Goal: Task Accomplishment & Management: Complete application form

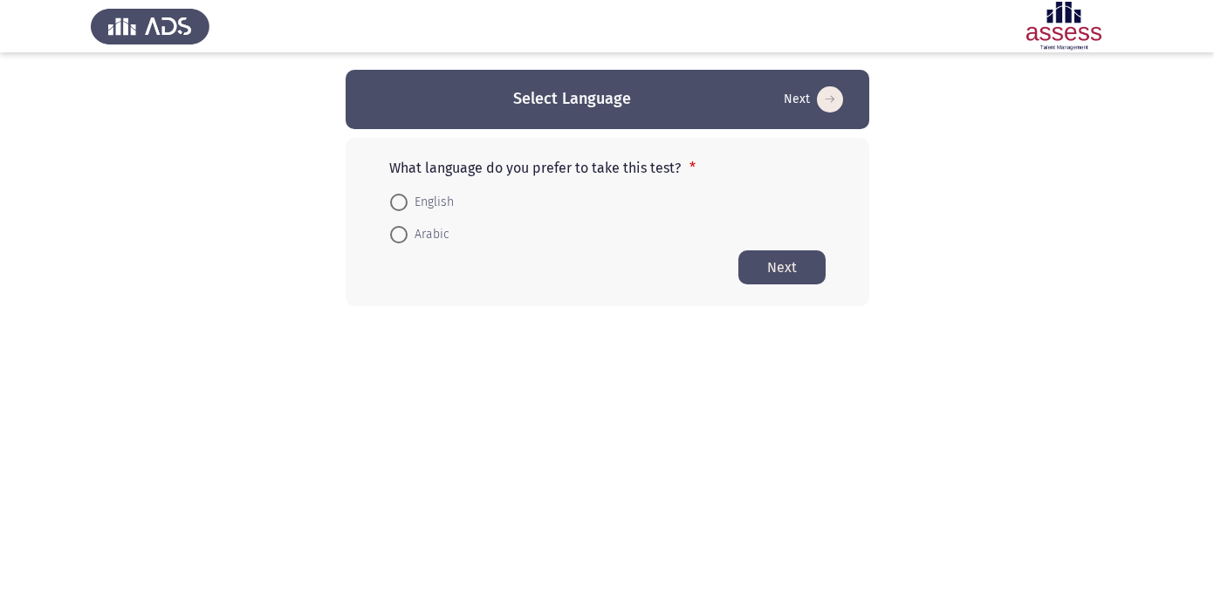
click at [400, 195] on span at bounding box center [398, 202] width 17 height 17
click at [400, 195] on input "English" at bounding box center [398, 202] width 17 height 17
radio input "true"
click at [787, 271] on button "Next" at bounding box center [781, 267] width 87 height 34
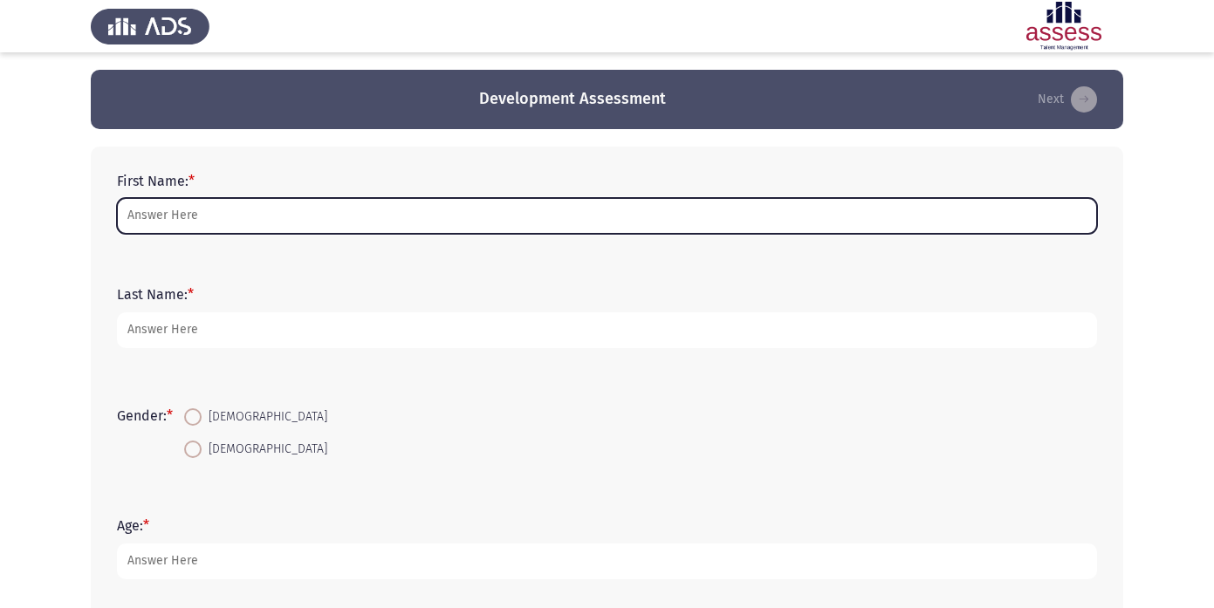
click at [255, 230] on input "First Name: *" at bounding box center [607, 216] width 980 height 36
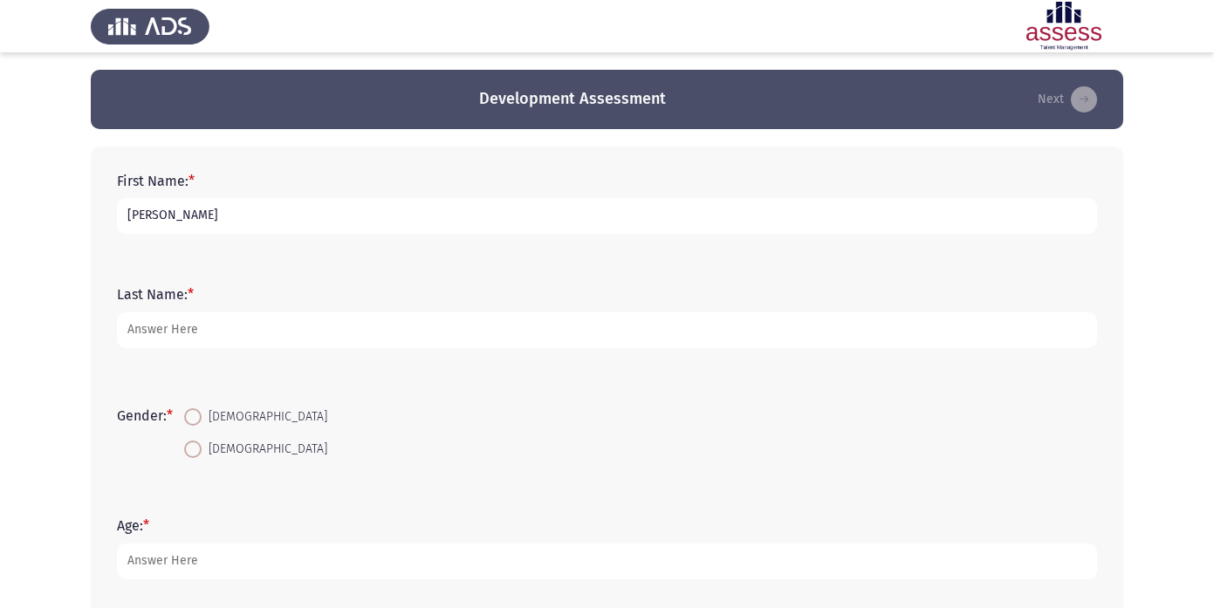
type input "Yasmin"
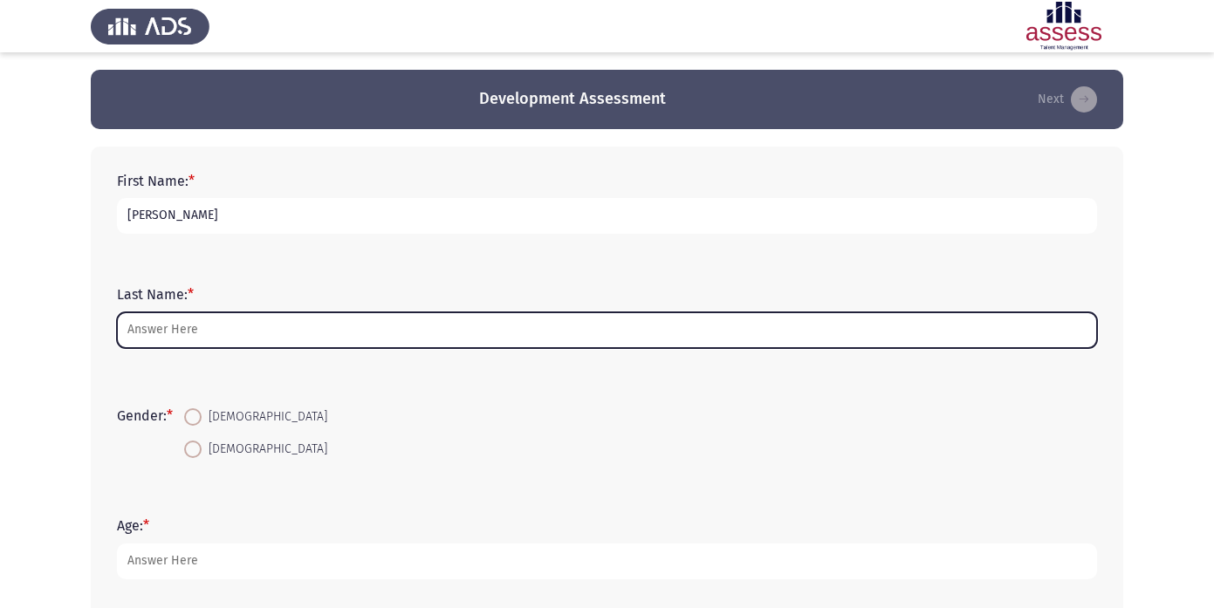
click at [161, 332] on input "Last Name: *" at bounding box center [607, 330] width 980 height 36
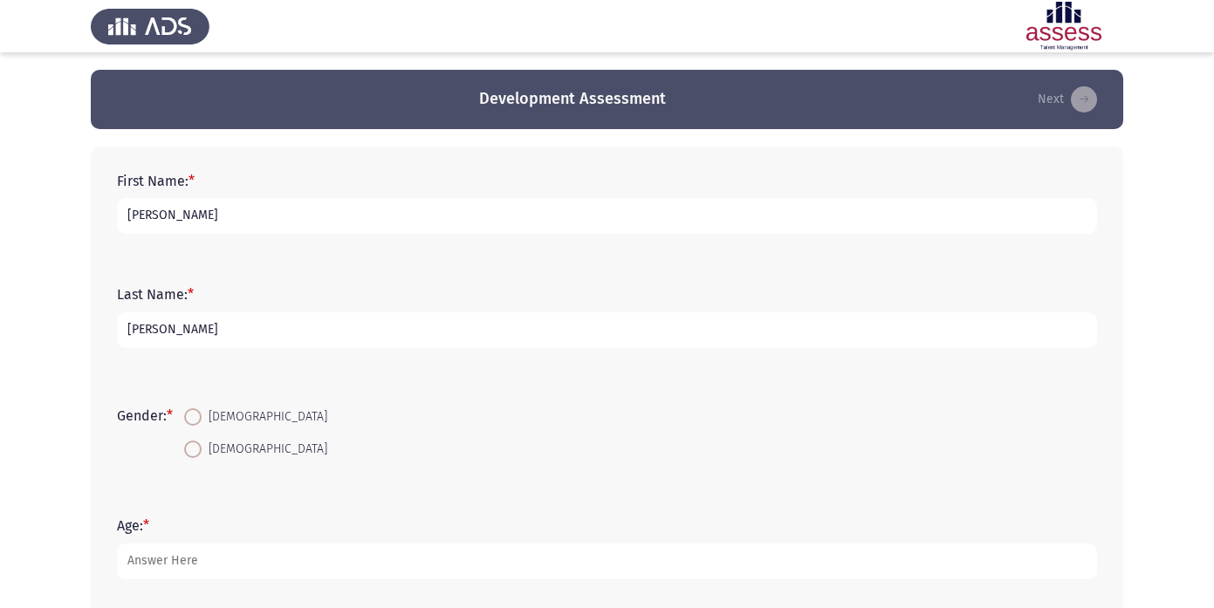
type input "Reda"
click at [205, 417] on span "Female" at bounding box center [265, 417] width 126 height 21
click at [202, 417] on input "Female" at bounding box center [192, 416] width 17 height 17
radio input "true"
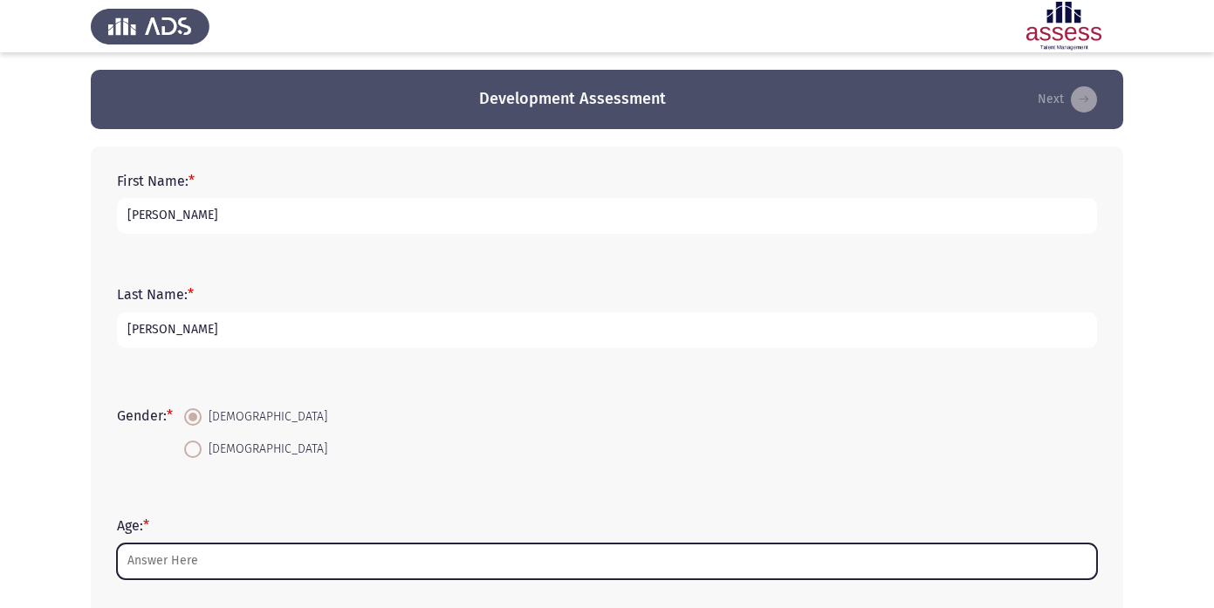
click at [174, 567] on input "Age: *" at bounding box center [607, 562] width 980 height 36
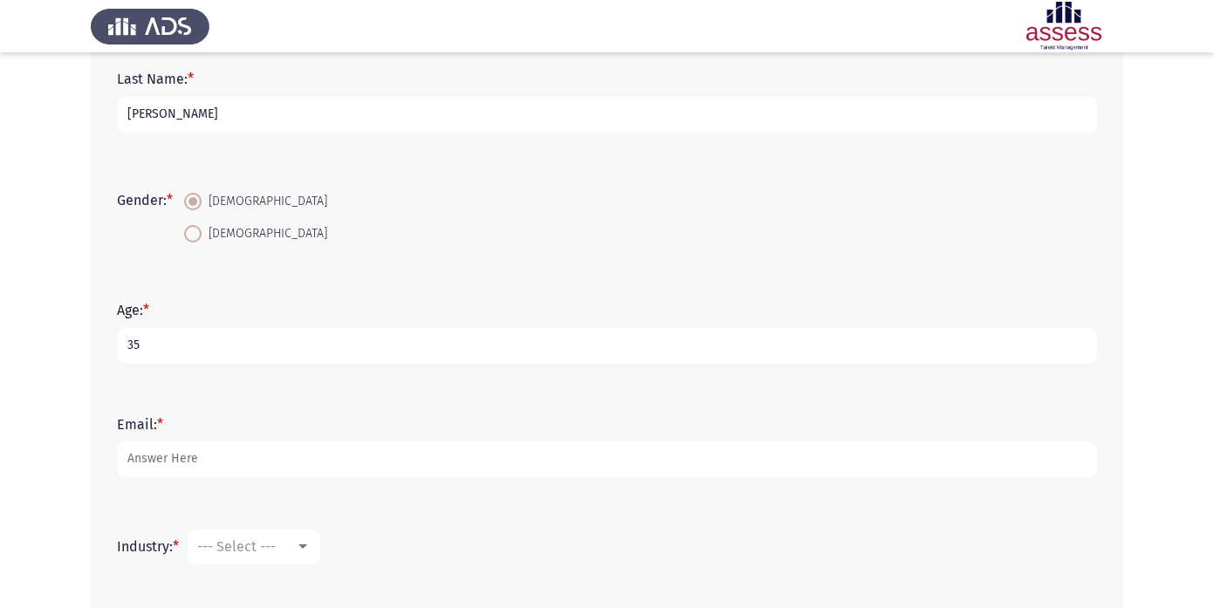
scroll to position [236, 0]
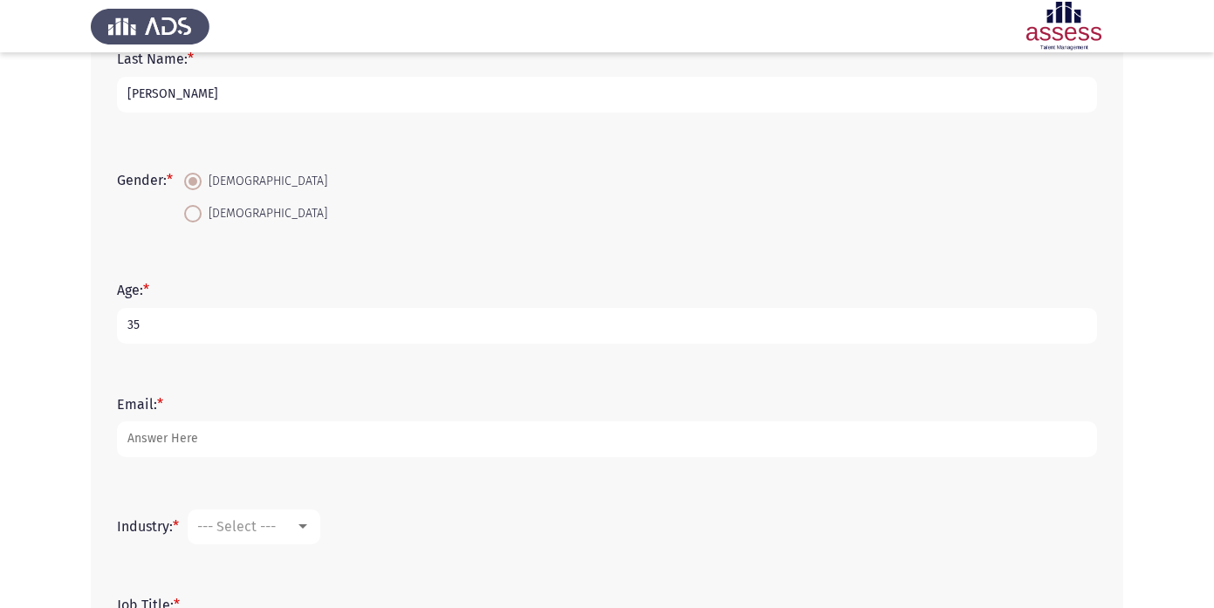
type input "35"
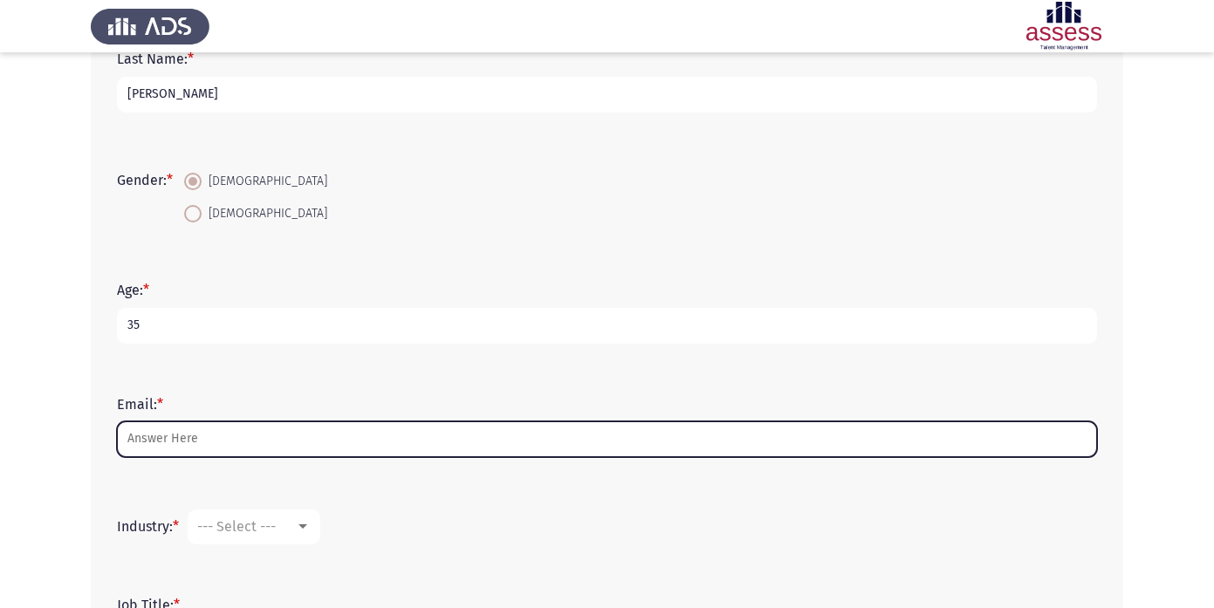
click at [213, 435] on input "Email: *" at bounding box center [607, 439] width 980 height 36
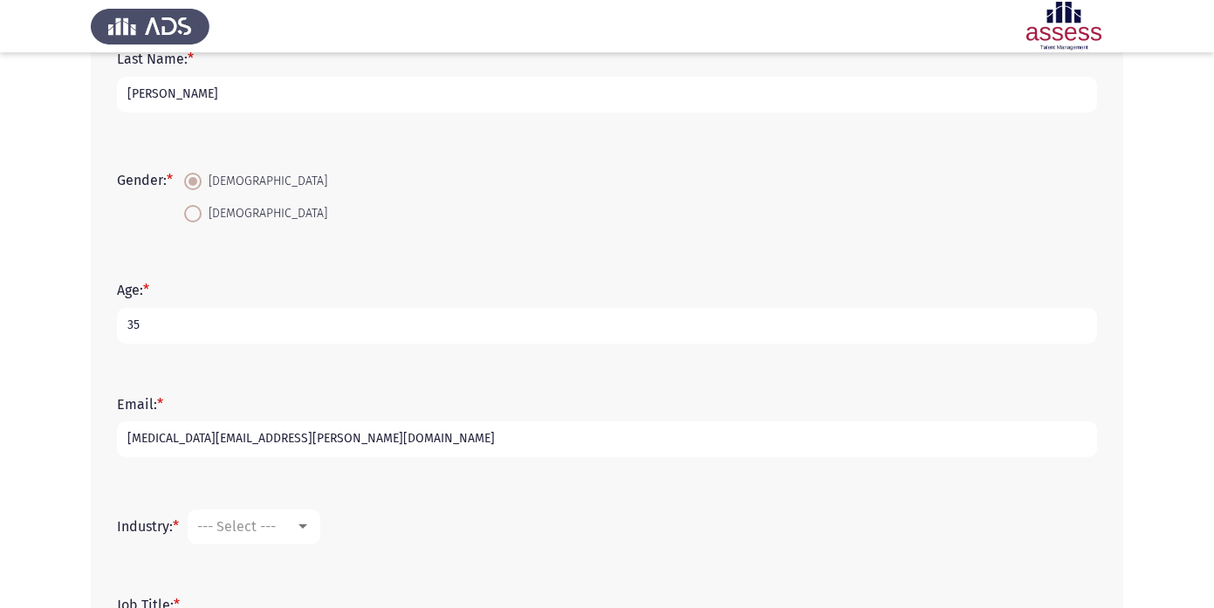
type input "yasmin.reda@robustagroup.com"
click at [252, 523] on span "--- Select ---" at bounding box center [236, 526] width 79 height 17
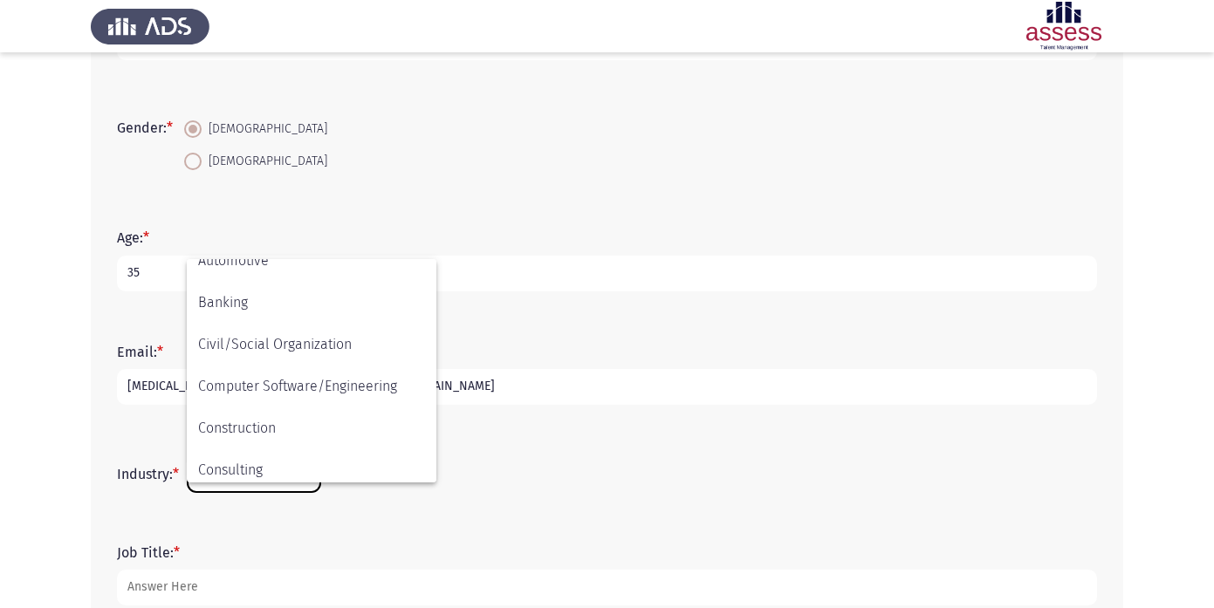
scroll to position [181, 0]
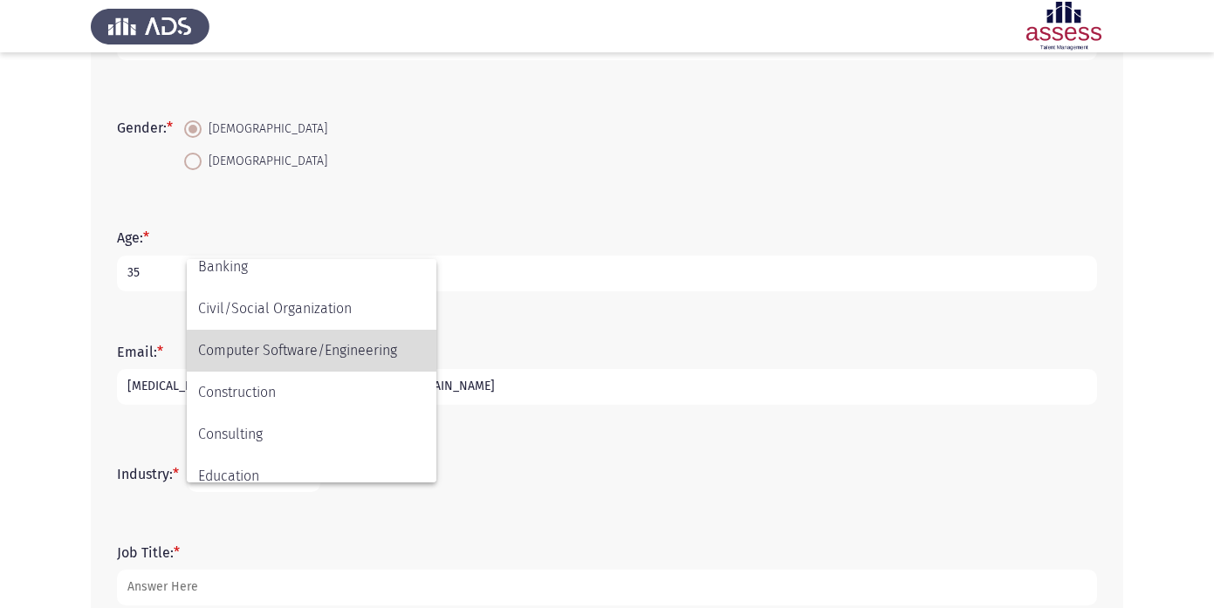
click at [358, 361] on span "Computer Software/Engineering" at bounding box center [311, 351] width 227 height 42
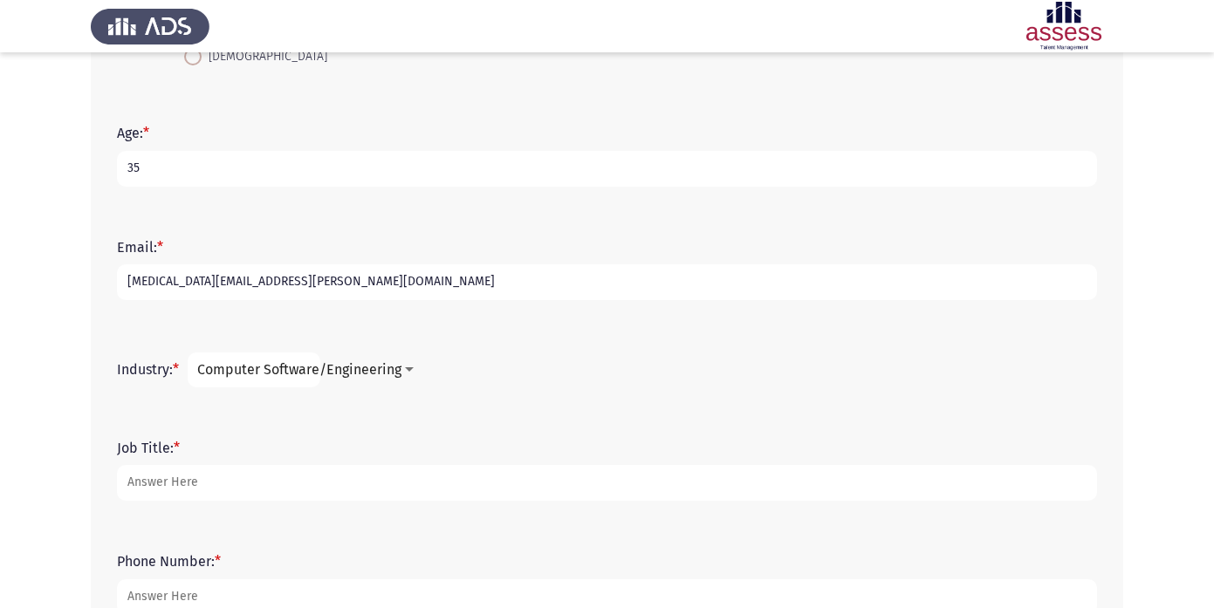
scroll to position [395, 0]
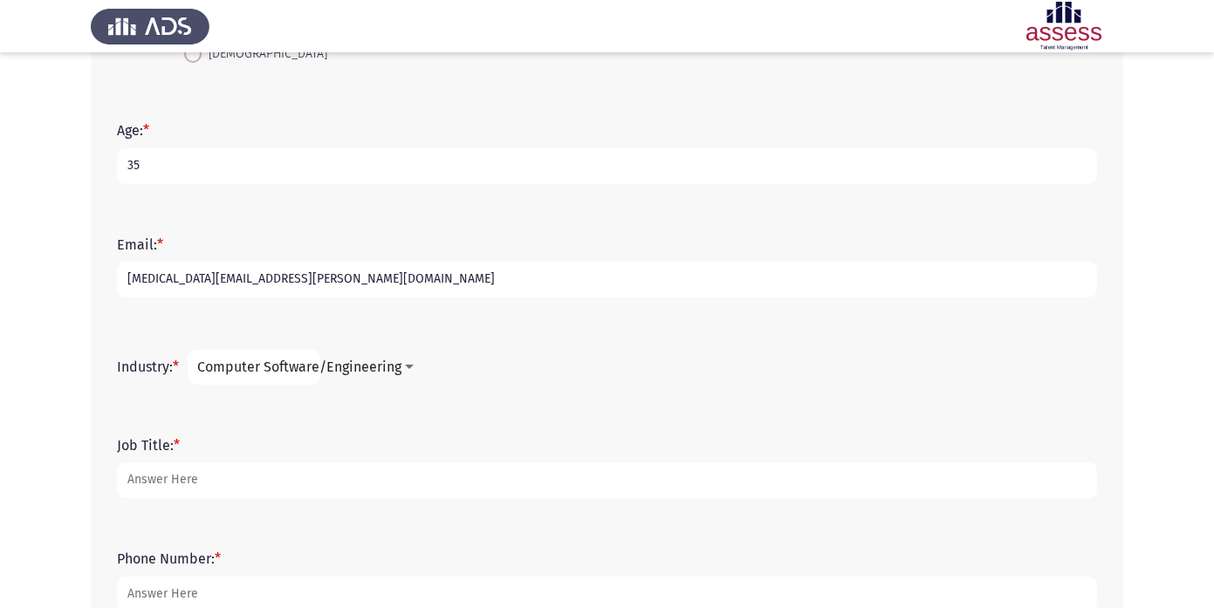
click at [268, 376] on mat-select "Computer Software/Engineering" at bounding box center [254, 367] width 133 height 35
click at [290, 368] on span "Computer Software/Engineering" at bounding box center [299, 367] width 204 height 17
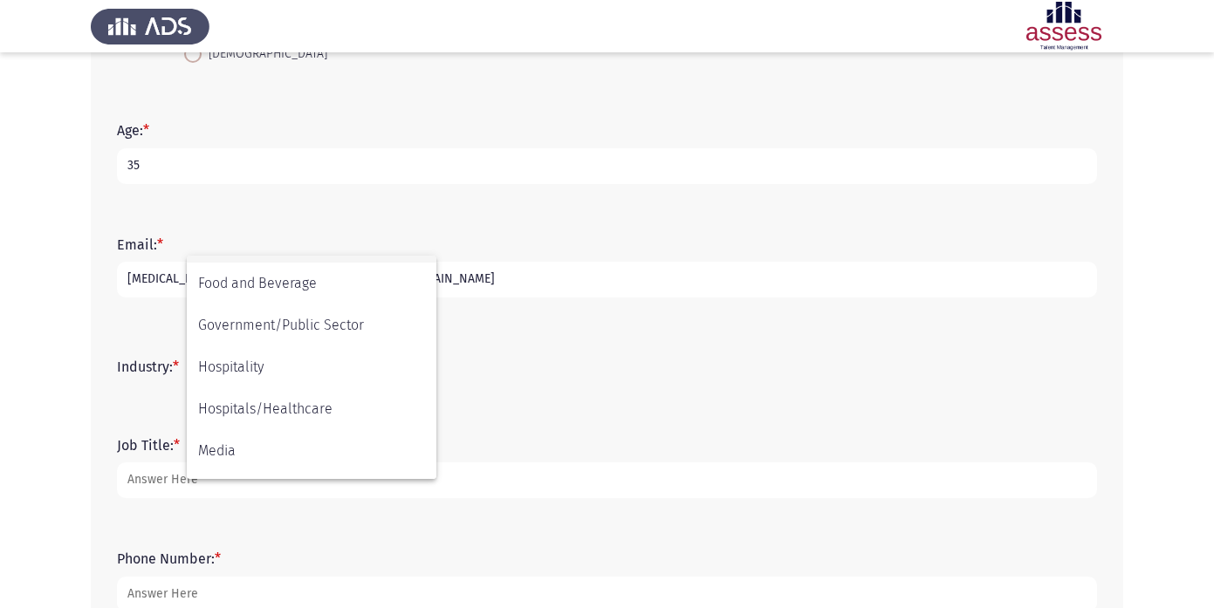
scroll to position [572, 0]
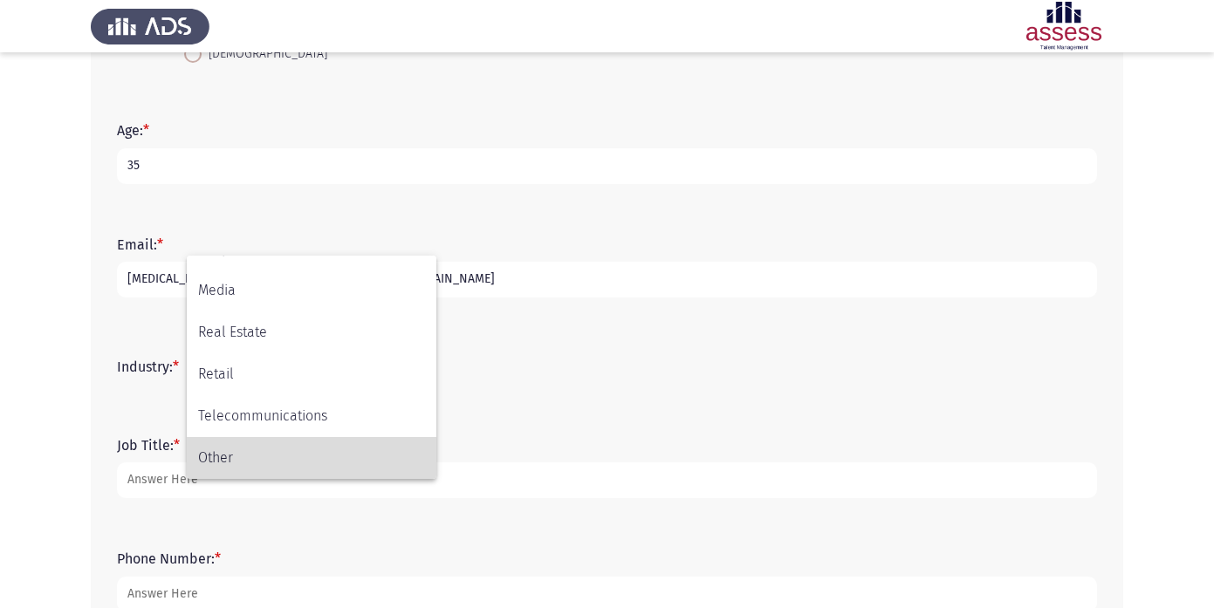
click at [293, 448] on span "Other" at bounding box center [311, 458] width 227 height 42
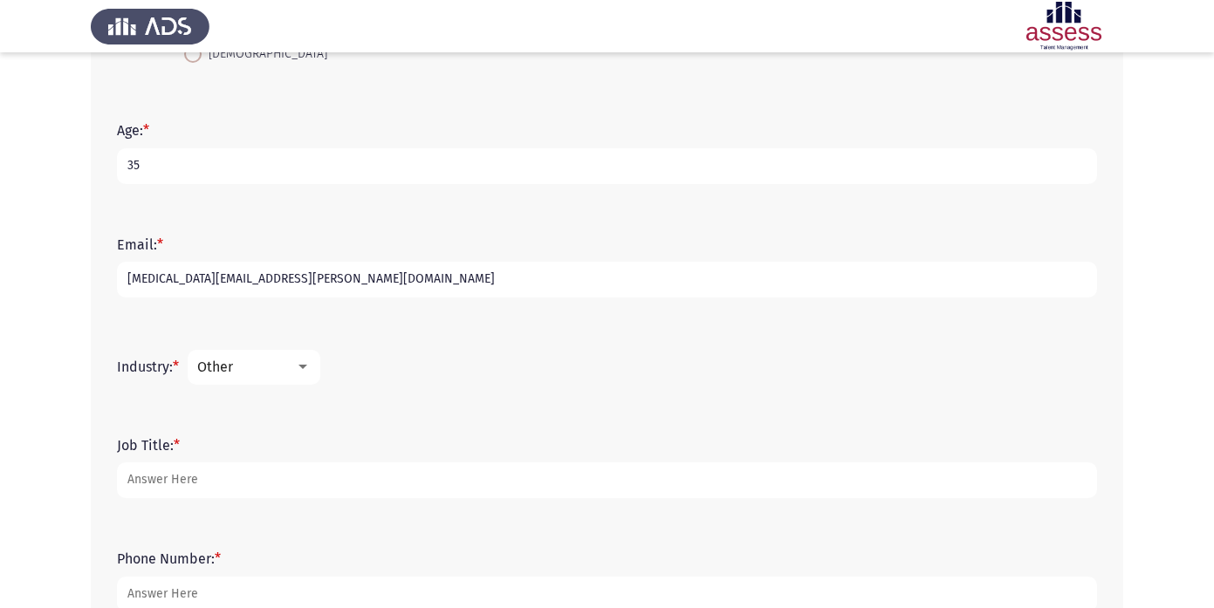
click at [295, 361] on div "Other" at bounding box center [246, 367] width 98 height 17
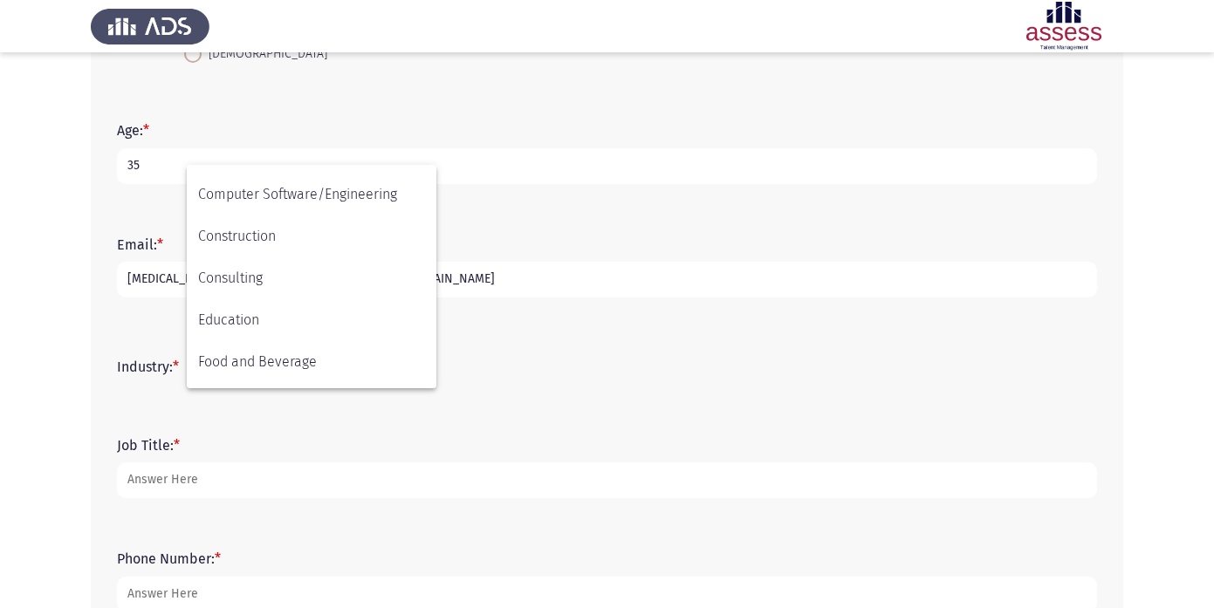
scroll to position [244, 0]
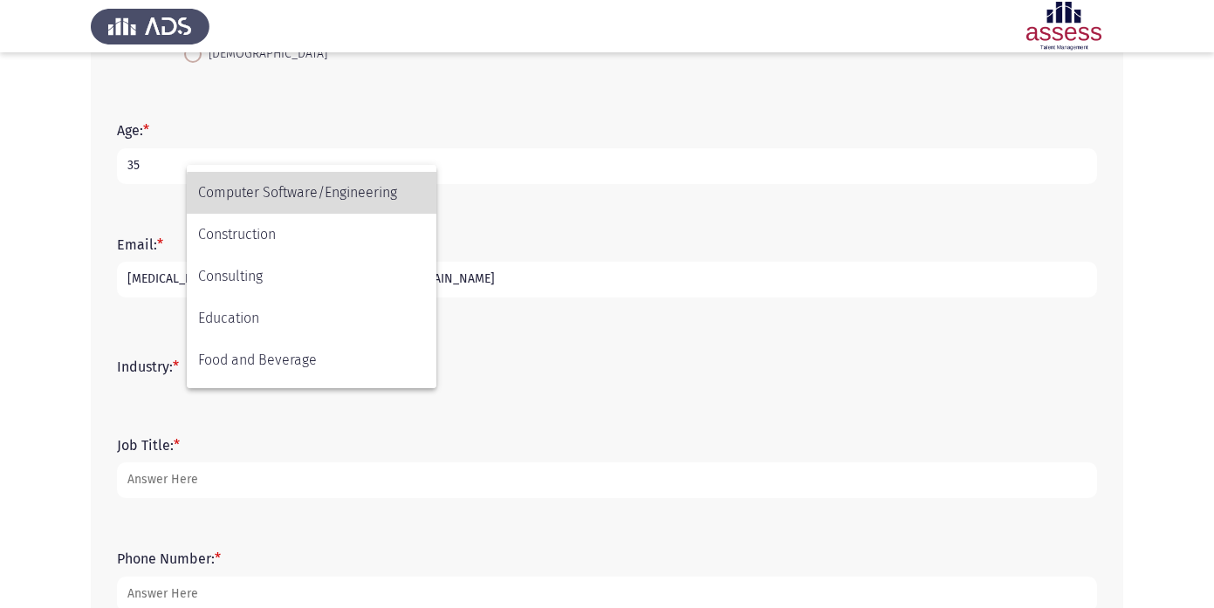
click at [345, 203] on span "Computer Software/Engineering" at bounding box center [311, 193] width 227 height 42
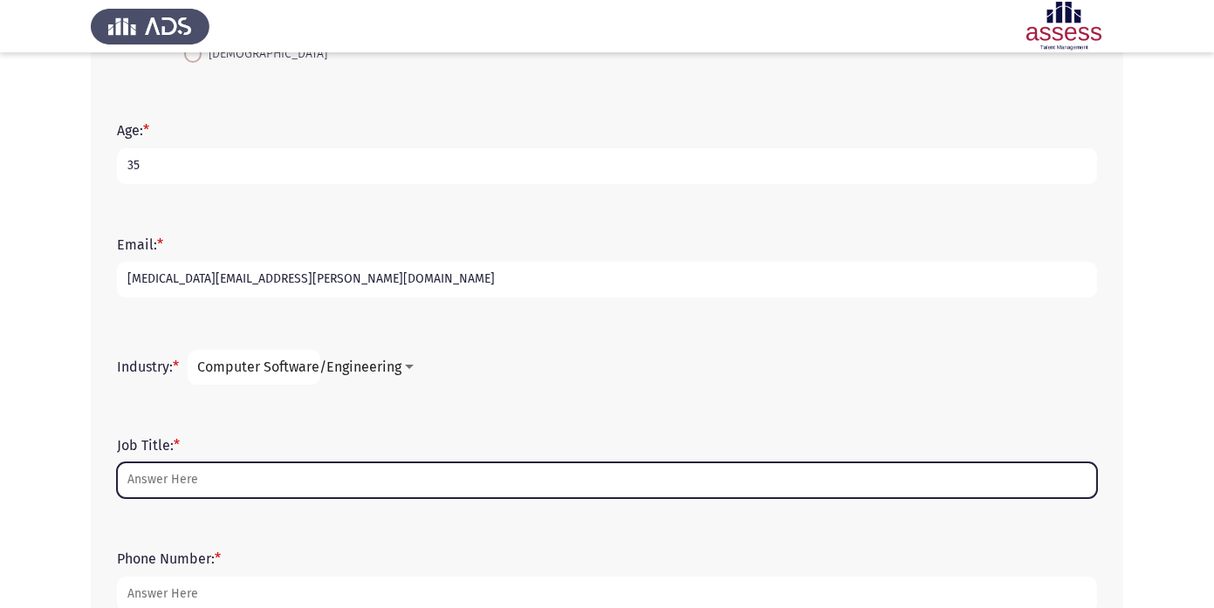
click at [255, 472] on input "Job Title: *" at bounding box center [607, 480] width 980 height 36
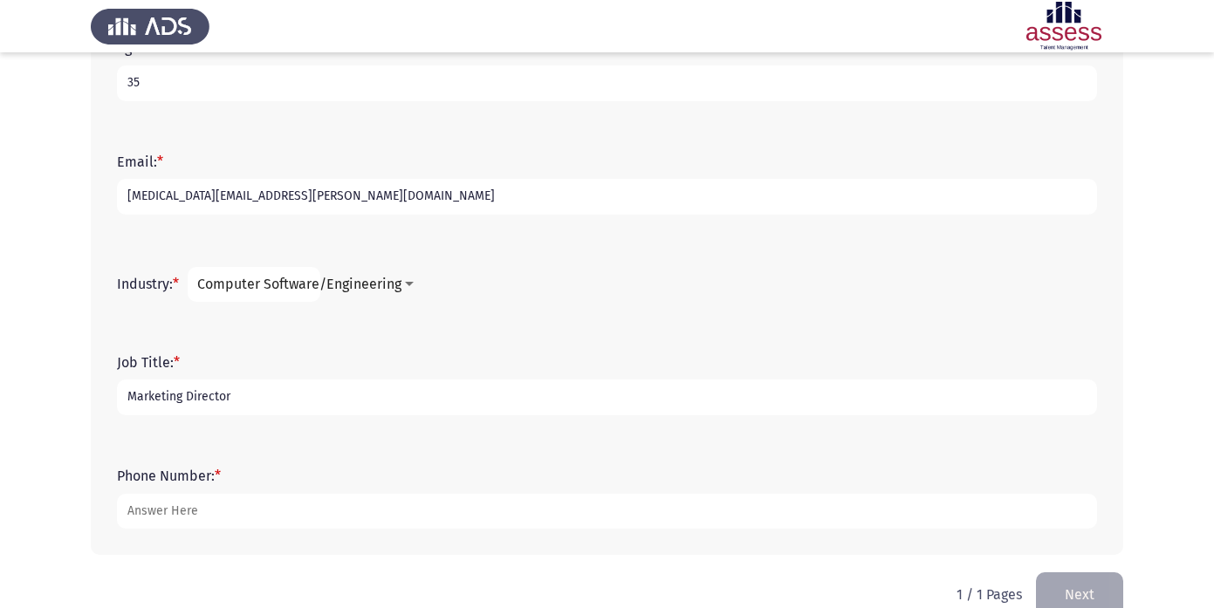
scroll to position [494, 0]
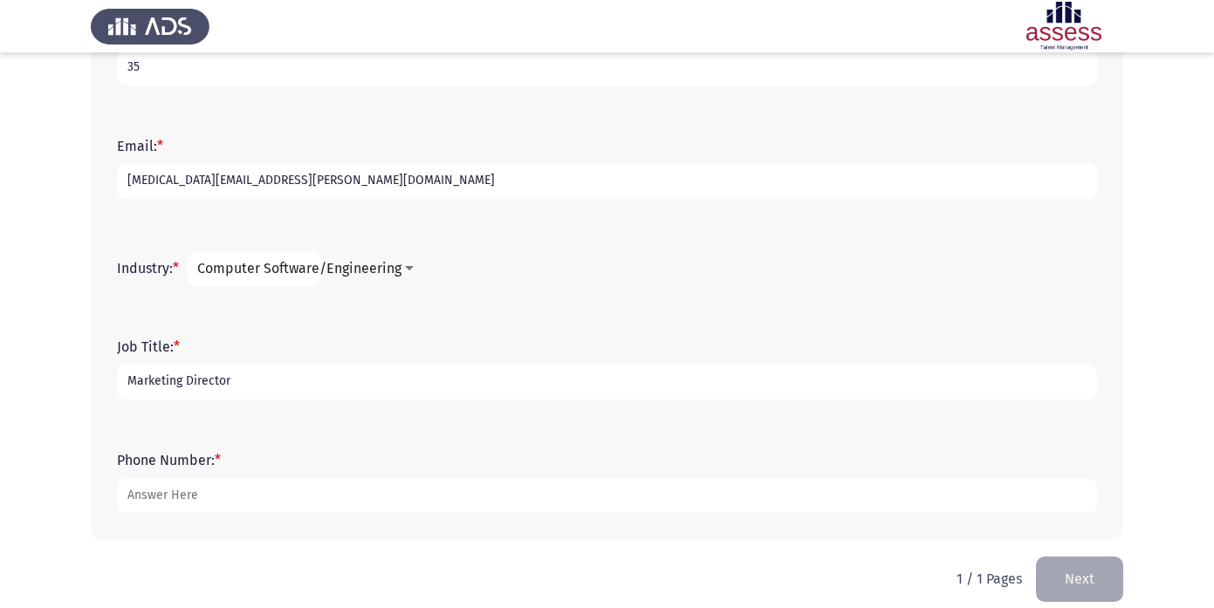
type input "Marketing Director"
click at [250, 516] on div "Phone Number: *" at bounding box center [606, 482] width 997 height 79
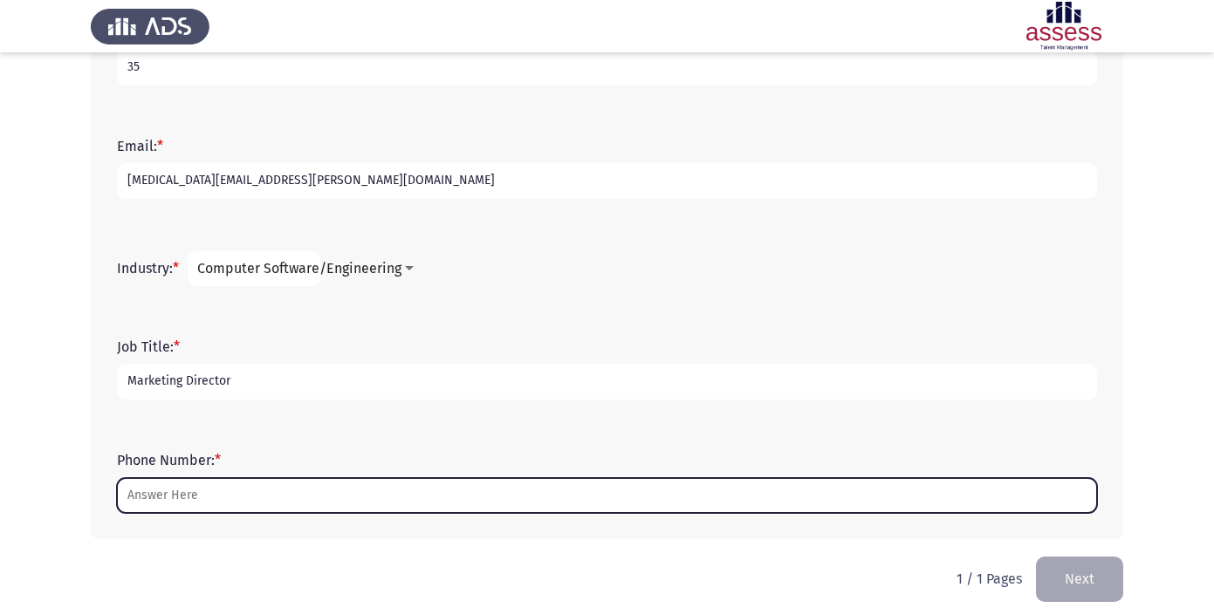
click at [251, 493] on input "Phone Number: *" at bounding box center [607, 496] width 980 height 36
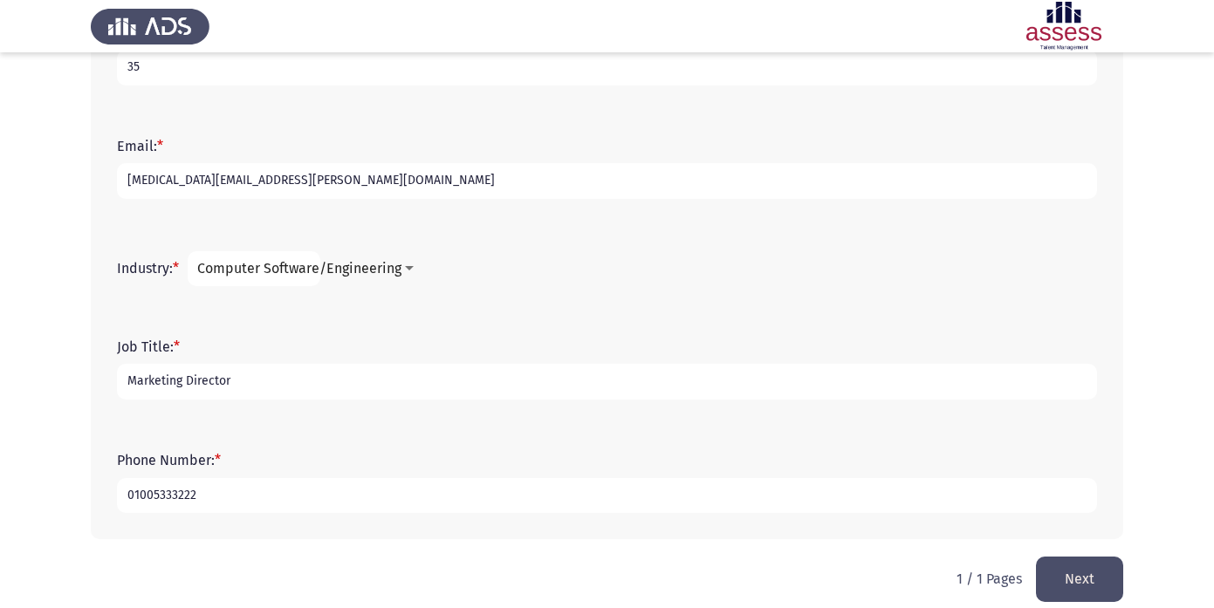
type input "01005333222"
click at [1097, 588] on button "Next" at bounding box center [1079, 579] width 87 height 44
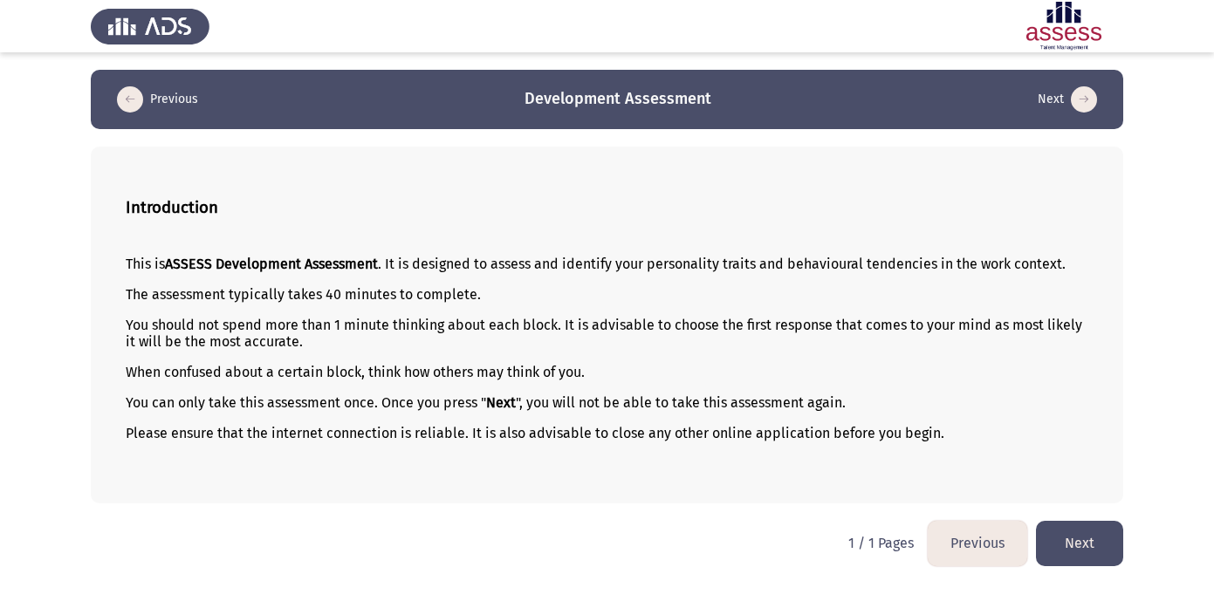
click at [1087, 545] on button "Next" at bounding box center [1079, 543] width 87 height 44
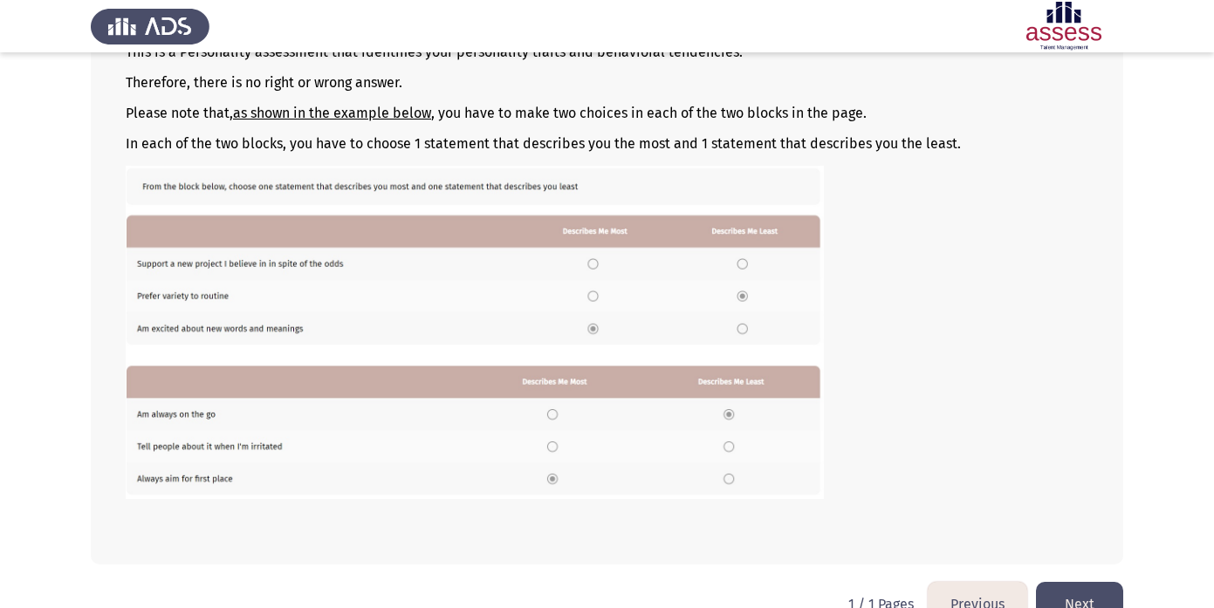
scroll to position [248, 0]
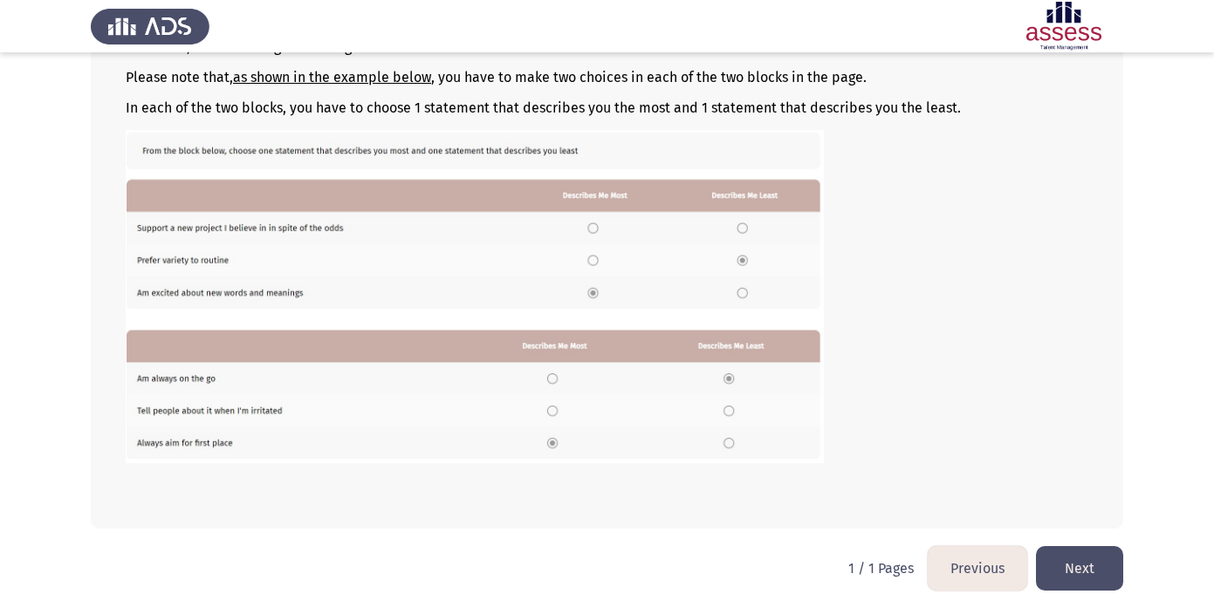
click at [1089, 571] on button "Next" at bounding box center [1079, 568] width 87 height 44
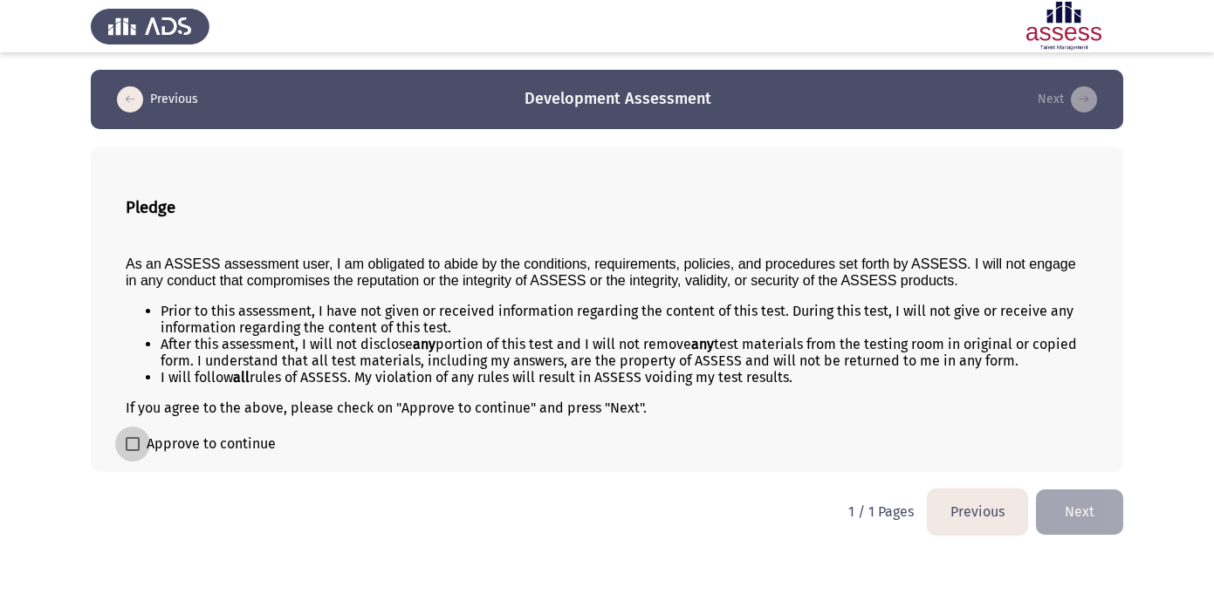
click at [133, 446] on span at bounding box center [133, 444] width 14 height 14
click at [133, 451] on input "Approve to continue" at bounding box center [132, 451] width 1 height 1
checkbox input "true"
click at [1084, 503] on button "Next" at bounding box center [1079, 511] width 87 height 44
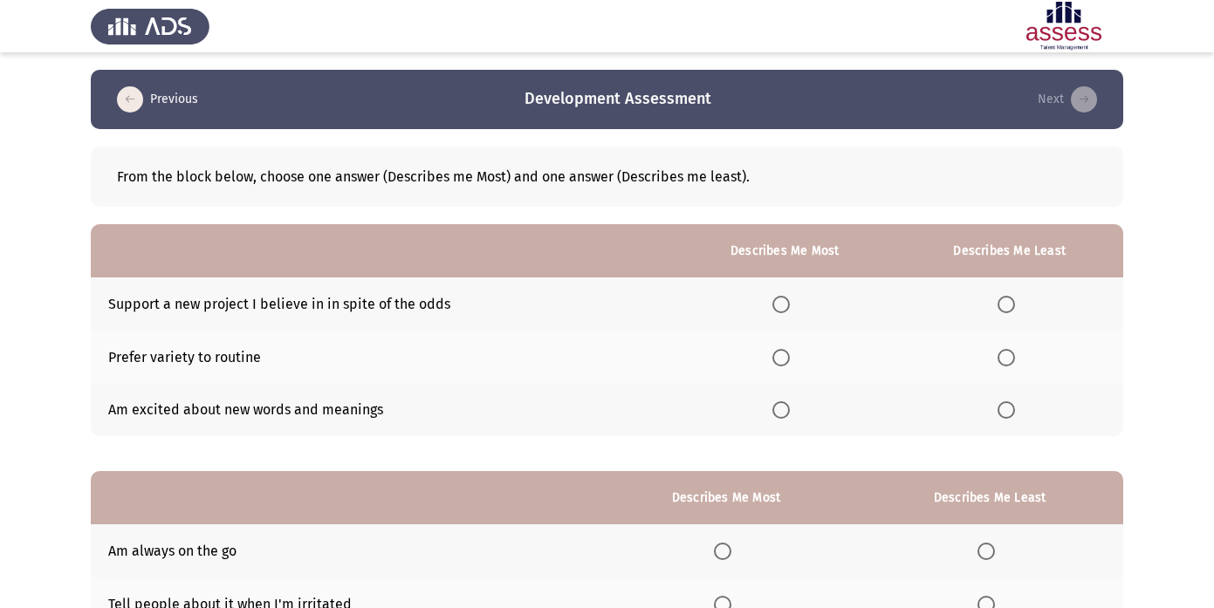
click at [1006, 411] on span "Select an option" at bounding box center [1005, 409] width 17 height 17
click at [1006, 411] on input "Select an option" at bounding box center [1005, 409] width 17 height 17
click at [790, 312] on span "Select an option" at bounding box center [780, 304] width 17 height 17
click at [790, 312] on input "Select an option" at bounding box center [780, 304] width 17 height 17
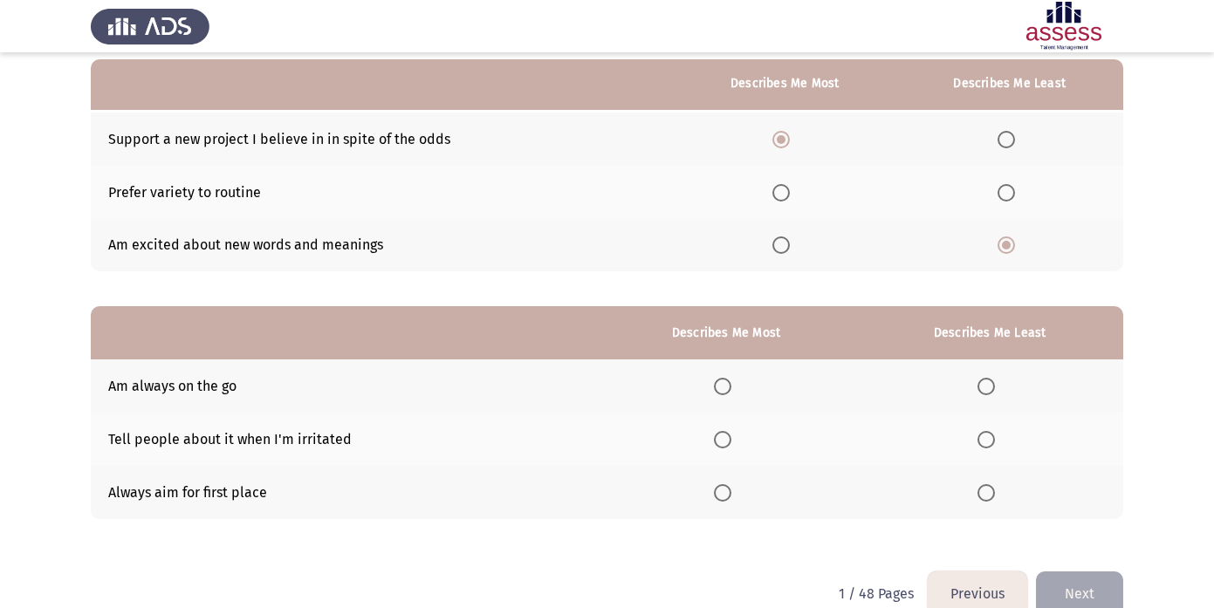
scroll to position [164, 0]
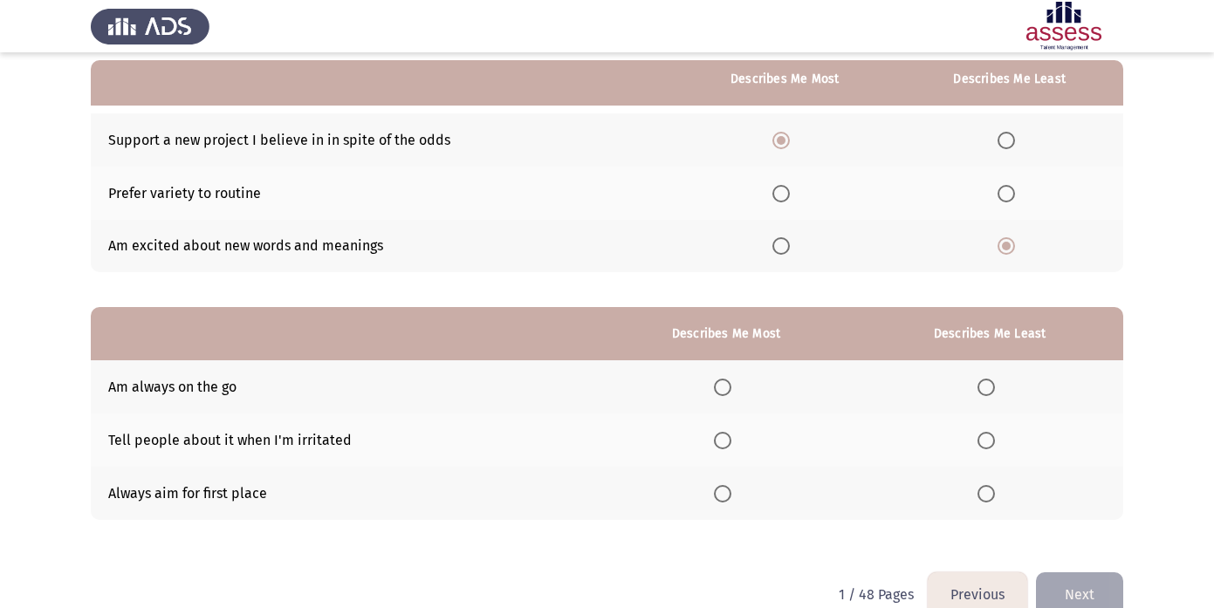
click at [715, 378] on mat-radio-button "Select an option" at bounding box center [726, 387] width 24 height 18
click at [721, 385] on span "Select an option" at bounding box center [722, 387] width 17 height 17
click at [721, 385] on input "Select an option" at bounding box center [722, 387] width 17 height 17
click at [979, 489] on span "Select an option" at bounding box center [985, 493] width 17 height 17
click at [979, 489] on input "Select an option" at bounding box center [985, 493] width 17 height 17
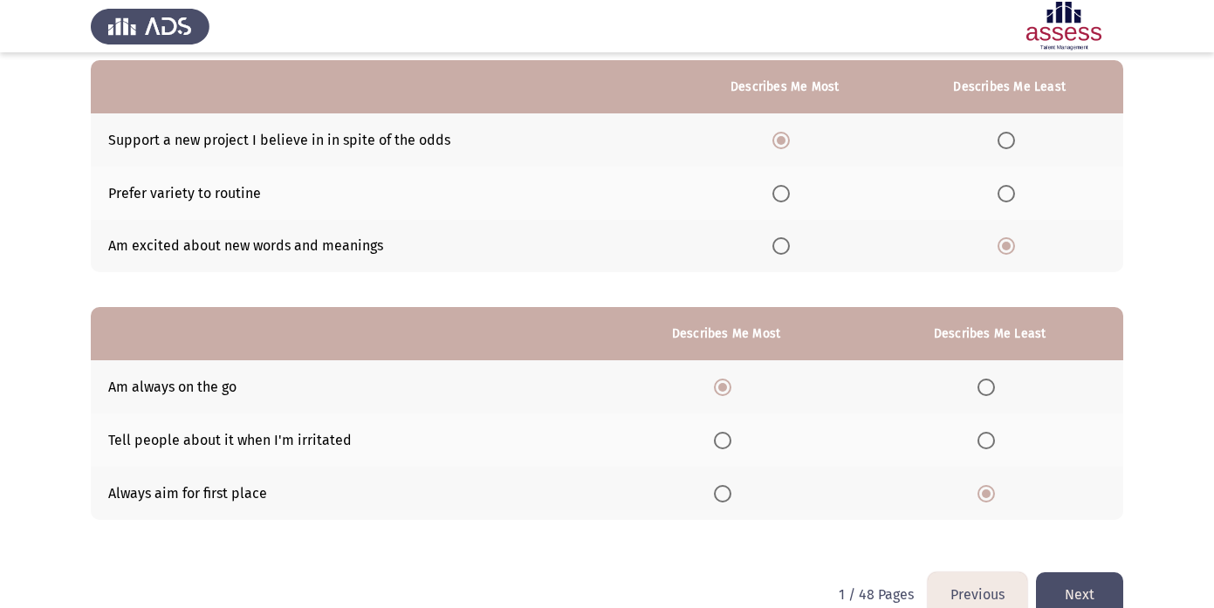
scroll to position [197, 0]
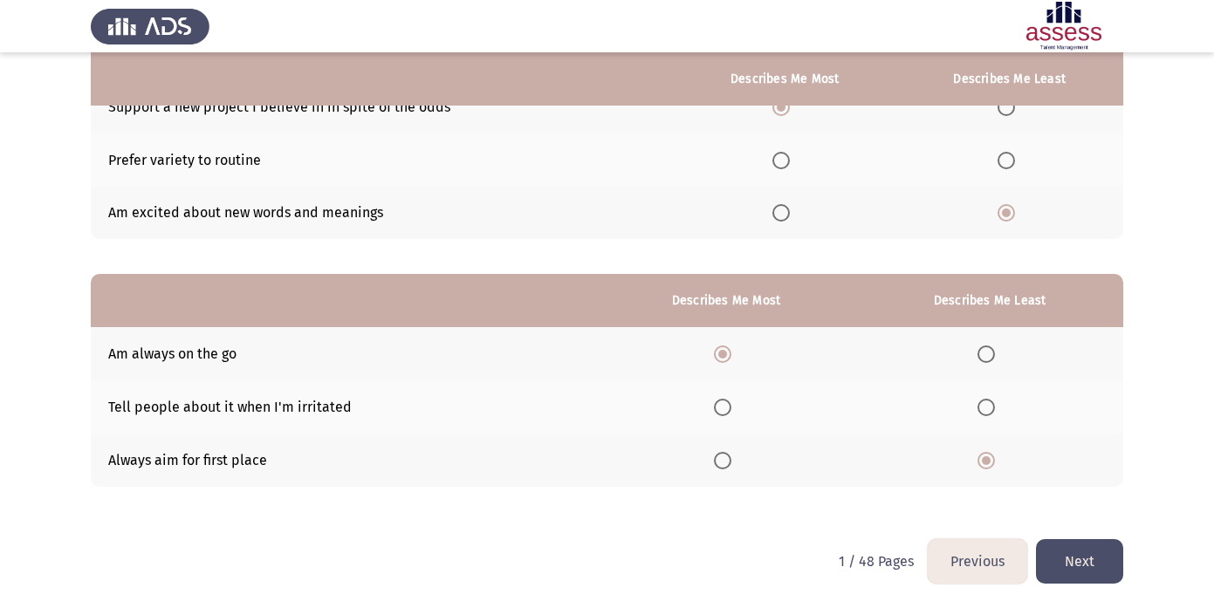
click at [1071, 569] on button "Next" at bounding box center [1079, 561] width 87 height 44
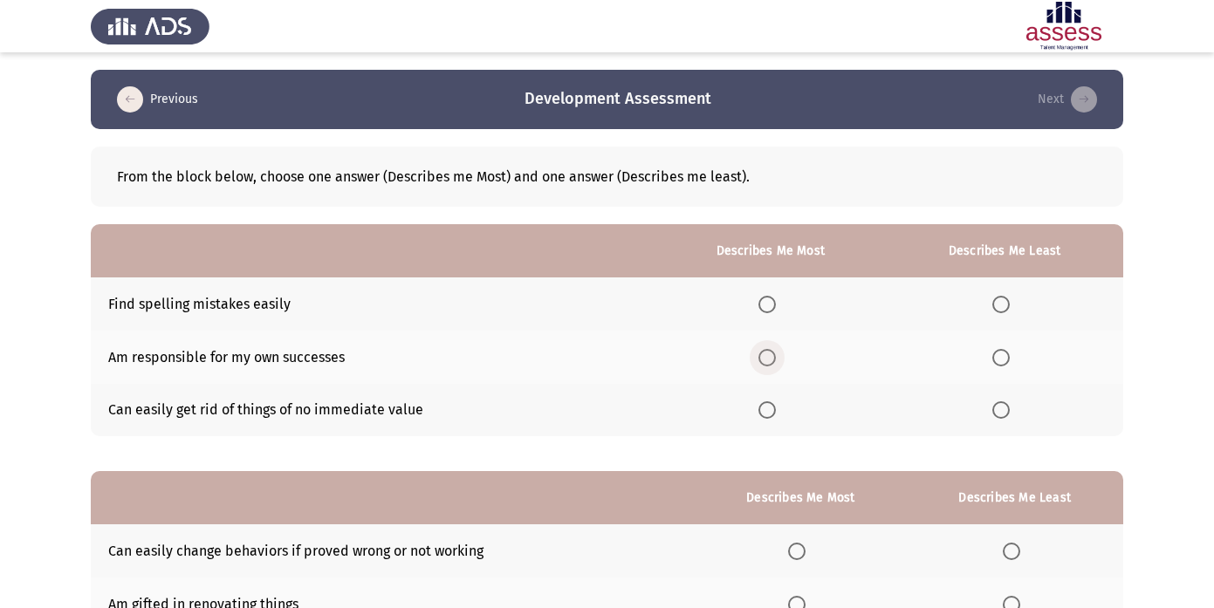
click at [763, 363] on span "Select an option" at bounding box center [766, 357] width 17 height 17
click at [763, 363] on input "Select an option" at bounding box center [766, 357] width 17 height 17
click at [1002, 297] on span "Select an option" at bounding box center [1000, 304] width 17 height 17
click at [1002, 297] on input "Select an option" at bounding box center [1000, 304] width 17 height 17
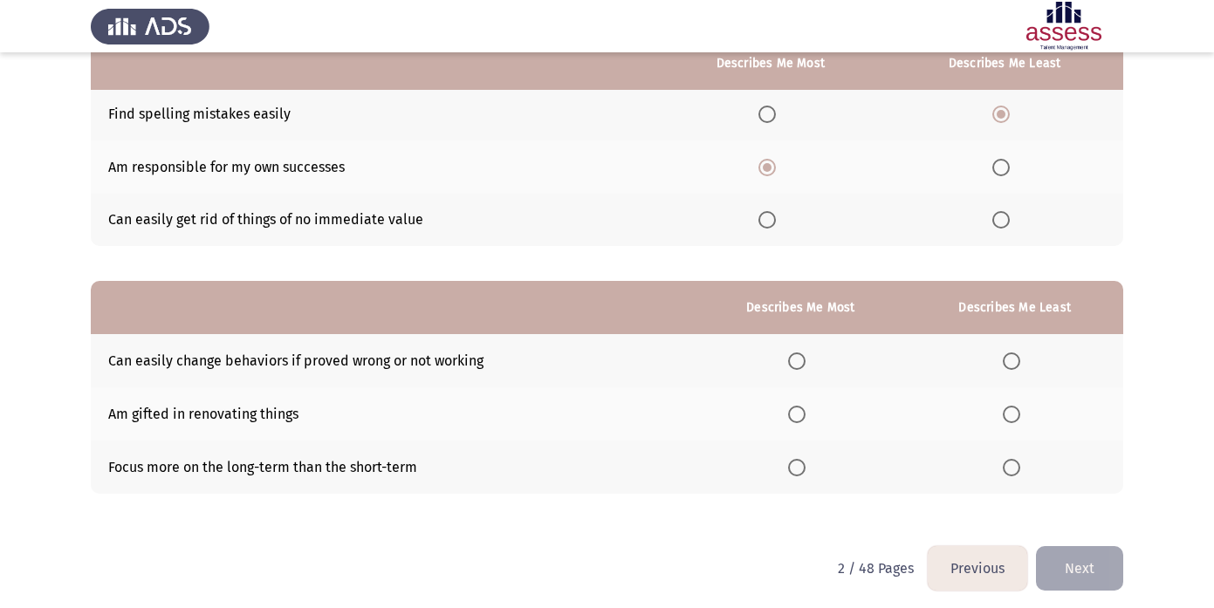
scroll to position [193, 0]
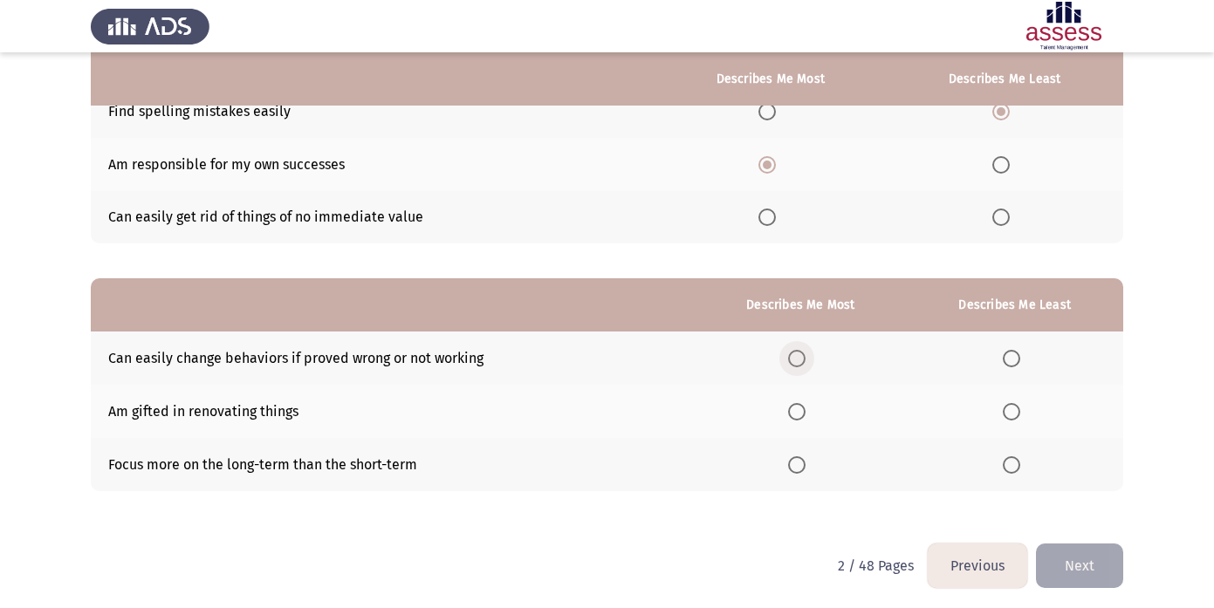
click at [805, 353] on span "Select an option" at bounding box center [796, 358] width 17 height 17
click at [805, 353] on input "Select an option" at bounding box center [796, 358] width 17 height 17
click at [1014, 406] on span "Select an option" at bounding box center [1010, 411] width 17 height 17
click at [1014, 406] on input "Select an option" at bounding box center [1010, 411] width 17 height 17
click at [1085, 563] on button "Next" at bounding box center [1079, 566] width 87 height 44
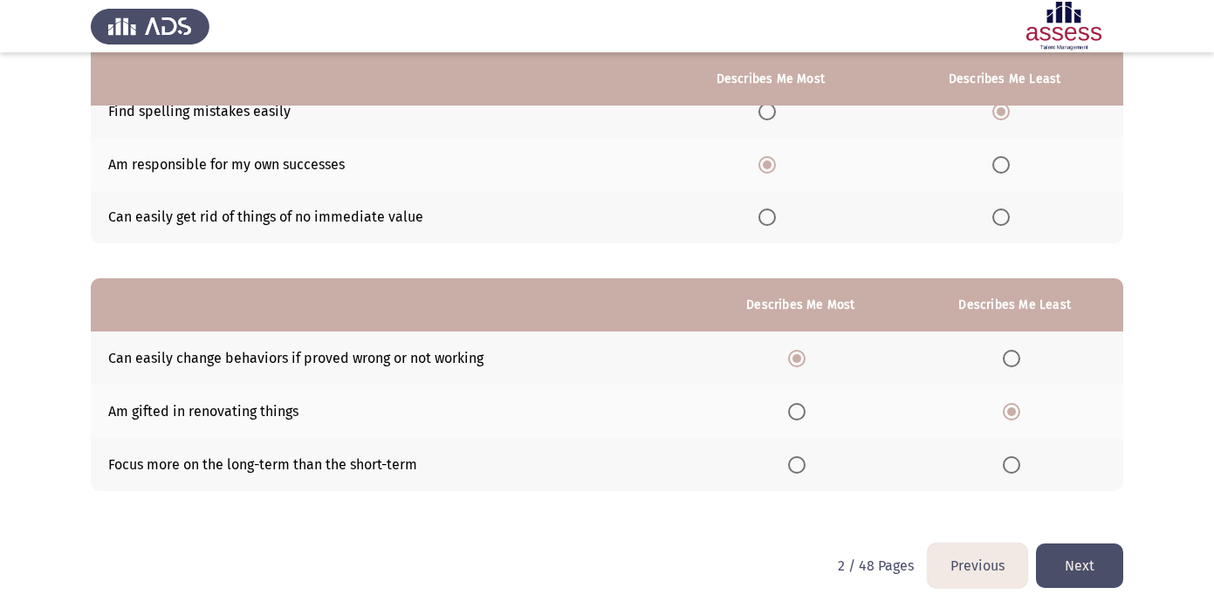
scroll to position [0, 0]
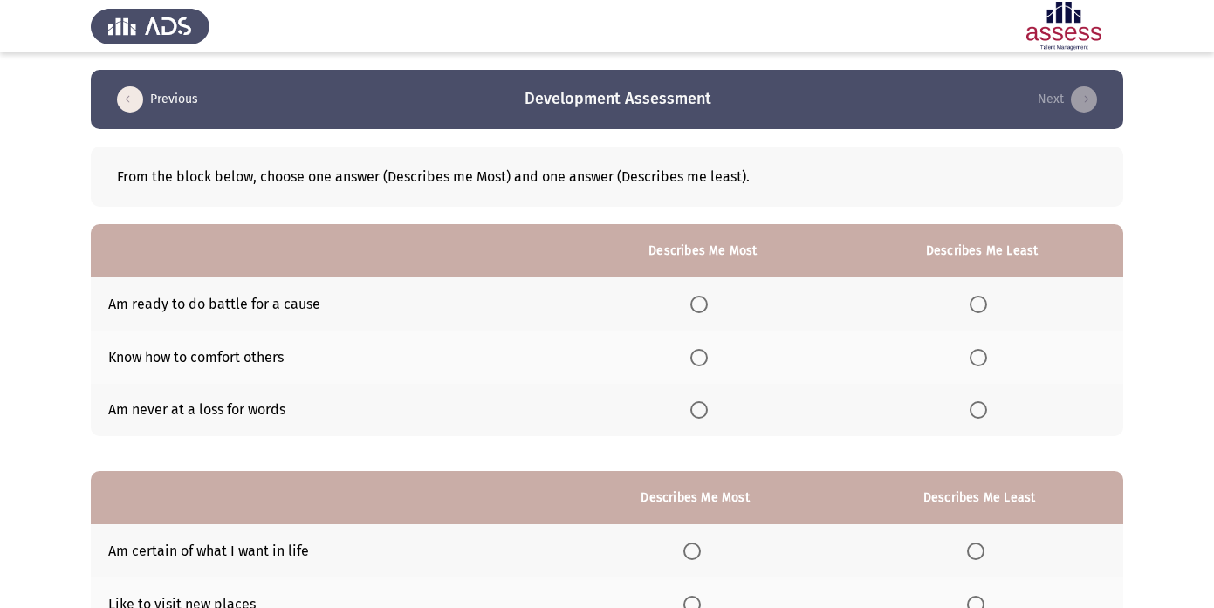
click at [698, 360] on span "Select an option" at bounding box center [698, 357] width 17 height 17
click at [698, 360] on input "Select an option" at bounding box center [698, 357] width 17 height 17
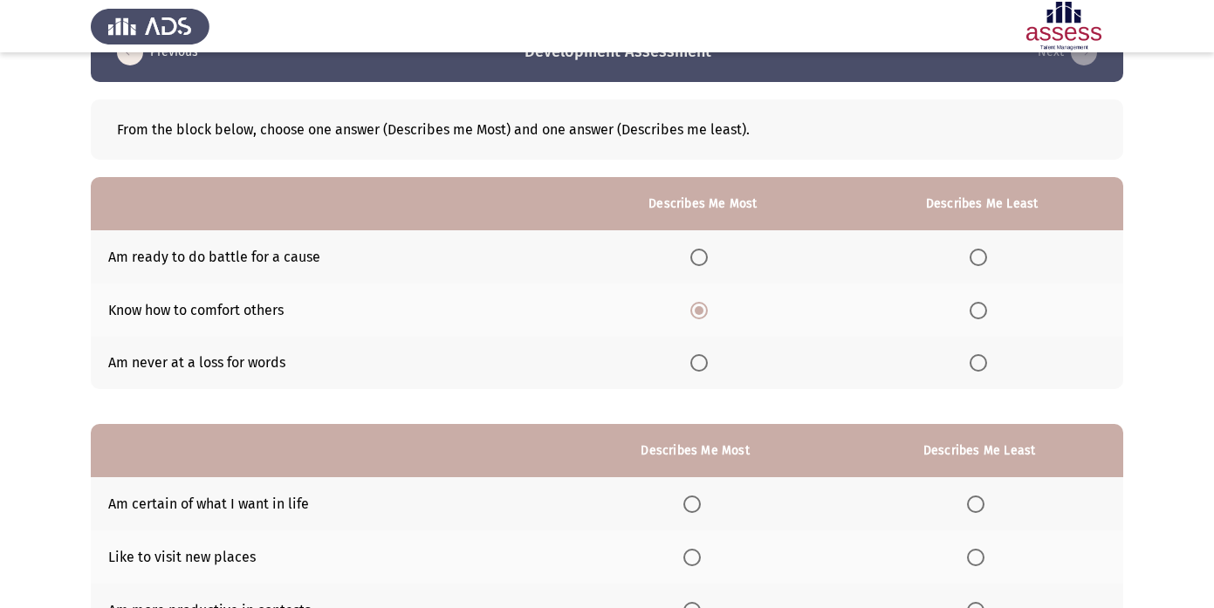
scroll to position [52, 0]
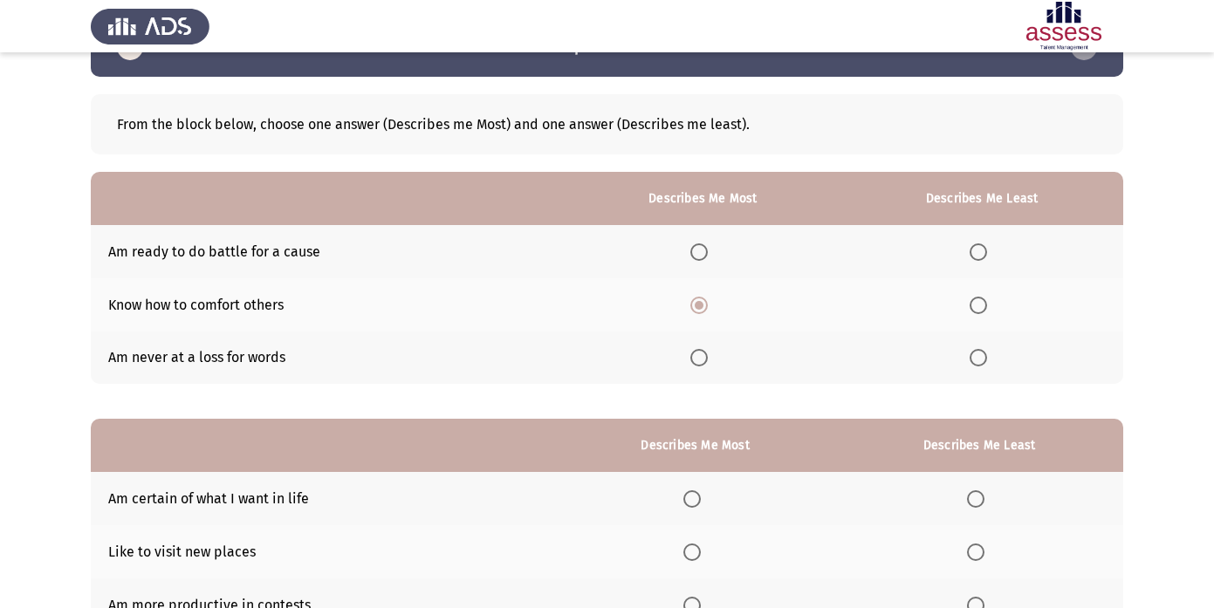
click at [985, 356] on span "Select an option" at bounding box center [977, 357] width 17 height 17
click at [985, 356] on input "Select an option" at bounding box center [977, 357] width 17 height 17
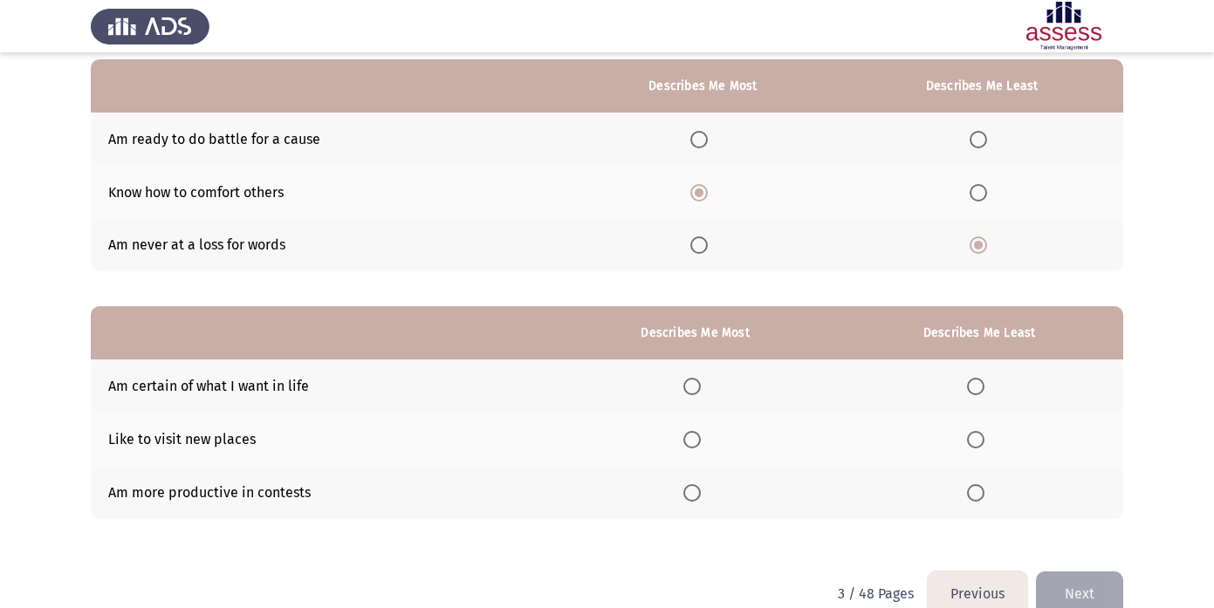
scroll to position [168, 0]
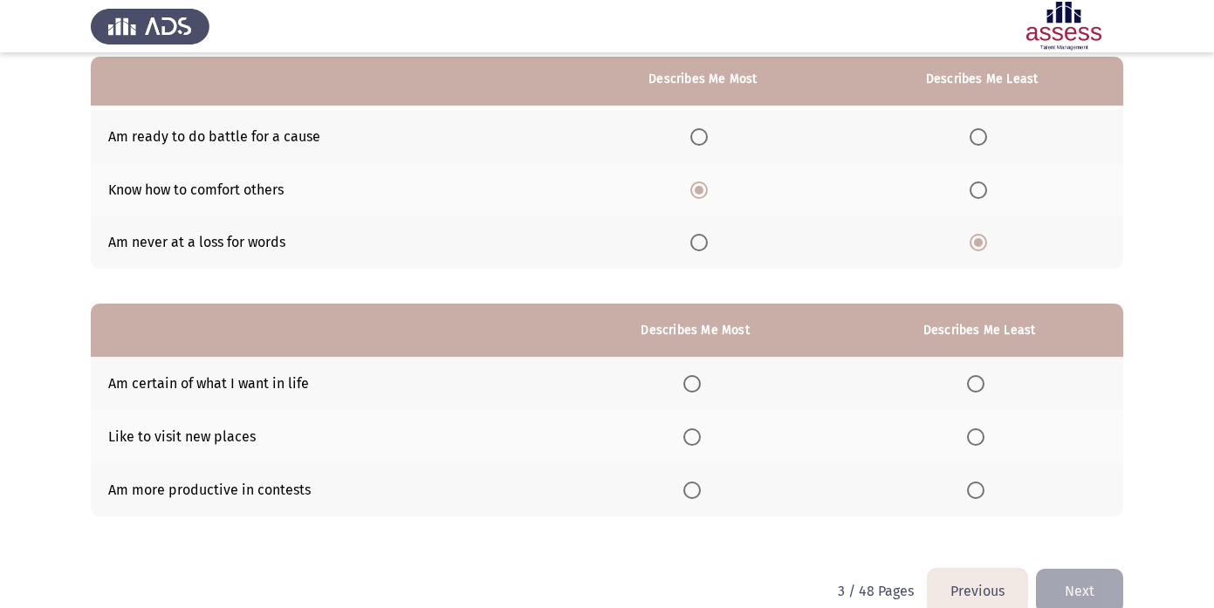
click at [981, 489] on span "Select an option" at bounding box center [975, 490] width 17 height 17
click at [981, 489] on input "Select an option" at bounding box center [975, 490] width 17 height 17
click at [697, 372] on th at bounding box center [695, 383] width 280 height 53
click at [697, 381] on span "Select an option" at bounding box center [691, 383] width 17 height 17
click at [697, 381] on input "Select an option" at bounding box center [691, 383] width 17 height 17
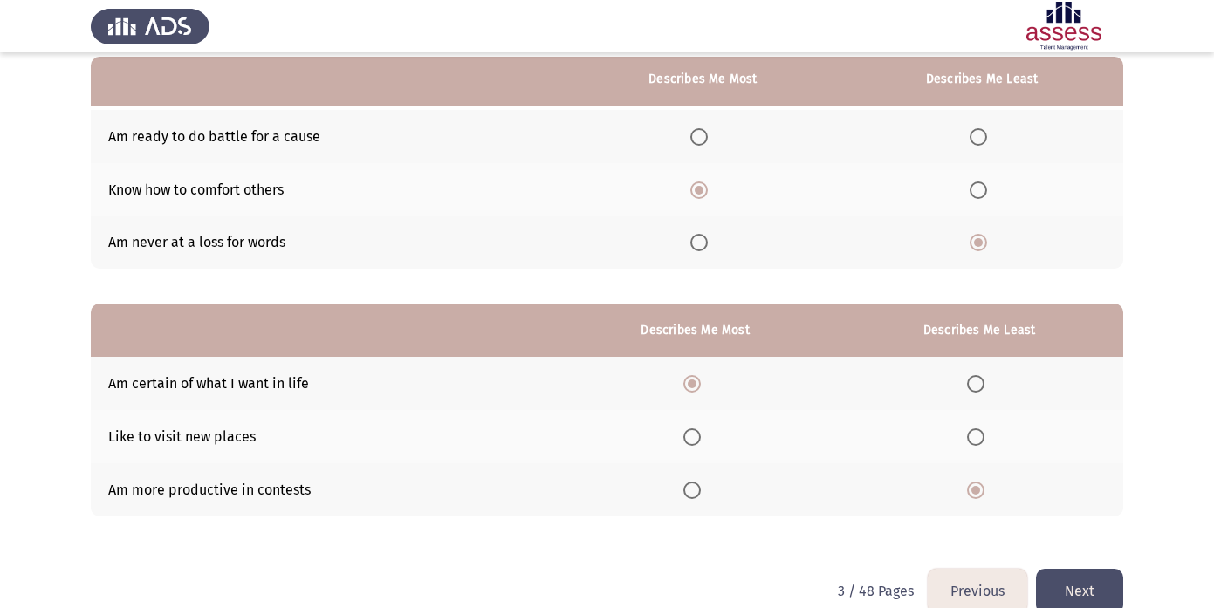
click at [1074, 595] on button "Next" at bounding box center [1079, 591] width 87 height 44
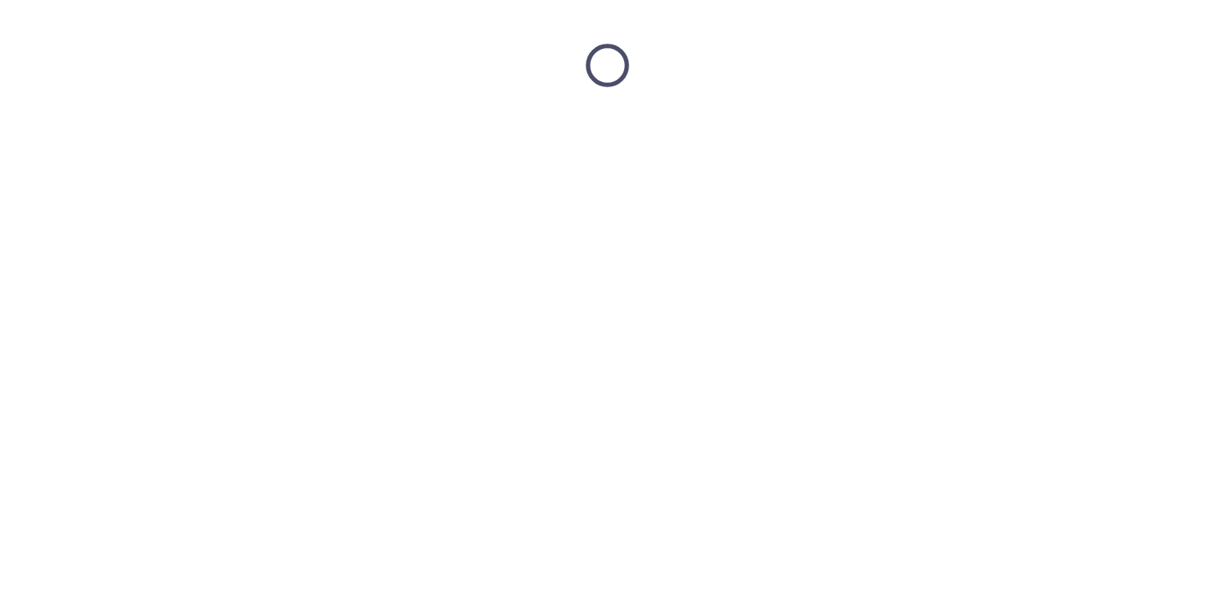
scroll to position [0, 0]
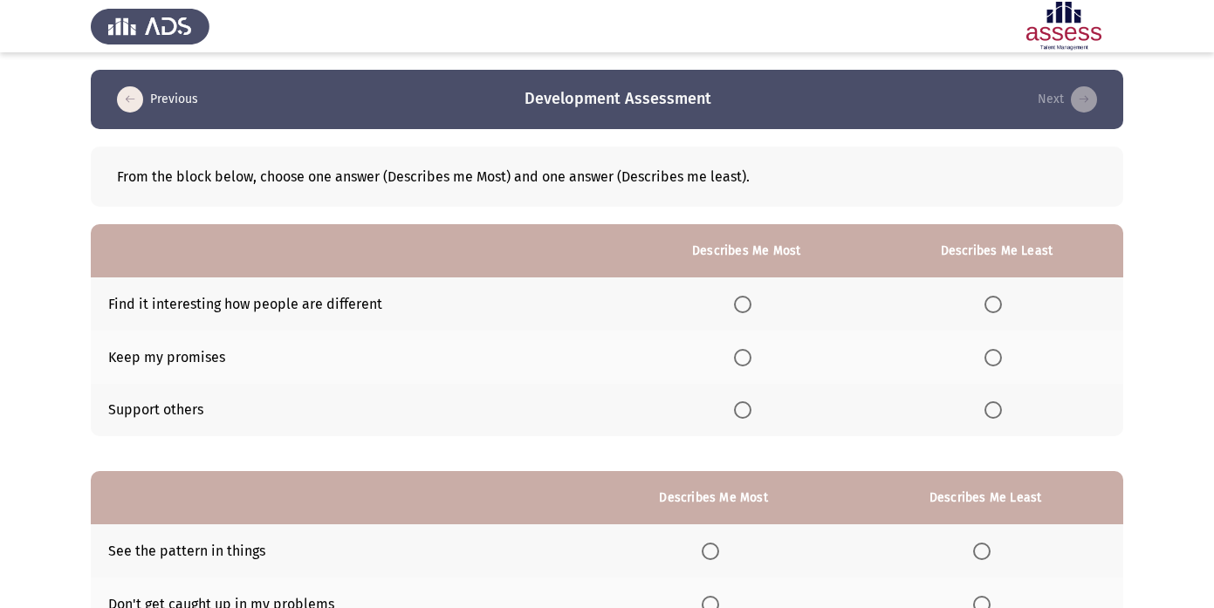
click at [995, 298] on span "Select an option" at bounding box center [992, 304] width 17 height 17
click at [995, 298] on input "Select an option" at bounding box center [992, 304] width 17 height 17
click at [745, 358] on span "Select an option" at bounding box center [742, 357] width 17 height 17
click at [745, 358] on input "Select an option" at bounding box center [742, 357] width 17 height 17
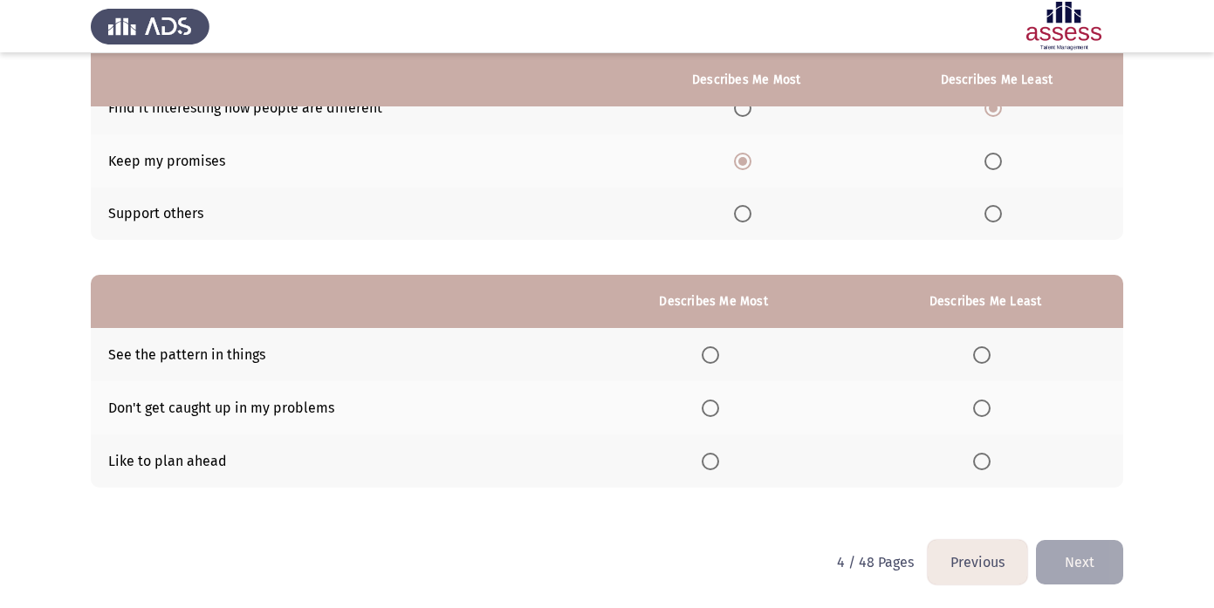
scroll to position [197, 0]
click at [985, 461] on span "Select an option" at bounding box center [981, 460] width 17 height 17
click at [985, 461] on input "Select an option" at bounding box center [981, 460] width 17 height 17
click at [714, 408] on span "Select an option" at bounding box center [709, 407] width 17 height 17
click at [714, 408] on input "Select an option" at bounding box center [709, 407] width 17 height 17
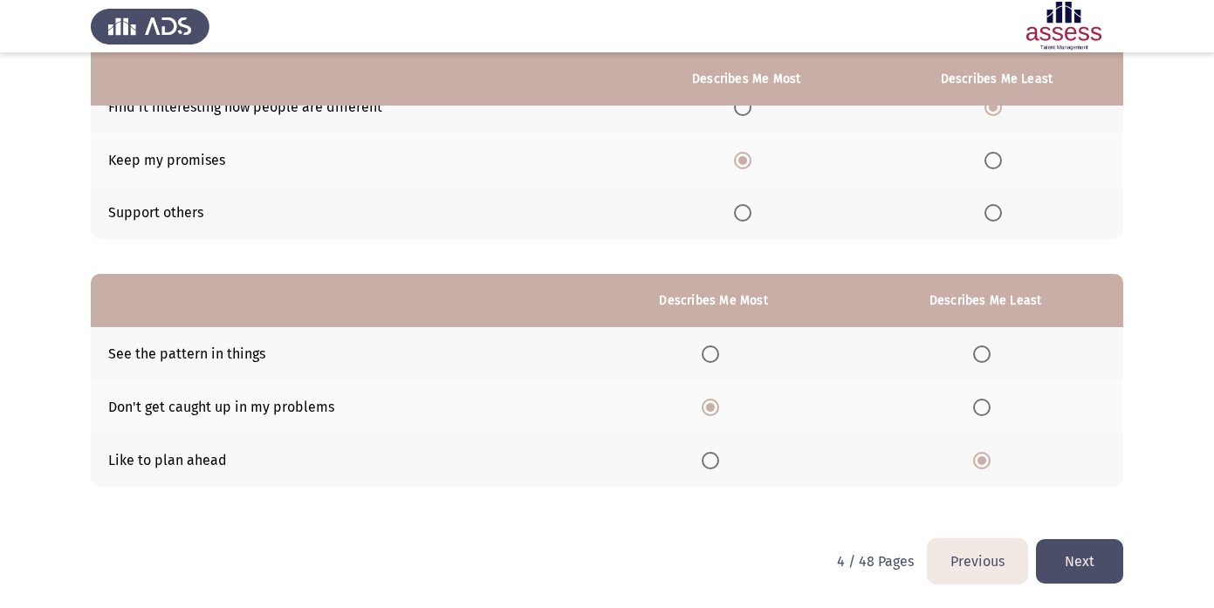
click at [1088, 545] on button "Next" at bounding box center [1079, 561] width 87 height 44
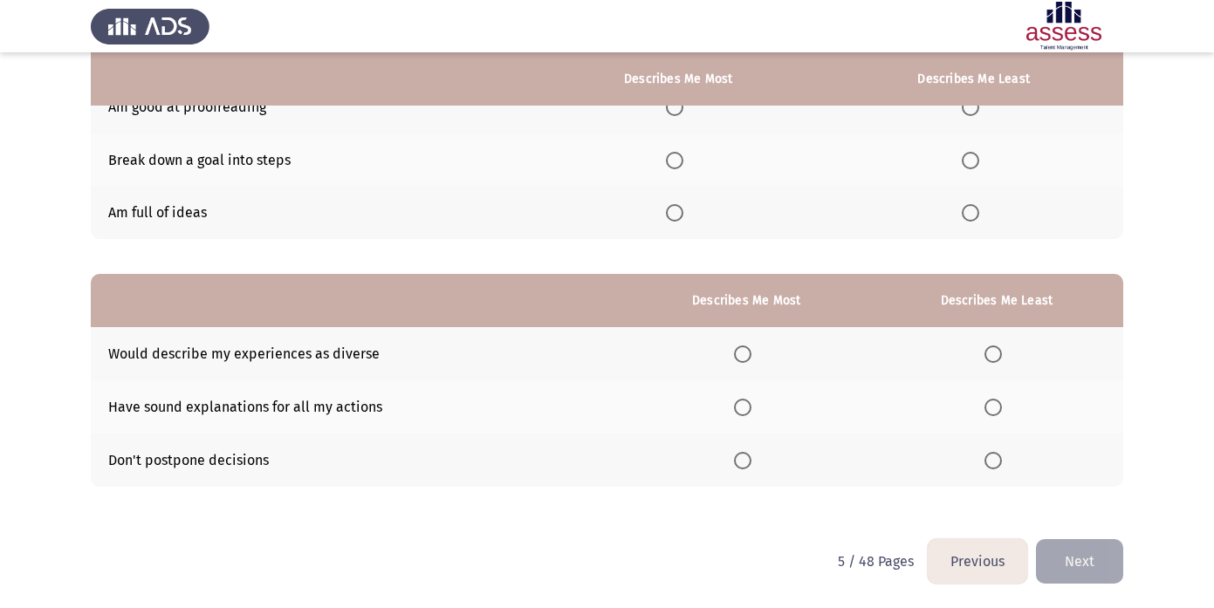
click at [967, 564] on button "Previous" at bounding box center [976, 561] width 99 height 44
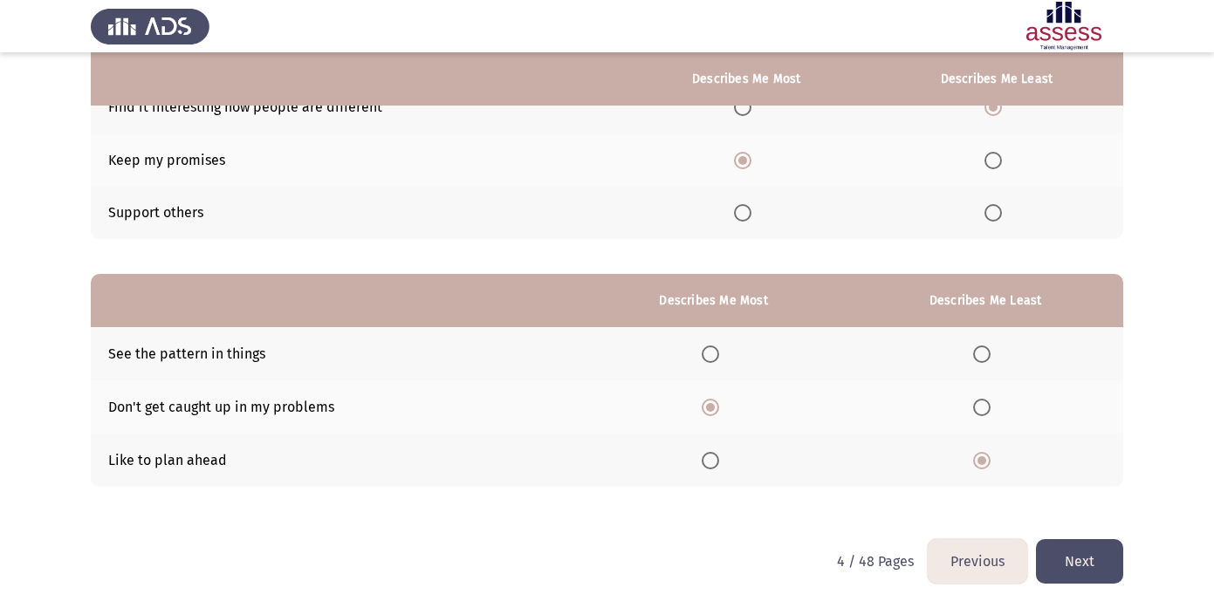
click at [1064, 557] on button "Next" at bounding box center [1079, 561] width 87 height 44
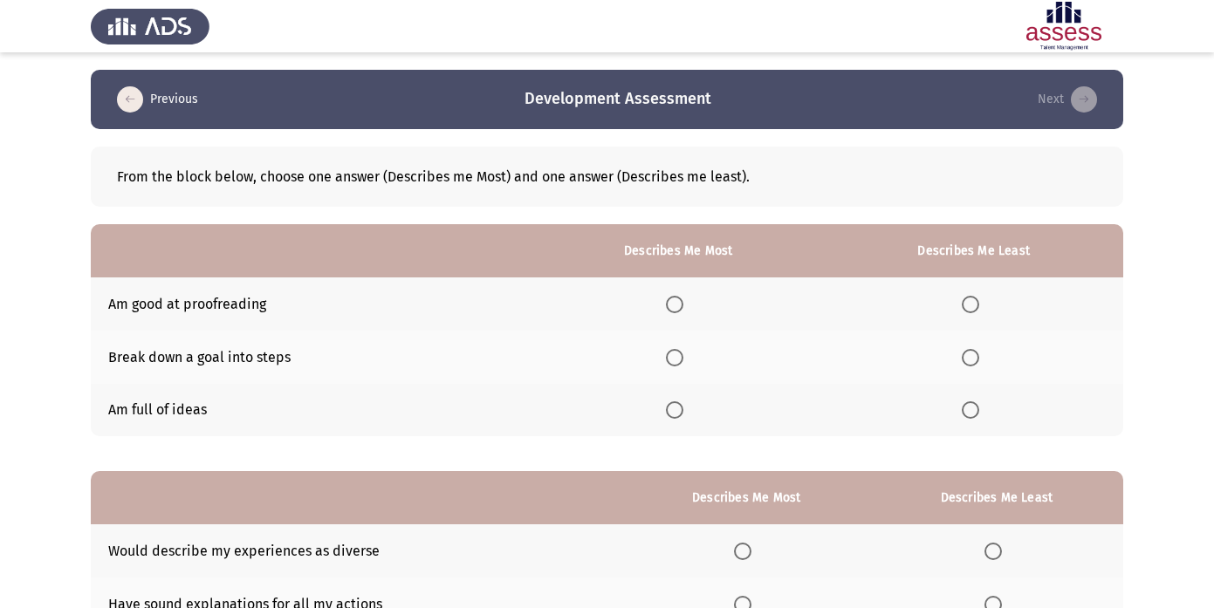
click at [975, 310] on span "Select an option" at bounding box center [969, 304] width 17 height 17
click at [975, 310] on input "Select an option" at bounding box center [969, 304] width 17 height 17
click at [683, 361] on span "Select an option" at bounding box center [674, 357] width 17 height 17
click at [683, 361] on input "Select an option" at bounding box center [674, 357] width 17 height 17
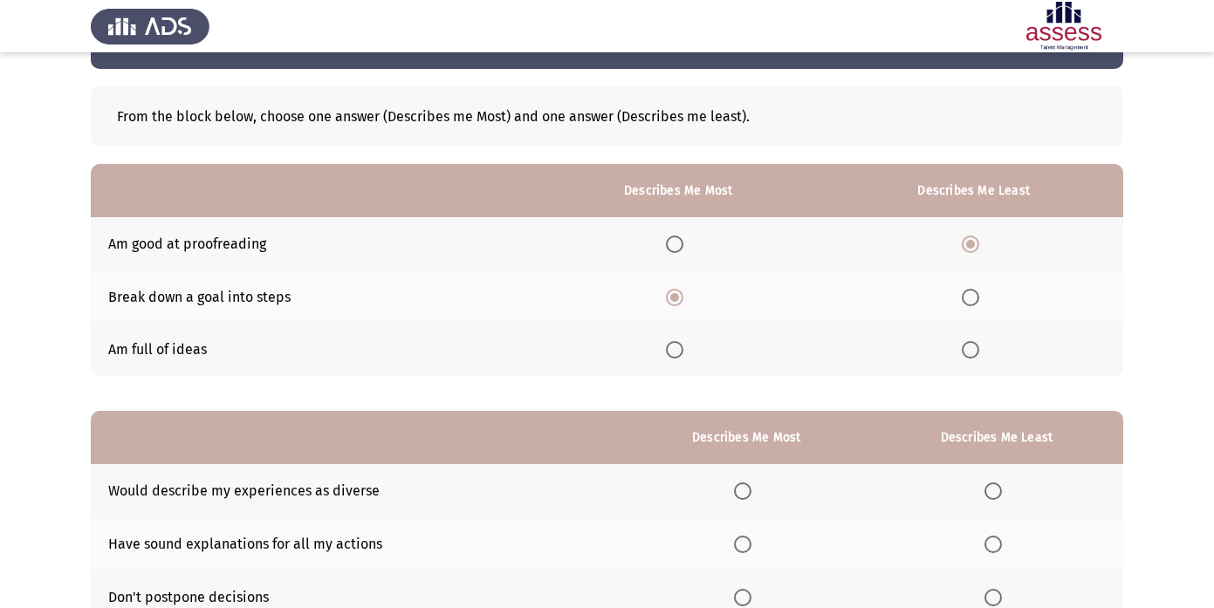
scroll to position [197, 0]
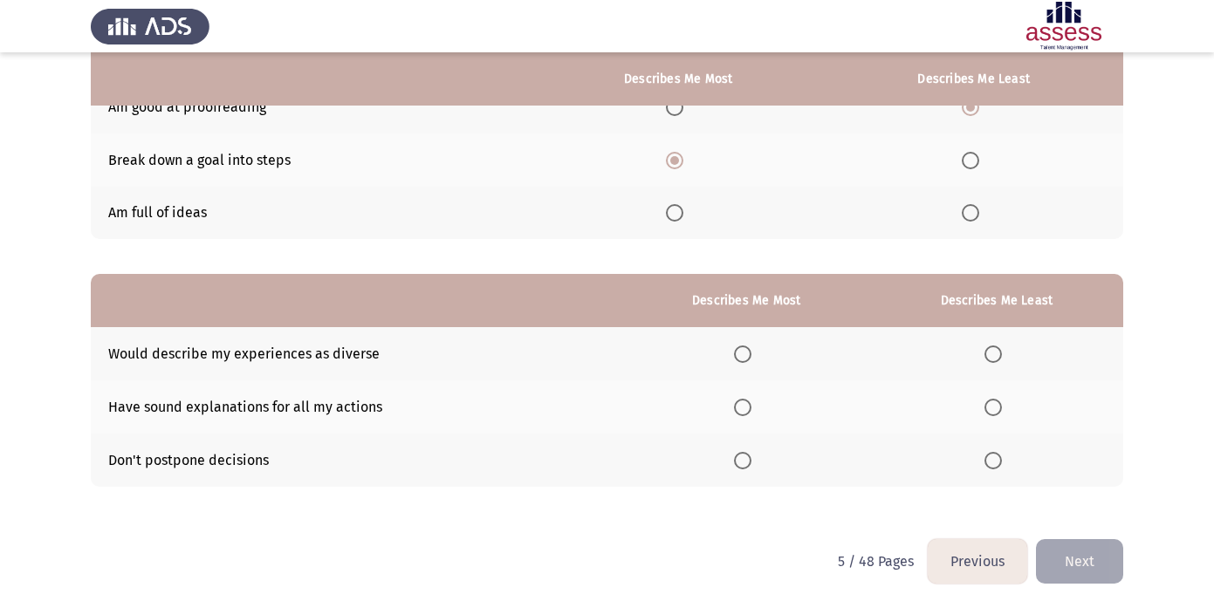
click at [997, 459] on span "Select an option" at bounding box center [992, 460] width 17 height 17
click at [997, 459] on input "Select an option" at bounding box center [992, 460] width 17 height 17
click at [751, 357] on span "Select an option" at bounding box center [742, 353] width 17 height 17
click at [751, 357] on input "Select an option" at bounding box center [742, 353] width 17 height 17
click at [1066, 555] on button "Next" at bounding box center [1079, 561] width 87 height 44
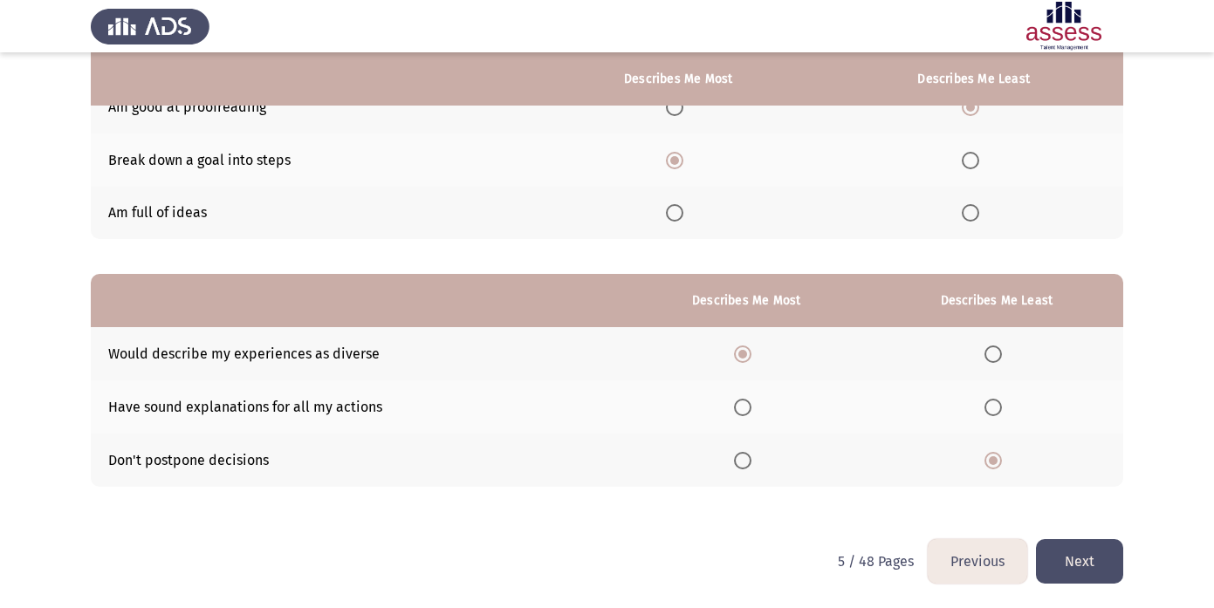
scroll to position [0, 0]
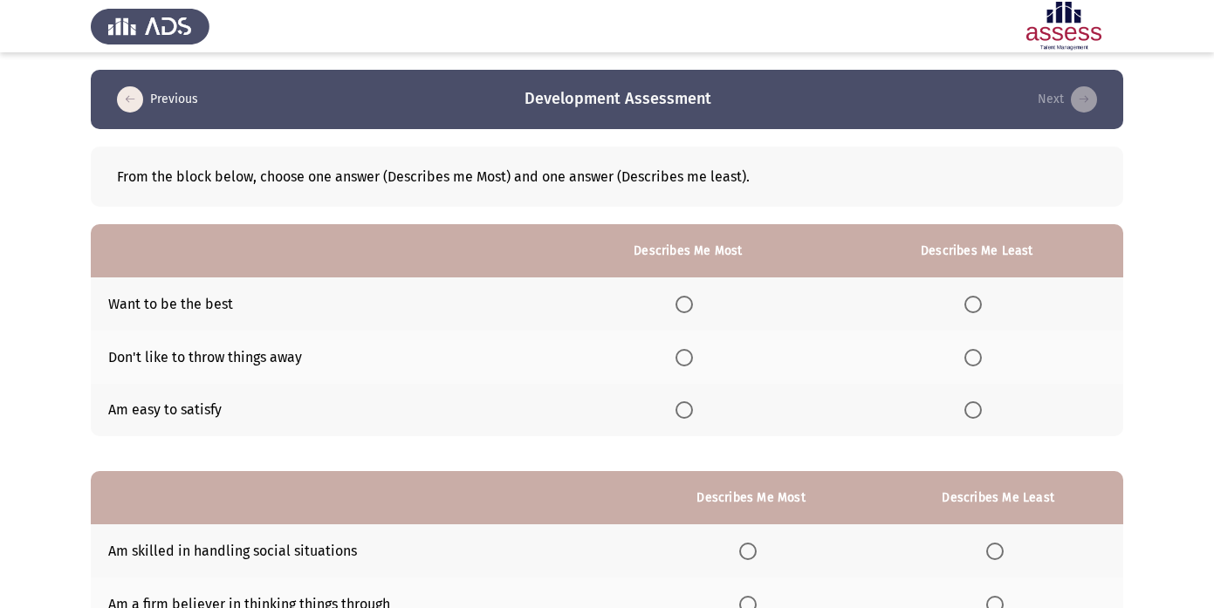
click at [684, 418] on span "Select an option" at bounding box center [683, 409] width 17 height 17
click at [684, 418] on input "Select an option" at bounding box center [683, 409] width 17 height 17
click at [980, 304] on span "Select an option" at bounding box center [972, 304] width 17 height 17
click at [980, 304] on input "Select an option" at bounding box center [972, 304] width 17 height 17
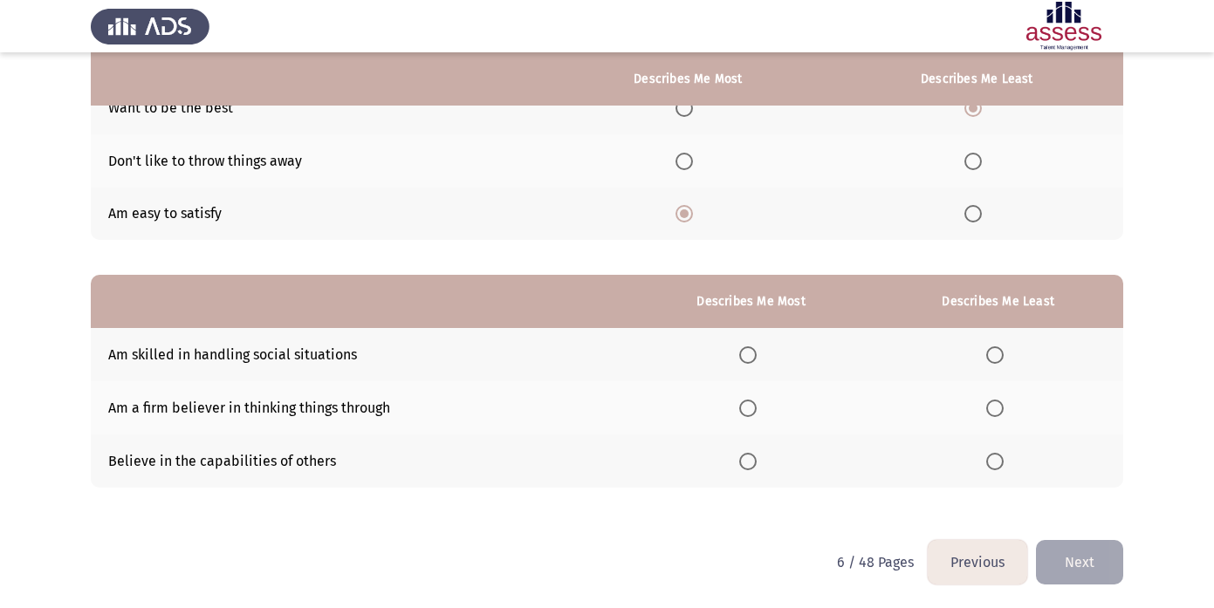
scroll to position [197, 0]
click at [754, 352] on span "Select an option" at bounding box center [747, 353] width 17 height 17
click at [754, 352] on input "Select an option" at bounding box center [747, 353] width 17 height 17
click at [994, 406] on span "Select an option" at bounding box center [994, 407] width 17 height 17
click at [994, 406] on input "Select an option" at bounding box center [994, 407] width 17 height 17
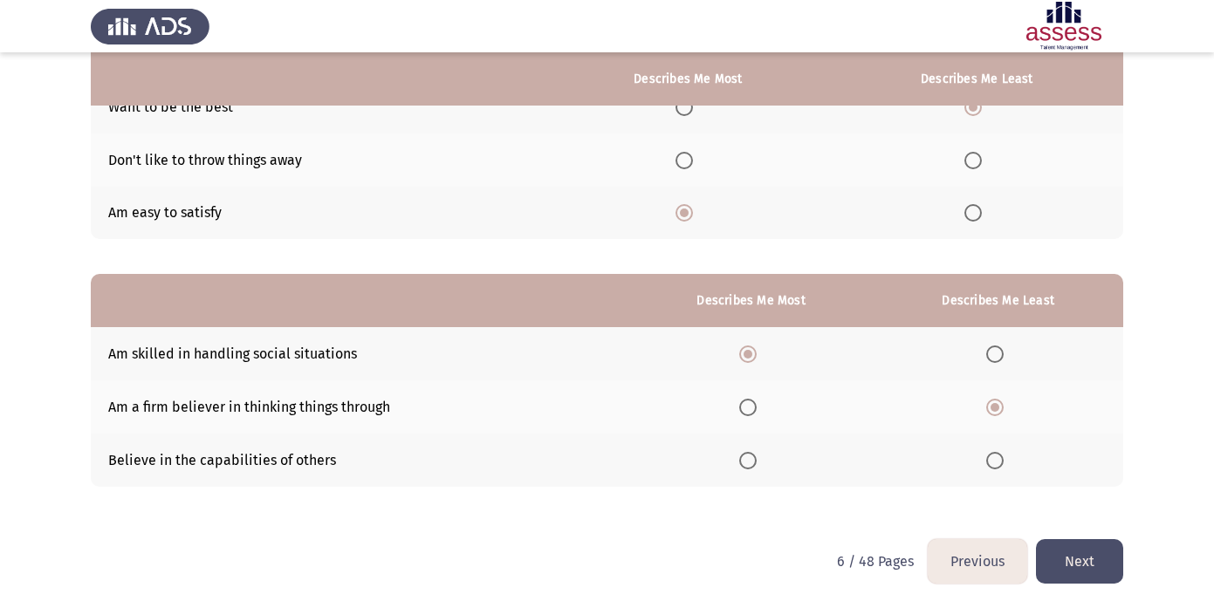
click at [1088, 554] on button "Next" at bounding box center [1079, 561] width 87 height 44
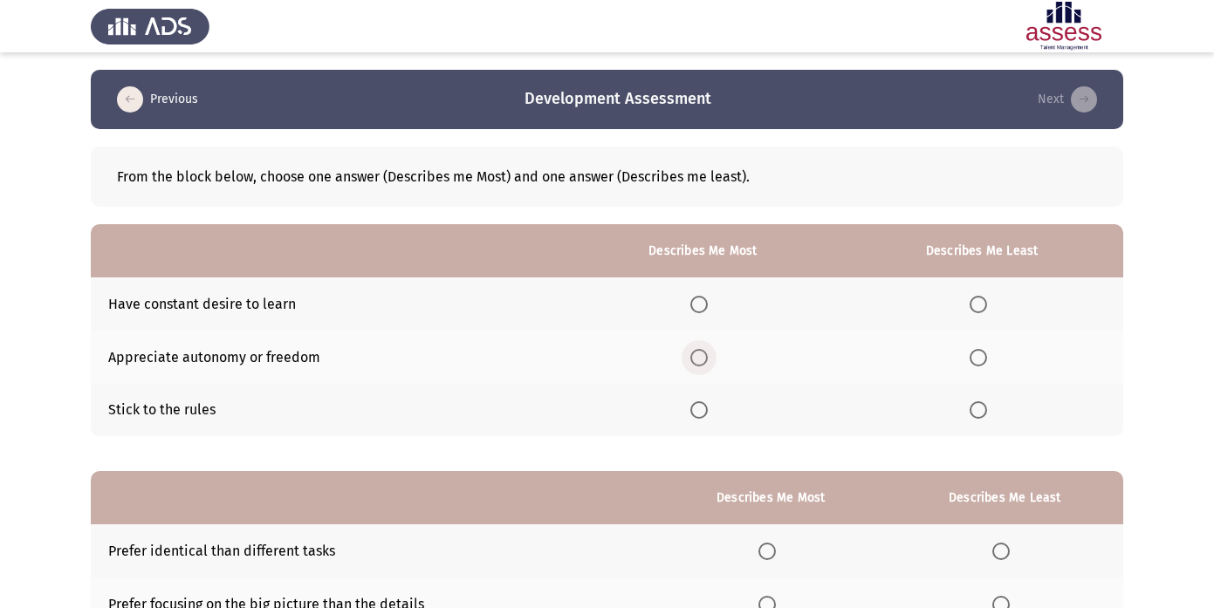
click at [704, 359] on span "Select an option" at bounding box center [698, 357] width 17 height 17
click at [704, 359] on input "Select an option" at bounding box center [698, 357] width 17 height 17
click at [981, 411] on span "Select an option" at bounding box center [977, 409] width 17 height 17
click at [981, 411] on input "Select an option" at bounding box center [977, 409] width 17 height 17
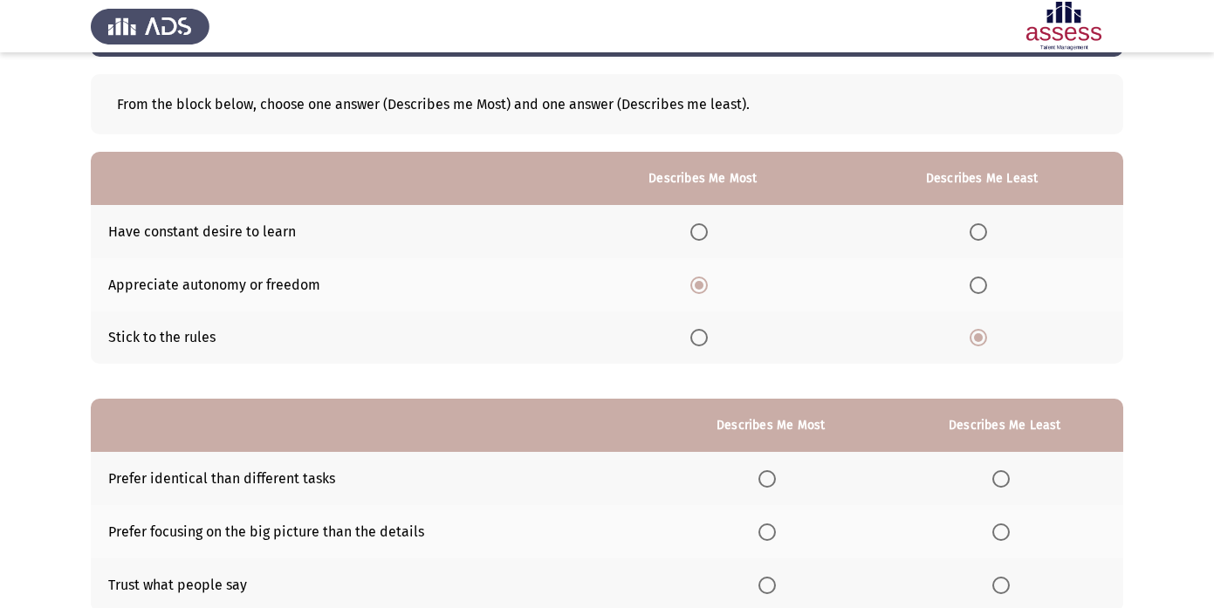
scroll to position [67, 0]
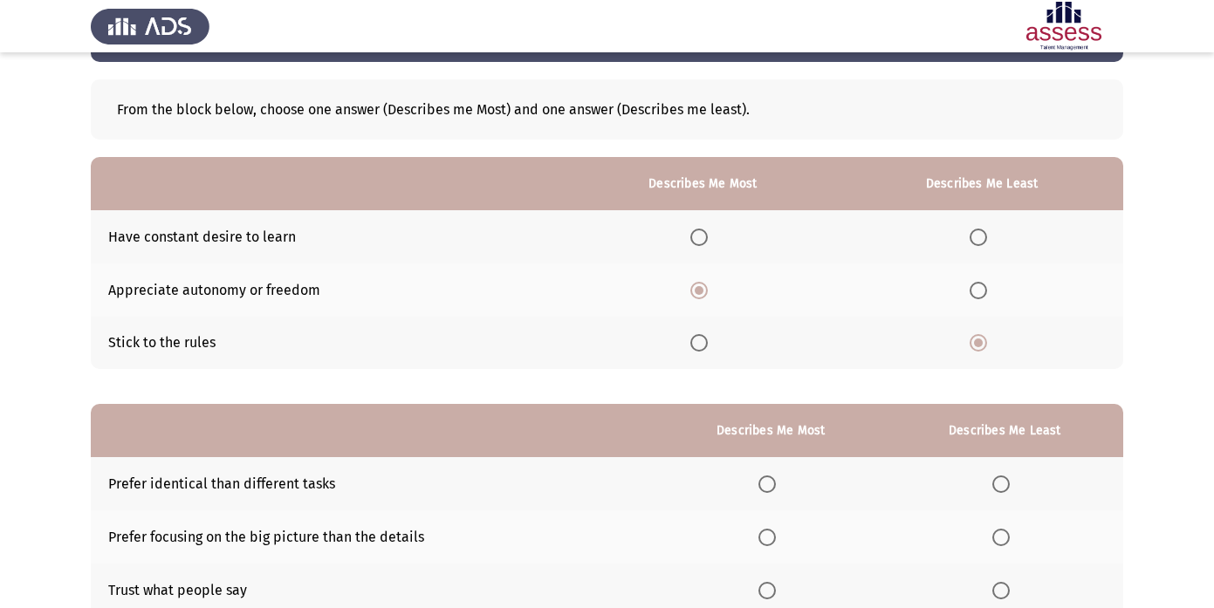
click at [984, 249] on th at bounding box center [981, 236] width 283 height 53
click at [983, 246] on th at bounding box center [981, 236] width 283 height 53
click at [981, 236] on span "Select an option" at bounding box center [977, 237] width 17 height 17
click at [981, 236] on input "Select an option" at bounding box center [977, 237] width 17 height 17
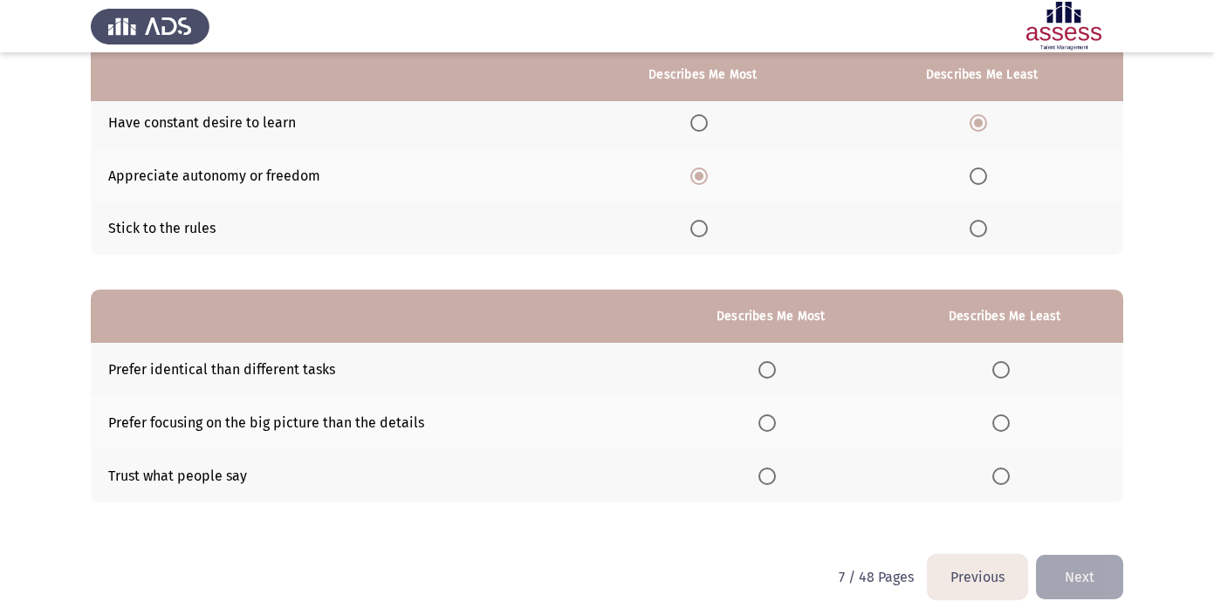
scroll to position [183, 0]
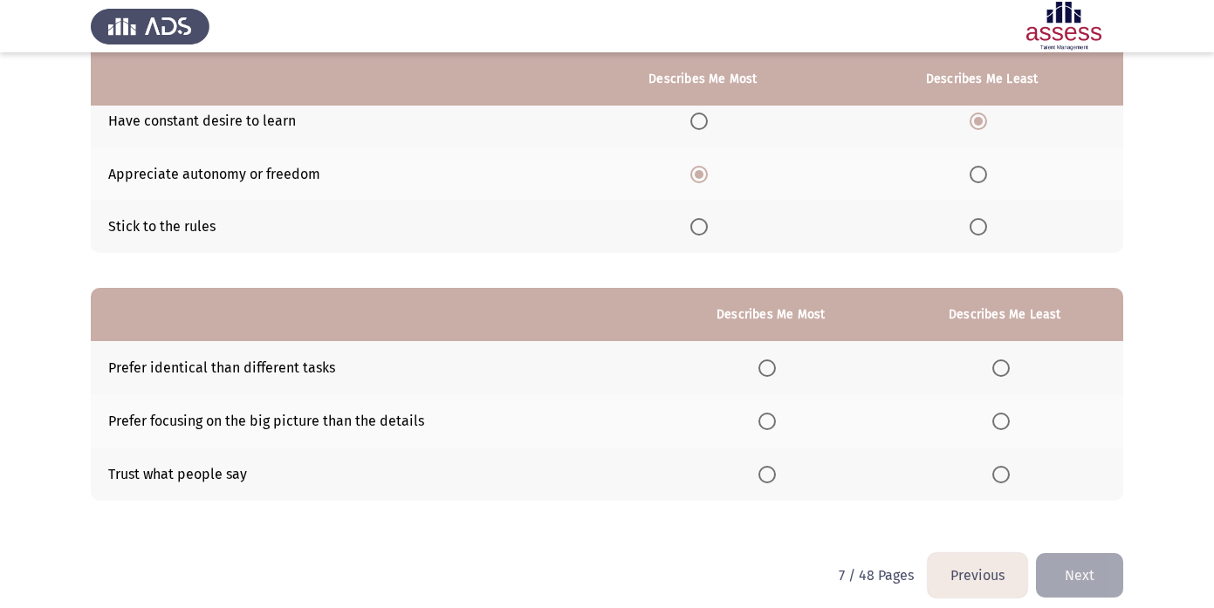
click at [1008, 373] on span "Select an option" at bounding box center [1000, 367] width 17 height 17
click at [1008, 373] on input "Select an option" at bounding box center [1000, 367] width 17 height 17
click at [776, 414] on span "Select an option" at bounding box center [766, 421] width 17 height 17
click at [776, 414] on input "Select an option" at bounding box center [766, 421] width 17 height 17
click at [1084, 573] on button "Next" at bounding box center [1079, 575] width 87 height 44
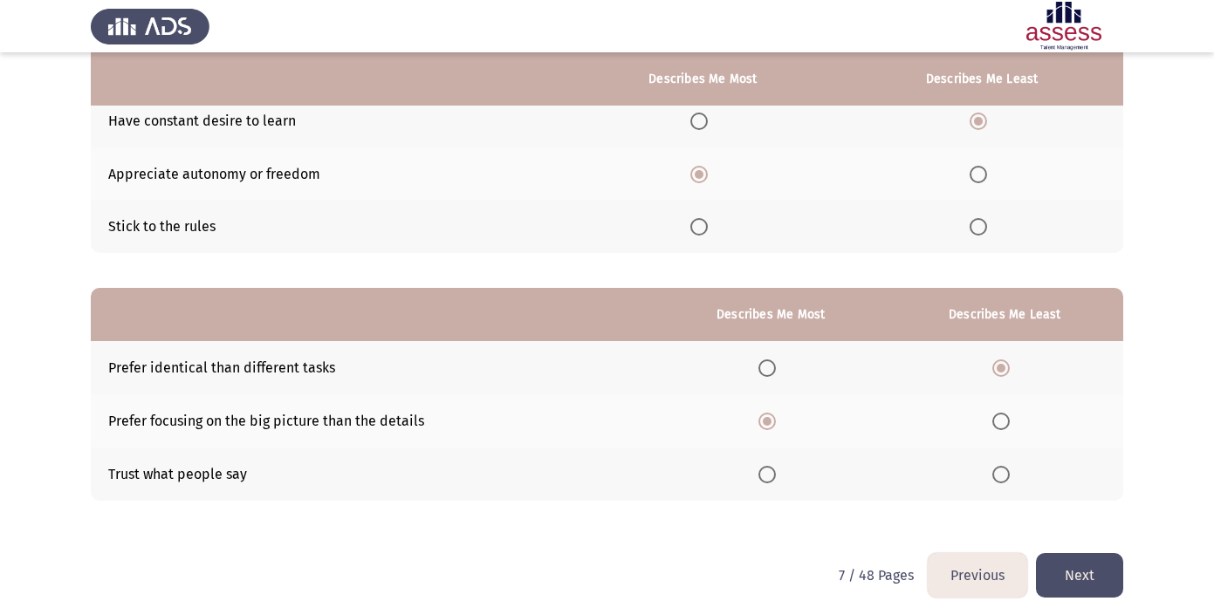
scroll to position [0, 0]
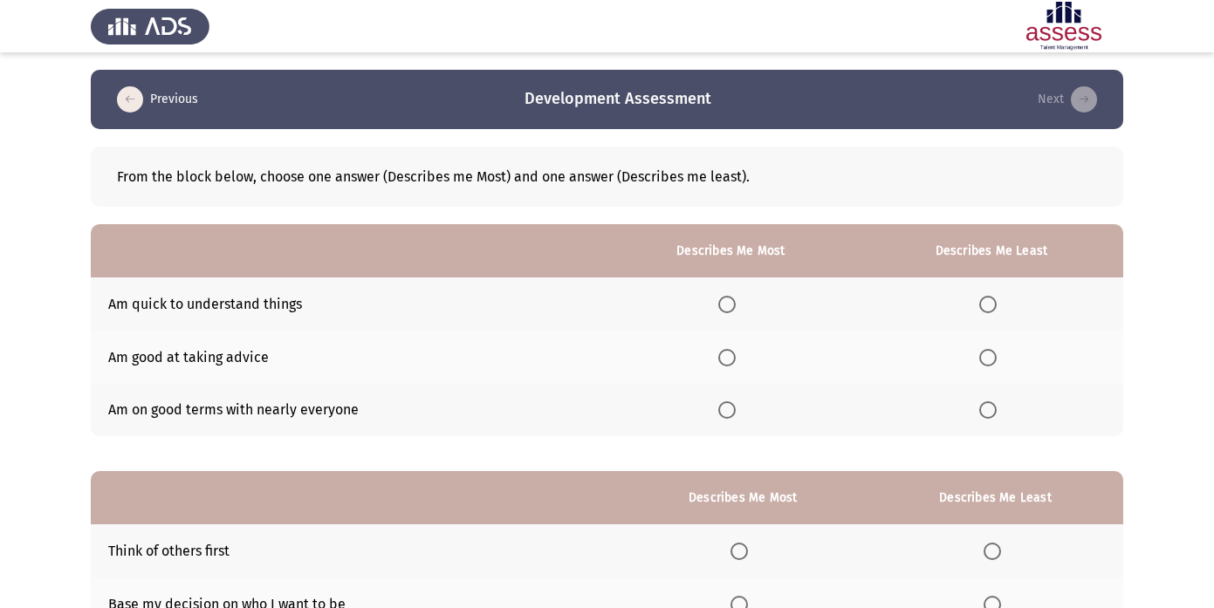
click at [731, 408] on span "Select an option" at bounding box center [726, 409] width 17 height 17
click at [731, 408] on input "Select an option" at bounding box center [726, 409] width 17 height 17
click at [988, 314] on th at bounding box center [990, 303] width 263 height 53
click at [986, 304] on span "Select an option" at bounding box center [987, 304] width 17 height 17
click at [986, 304] on input "Select an option" at bounding box center [987, 304] width 17 height 17
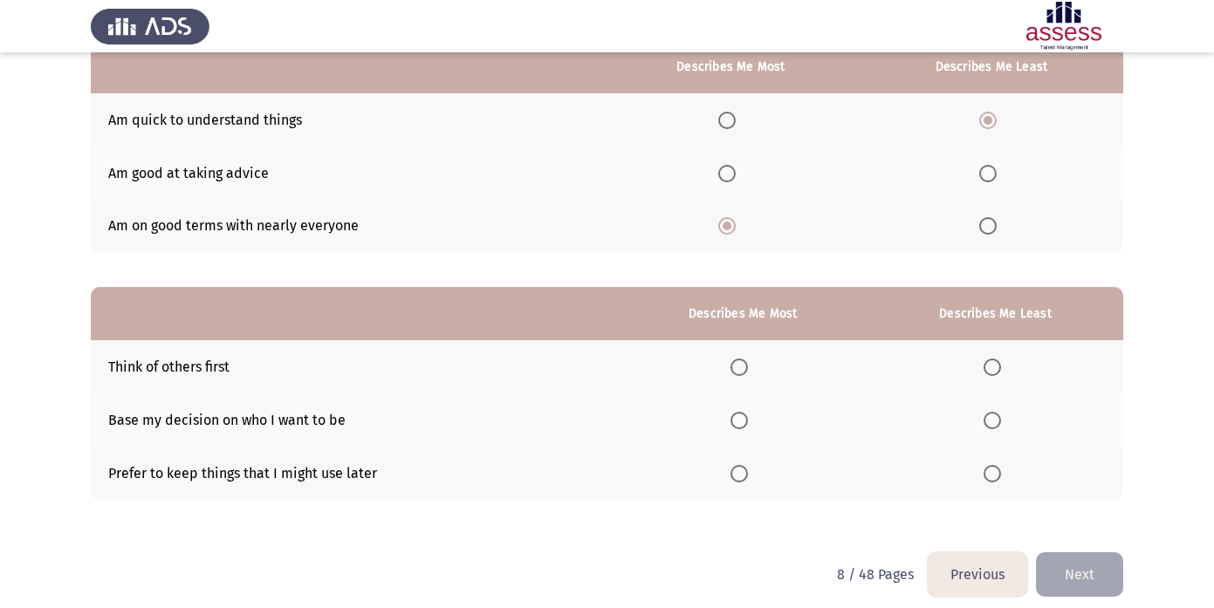
scroll to position [197, 0]
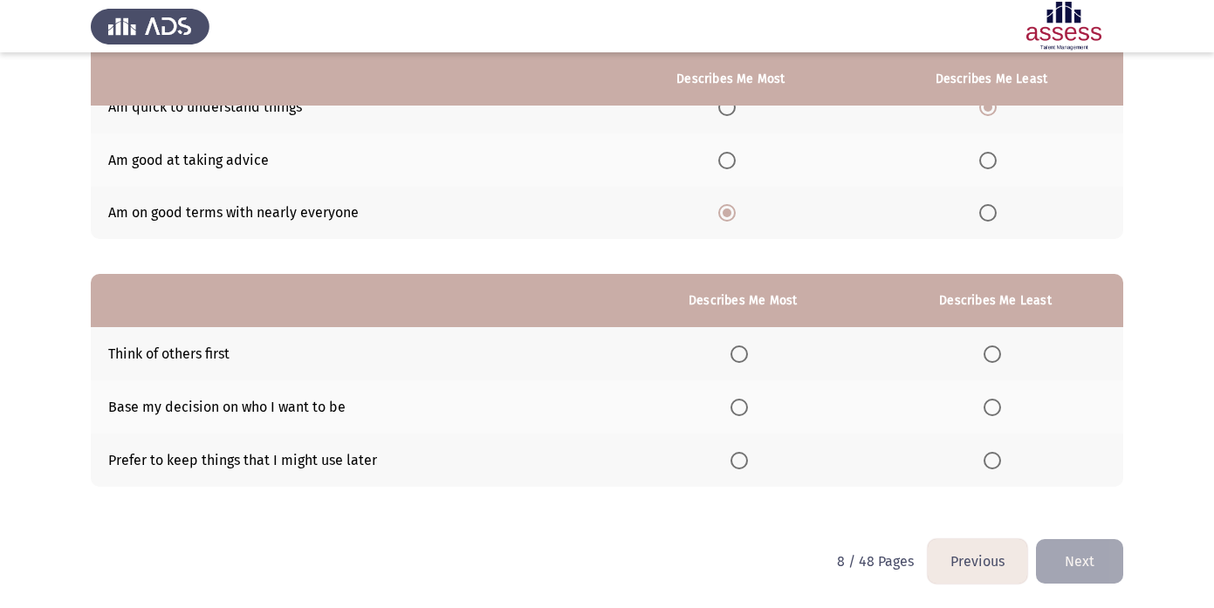
click at [743, 349] on span "Select an option" at bounding box center [738, 353] width 17 height 17
click at [743, 349] on input "Select an option" at bounding box center [738, 353] width 17 height 17
click at [998, 454] on span "Select an option" at bounding box center [991, 460] width 17 height 17
click at [998, 454] on input "Select an option" at bounding box center [991, 460] width 17 height 17
click at [1082, 563] on button "Next" at bounding box center [1079, 561] width 87 height 44
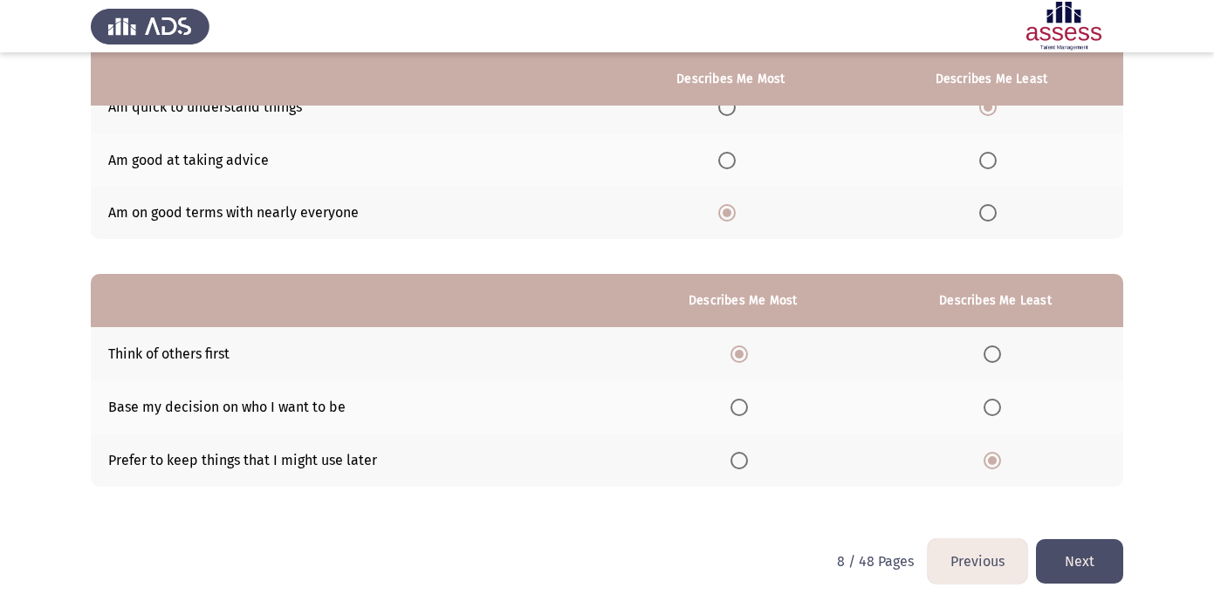
scroll to position [0, 0]
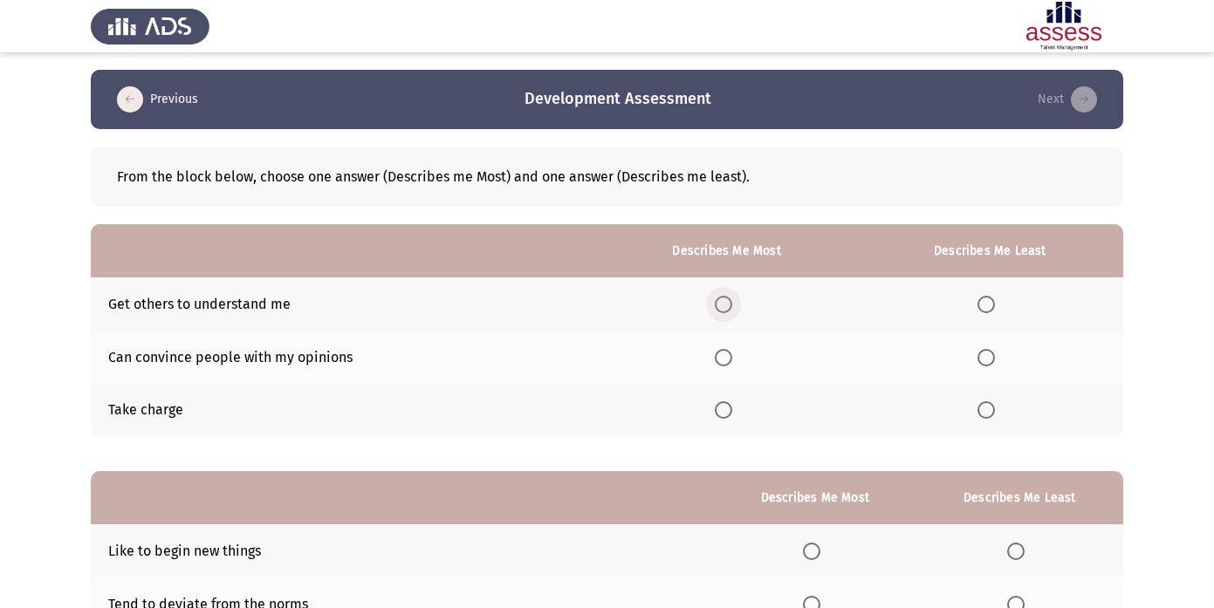
click at [720, 303] on span "Select an option" at bounding box center [723, 304] width 17 height 17
click at [720, 303] on input "Select an option" at bounding box center [723, 304] width 17 height 17
click at [995, 354] on span "Select an option" at bounding box center [985, 357] width 17 height 17
click at [995, 354] on input "Select an option" at bounding box center [985, 357] width 17 height 17
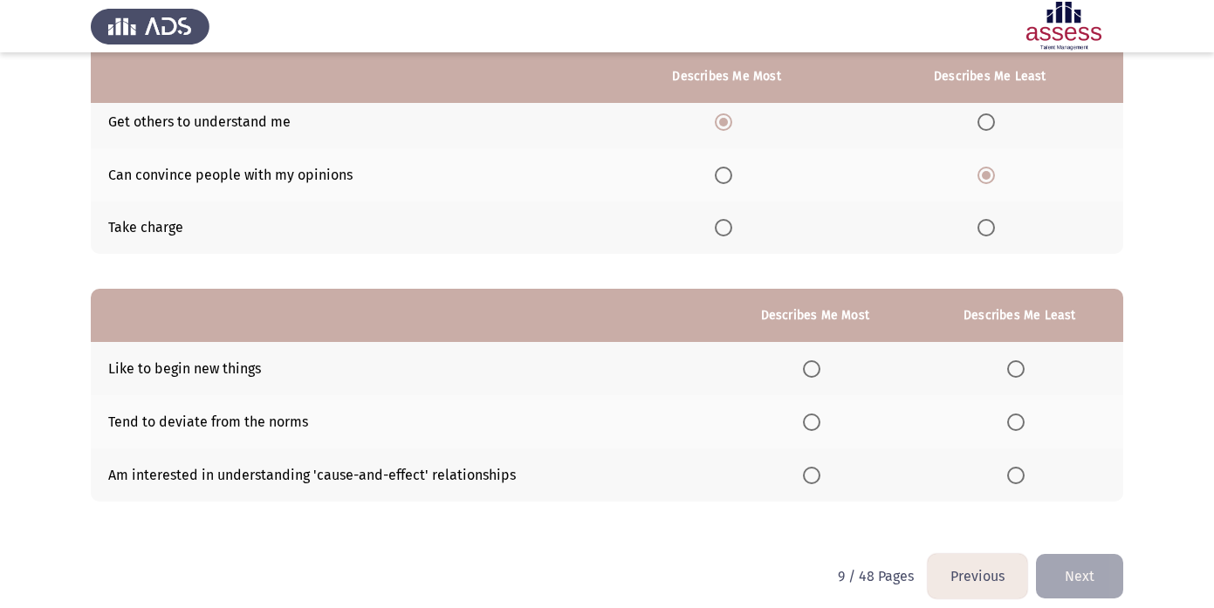
scroll to position [180, 0]
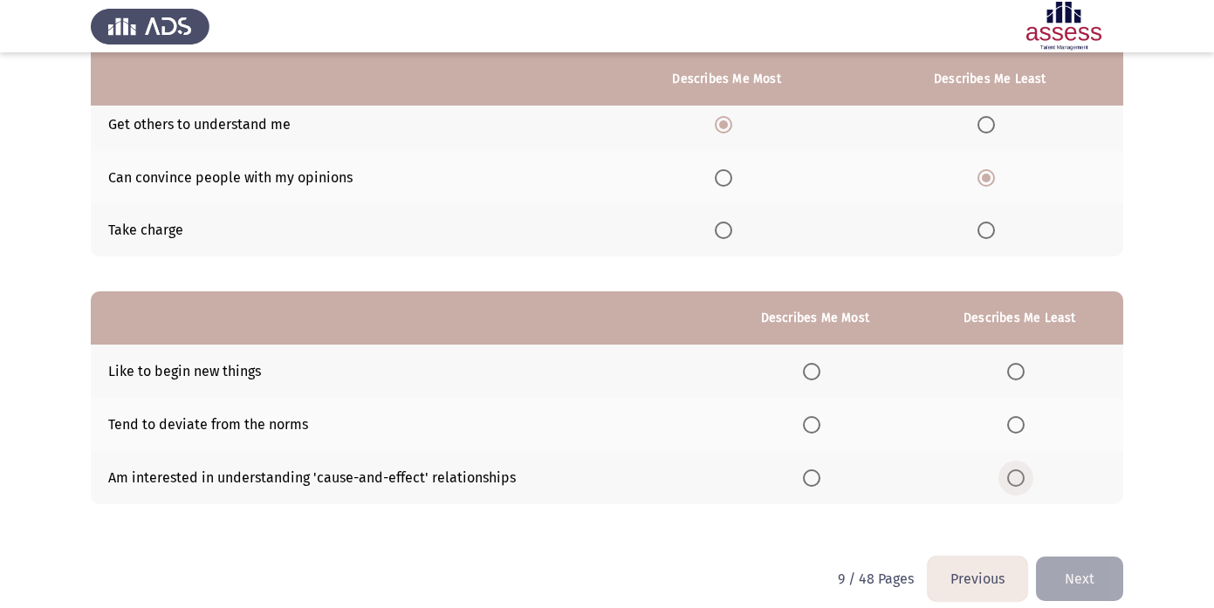
click at [1028, 475] on label "Select an option" at bounding box center [1019, 477] width 24 height 17
click at [1024, 475] on input "Select an option" at bounding box center [1015, 477] width 17 height 17
click at [806, 369] on span "Select an option" at bounding box center [811, 371] width 17 height 17
click at [806, 369] on input "Select an option" at bounding box center [811, 371] width 17 height 17
click at [1068, 567] on button "Next" at bounding box center [1079, 579] width 87 height 44
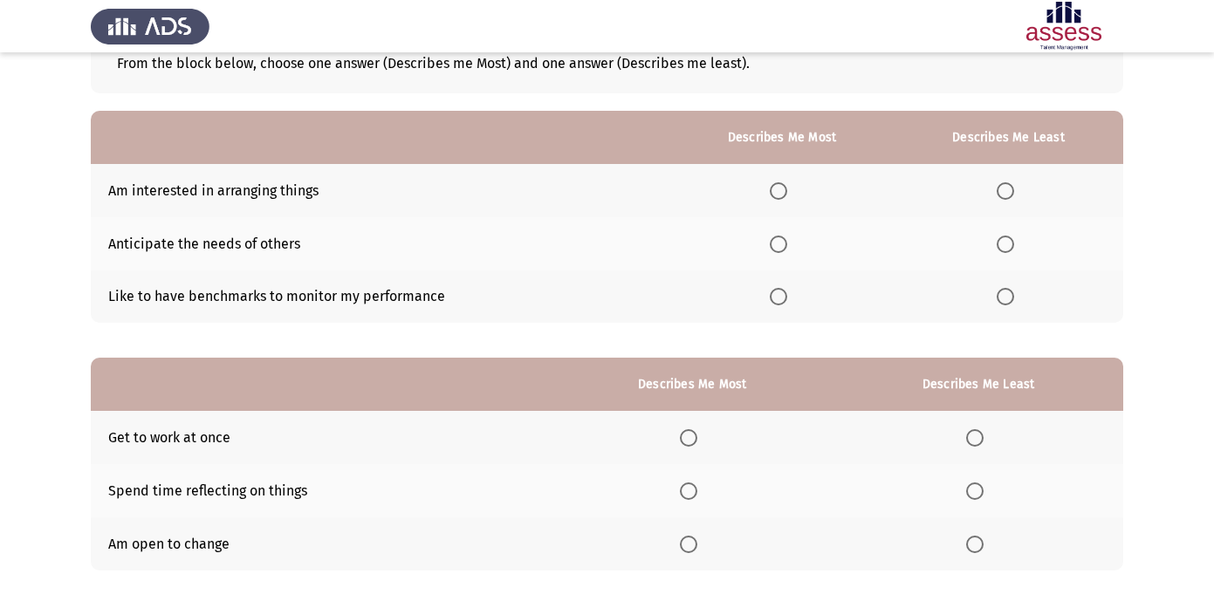
scroll to position [115, 0]
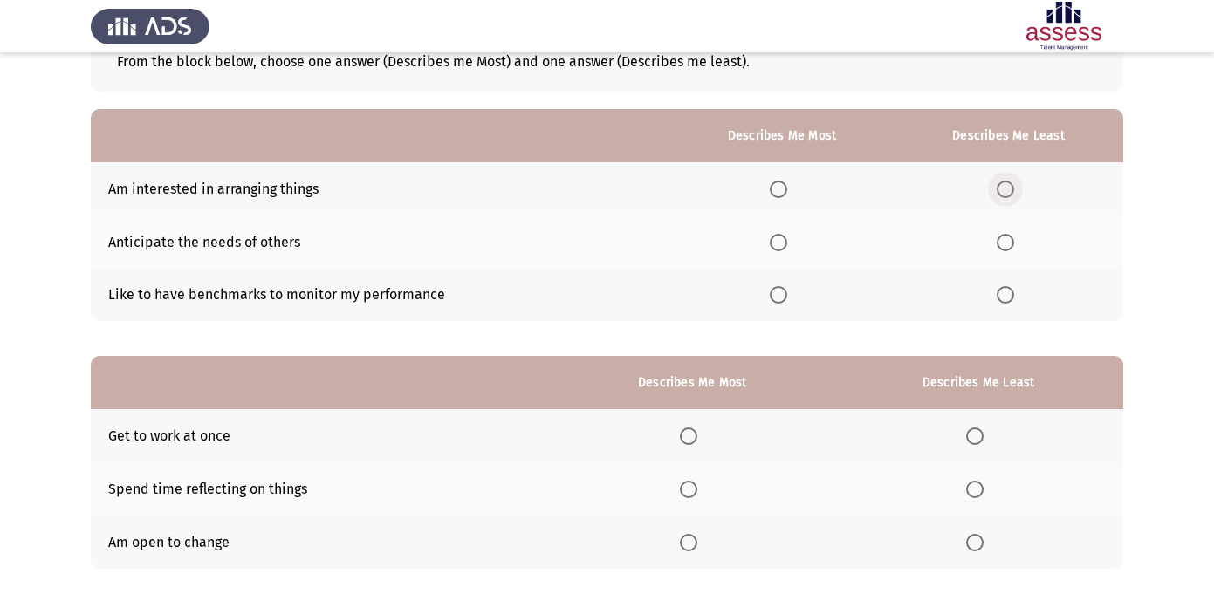
click at [1013, 187] on span "Select an option" at bounding box center [1004, 189] width 17 height 17
click at [1013, 187] on input "Select an option" at bounding box center [1004, 189] width 17 height 17
click at [769, 292] on th at bounding box center [781, 295] width 223 height 53
click at [787, 295] on span "Select an option" at bounding box center [777, 294] width 17 height 17
click at [787, 295] on input "Select an option" at bounding box center [777, 294] width 17 height 17
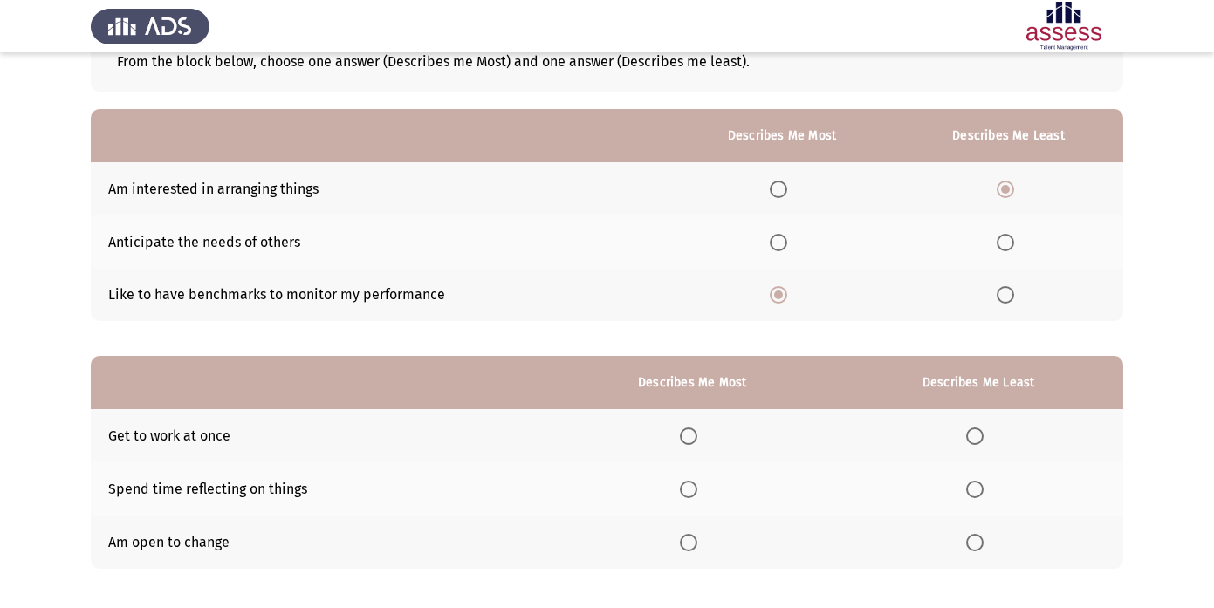
scroll to position [197, 0]
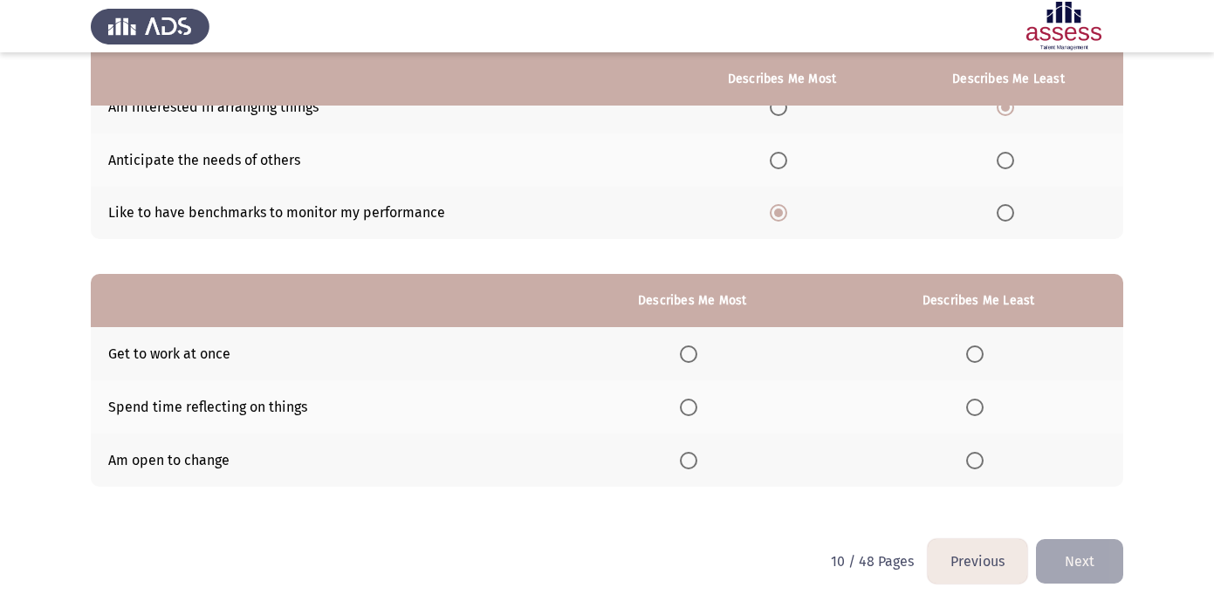
click at [687, 354] on span "Select an option" at bounding box center [688, 353] width 17 height 17
click at [687, 354] on input "Select an option" at bounding box center [688, 353] width 17 height 17
click at [983, 410] on span "Select an option" at bounding box center [974, 407] width 17 height 17
click at [983, 410] on input "Select an option" at bounding box center [974, 407] width 17 height 17
click at [1071, 553] on button "Next" at bounding box center [1079, 561] width 87 height 44
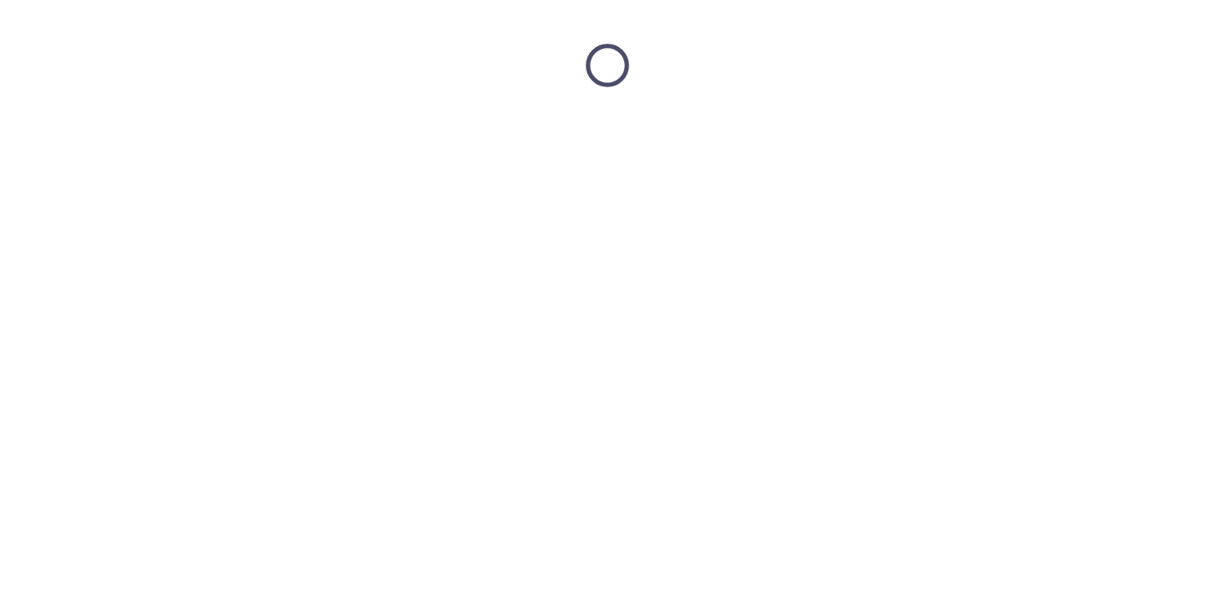
scroll to position [0, 0]
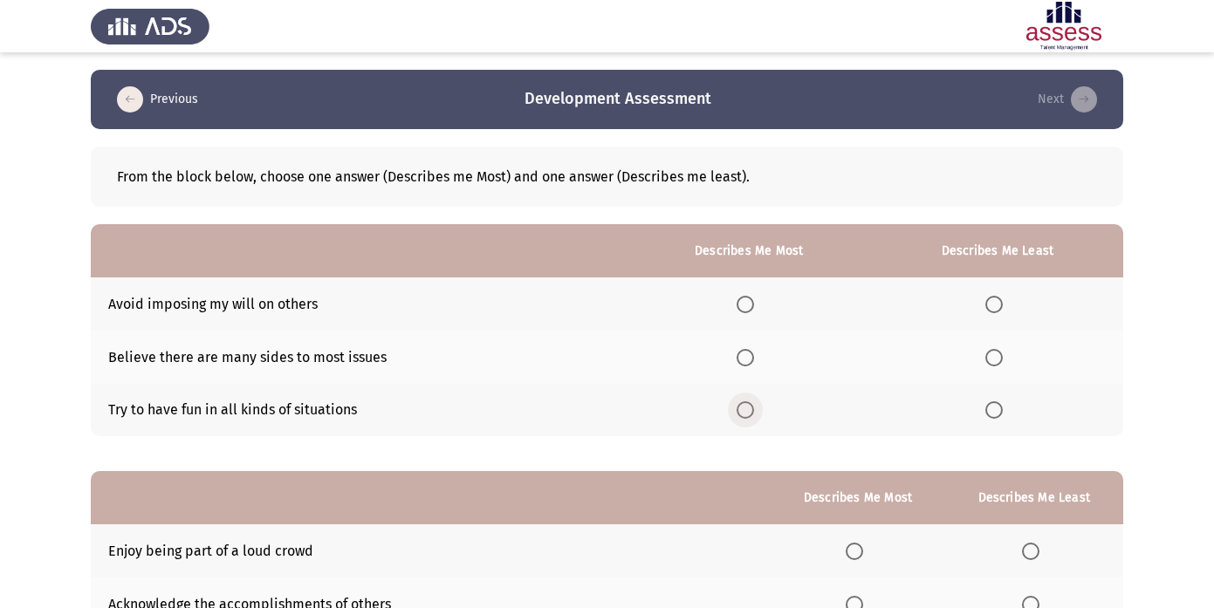
click at [742, 414] on span "Select an option" at bounding box center [744, 409] width 17 height 17
click at [742, 414] on input "Select an option" at bounding box center [744, 409] width 17 height 17
click at [1005, 297] on label "Select an option" at bounding box center [997, 304] width 24 height 17
click at [1002, 297] on input "Select an option" at bounding box center [993, 304] width 17 height 17
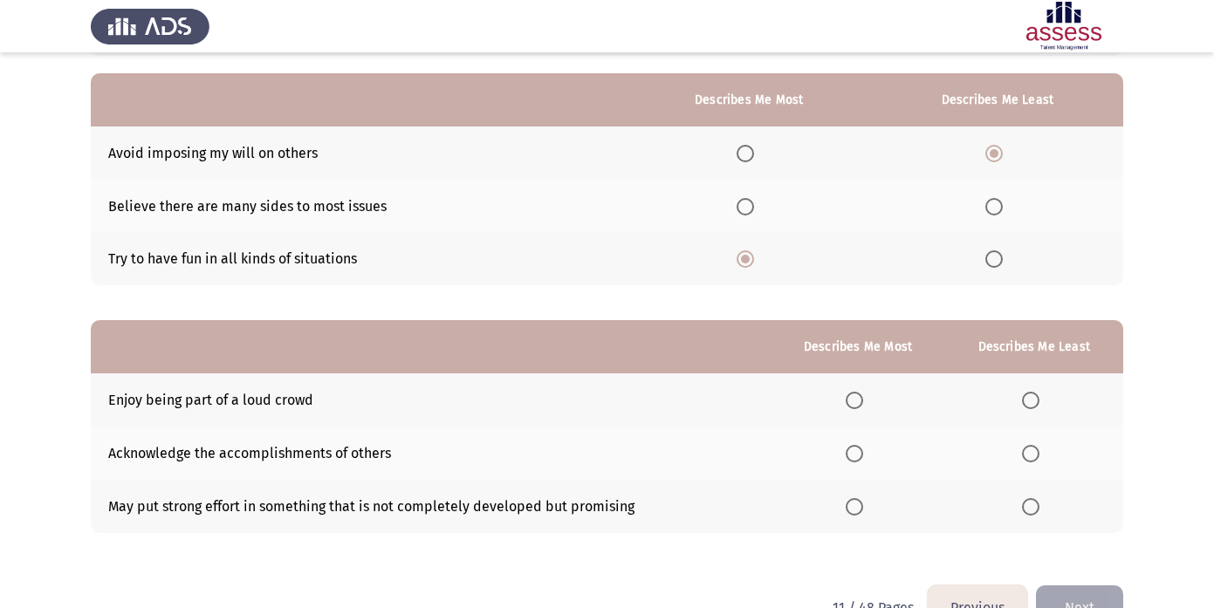
scroll to position [197, 0]
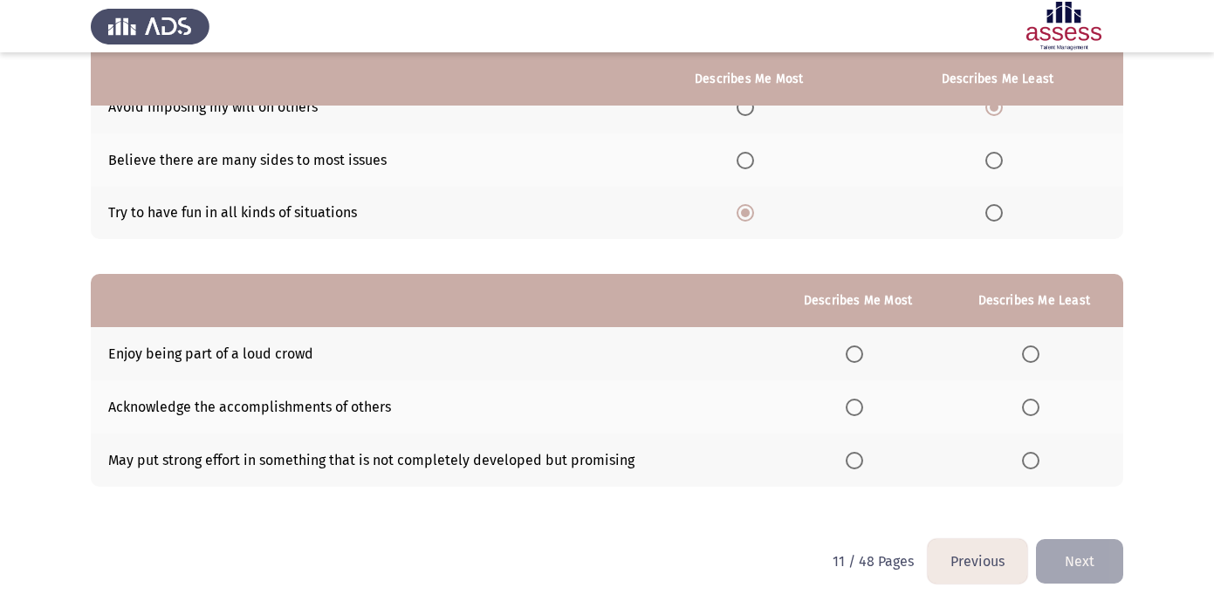
click at [856, 462] on span "Select an option" at bounding box center [853, 460] width 17 height 17
click at [856, 462] on input "Select an option" at bounding box center [853, 460] width 17 height 17
click at [1028, 354] on span "Select an option" at bounding box center [1030, 353] width 17 height 17
click at [1028, 354] on input "Select an option" at bounding box center [1030, 353] width 17 height 17
click at [1076, 565] on button "Next" at bounding box center [1079, 561] width 87 height 44
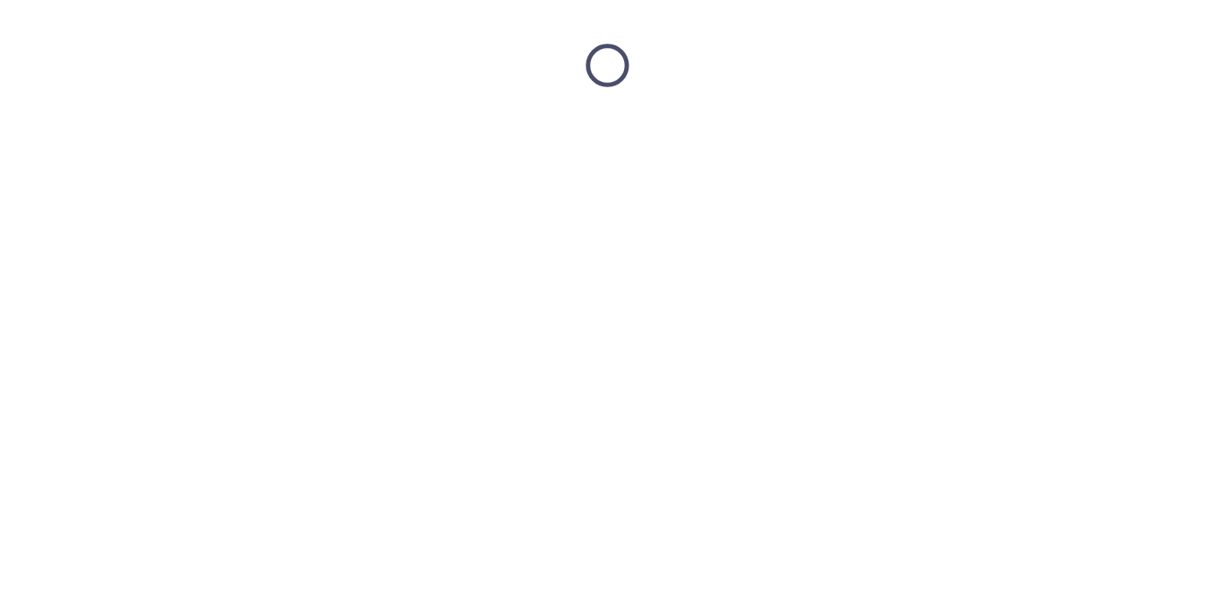
scroll to position [0, 0]
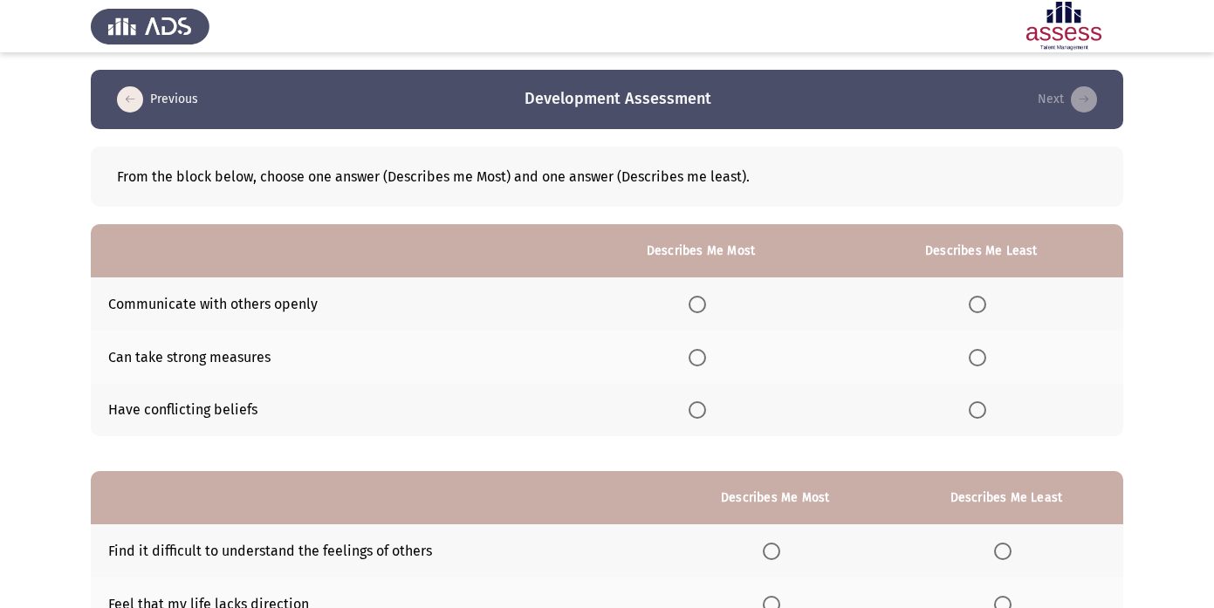
click at [700, 304] on span "Select an option" at bounding box center [696, 304] width 17 height 17
click at [700, 304] on input "Select an option" at bounding box center [696, 304] width 17 height 17
click at [979, 411] on span "Select an option" at bounding box center [976, 409] width 17 height 17
click at [979, 411] on input "Select an option" at bounding box center [976, 409] width 17 height 17
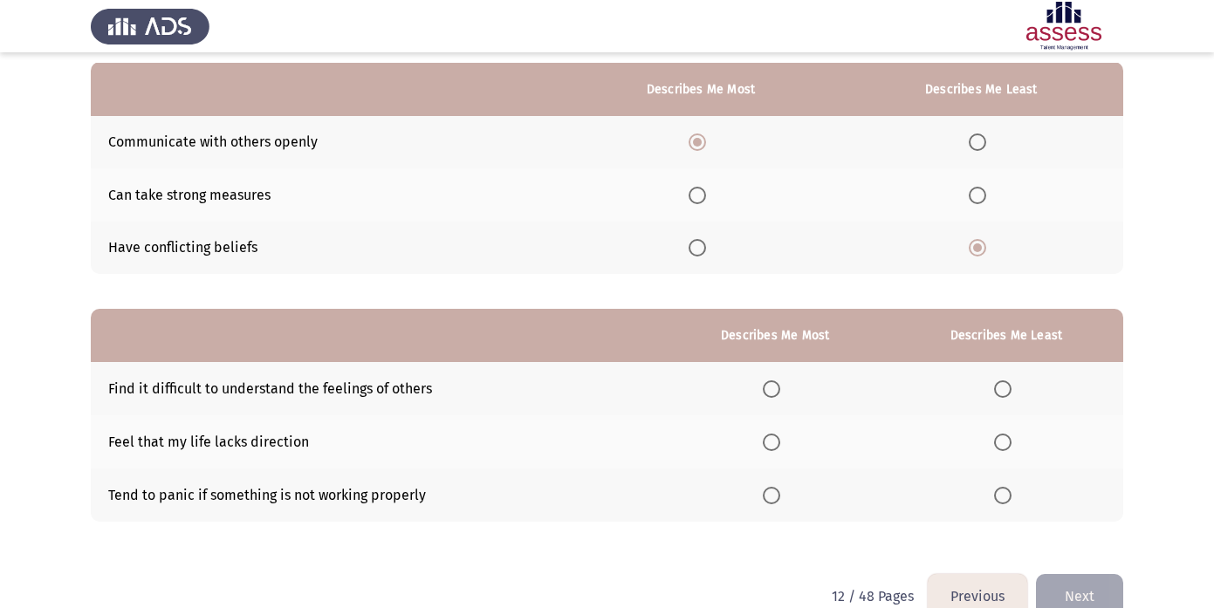
scroll to position [173, 0]
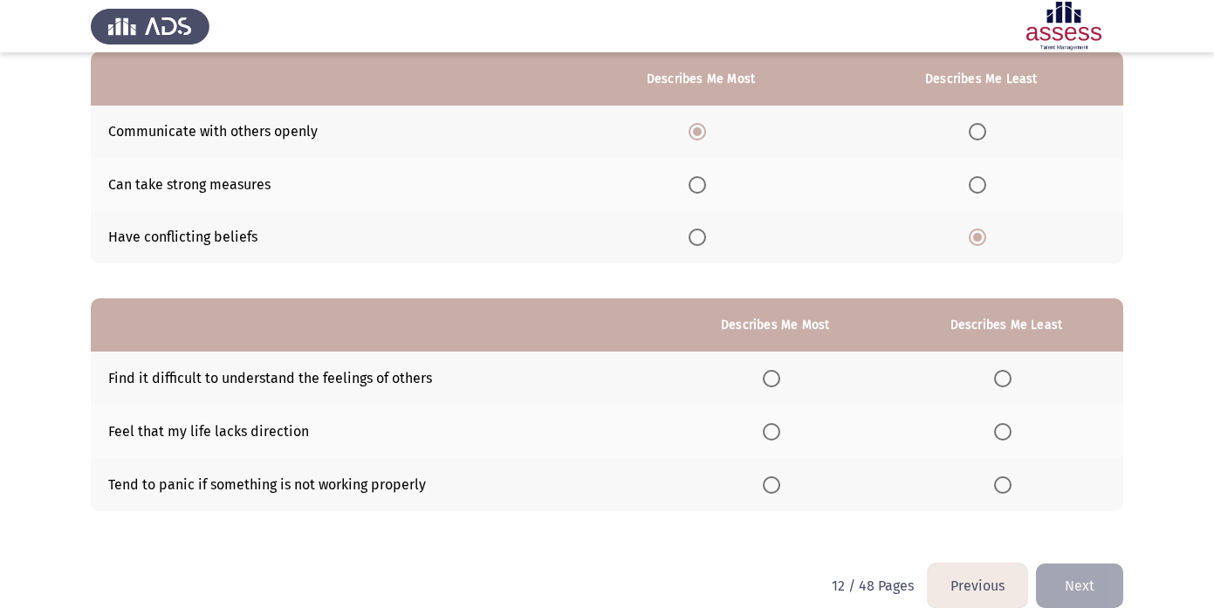
click at [1009, 378] on span "Select an option" at bounding box center [1002, 378] width 17 height 17
click at [1009, 378] on input "Select an option" at bounding box center [1002, 378] width 17 height 17
click at [771, 486] on span "Select an option" at bounding box center [771, 484] width 17 height 17
click at [771, 486] on input "Select an option" at bounding box center [771, 484] width 17 height 17
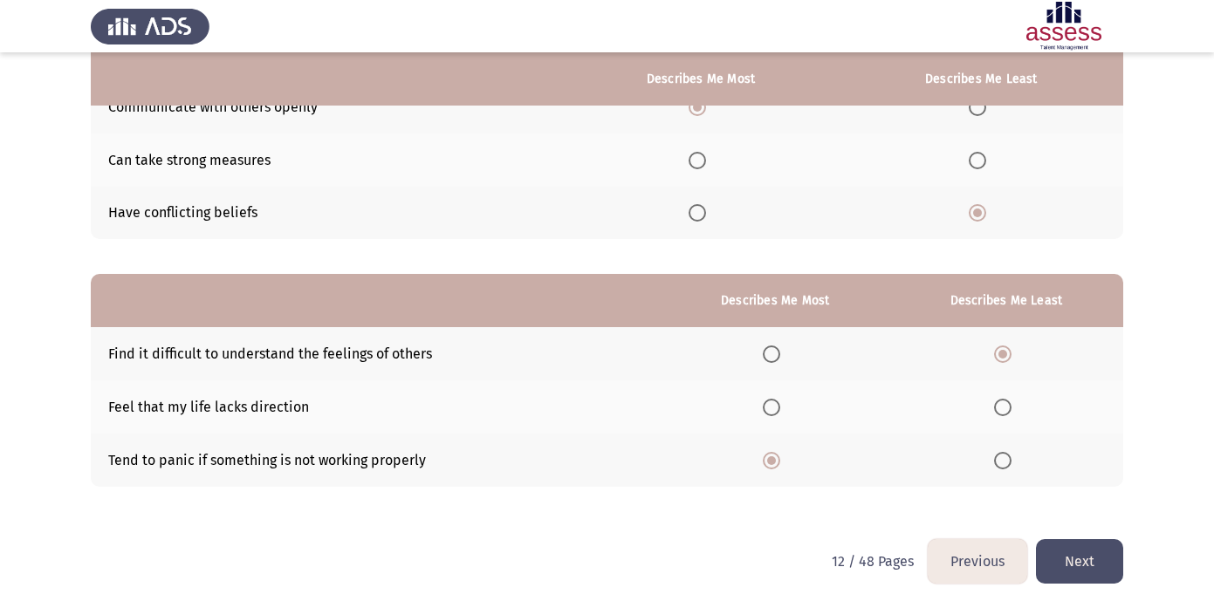
click at [1082, 559] on button "Next" at bounding box center [1079, 561] width 87 height 44
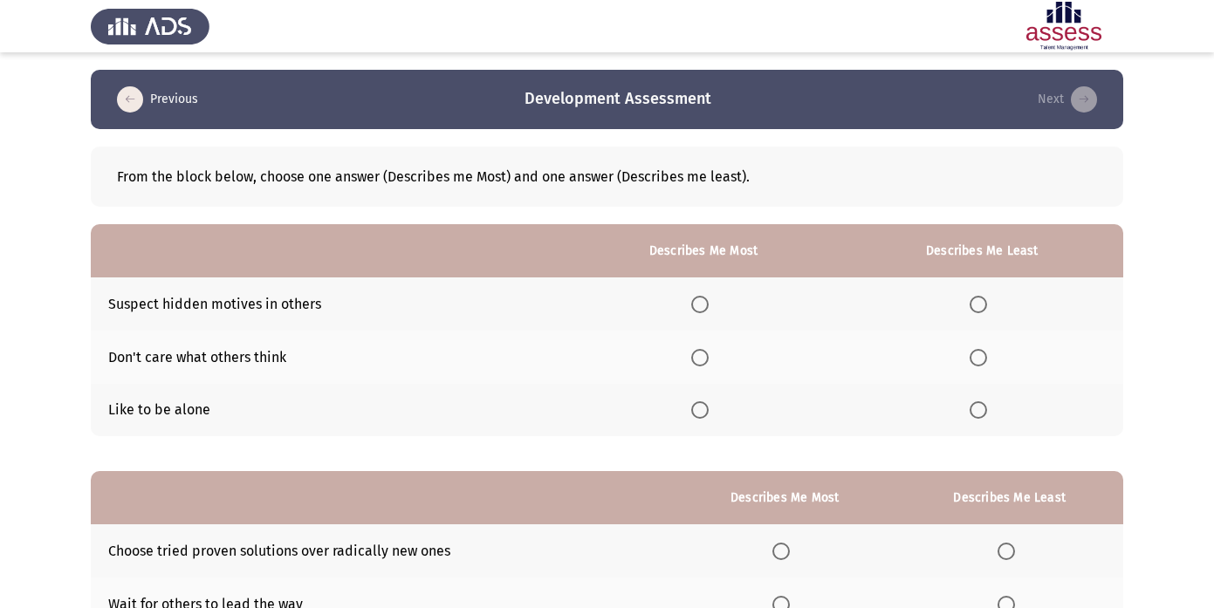
click at [981, 411] on span "Select an option" at bounding box center [977, 409] width 17 height 17
click at [981, 411] on input "Select an option" at bounding box center [977, 409] width 17 height 17
click at [699, 309] on span "Select an option" at bounding box center [699, 304] width 17 height 17
click at [699, 309] on input "Select an option" at bounding box center [699, 304] width 17 height 17
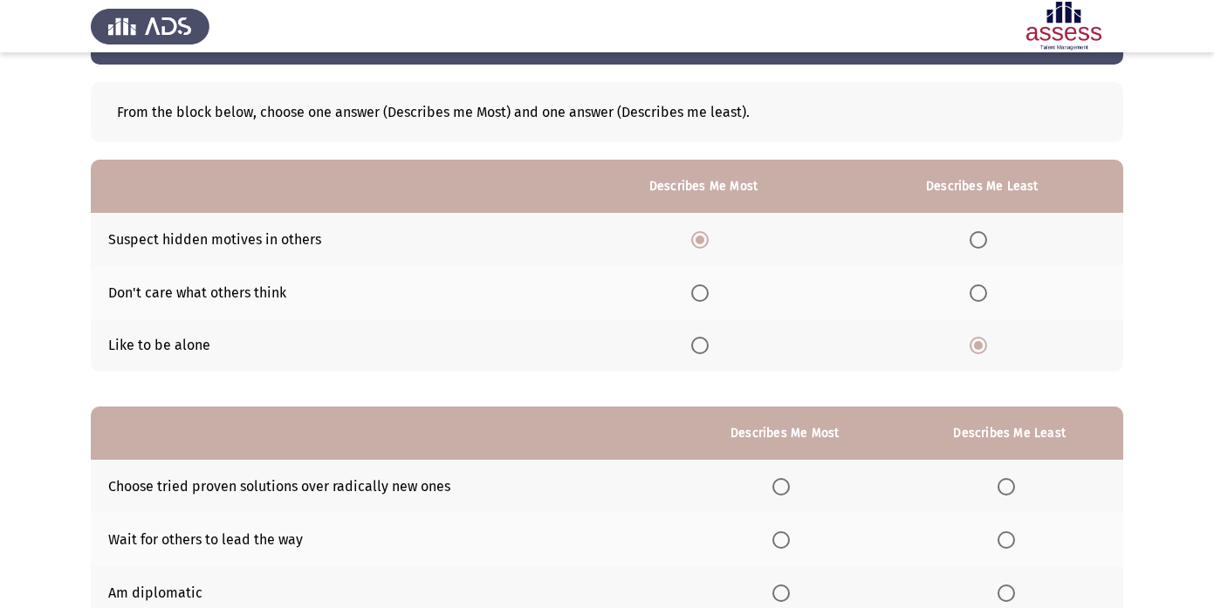
scroll to position [197, 0]
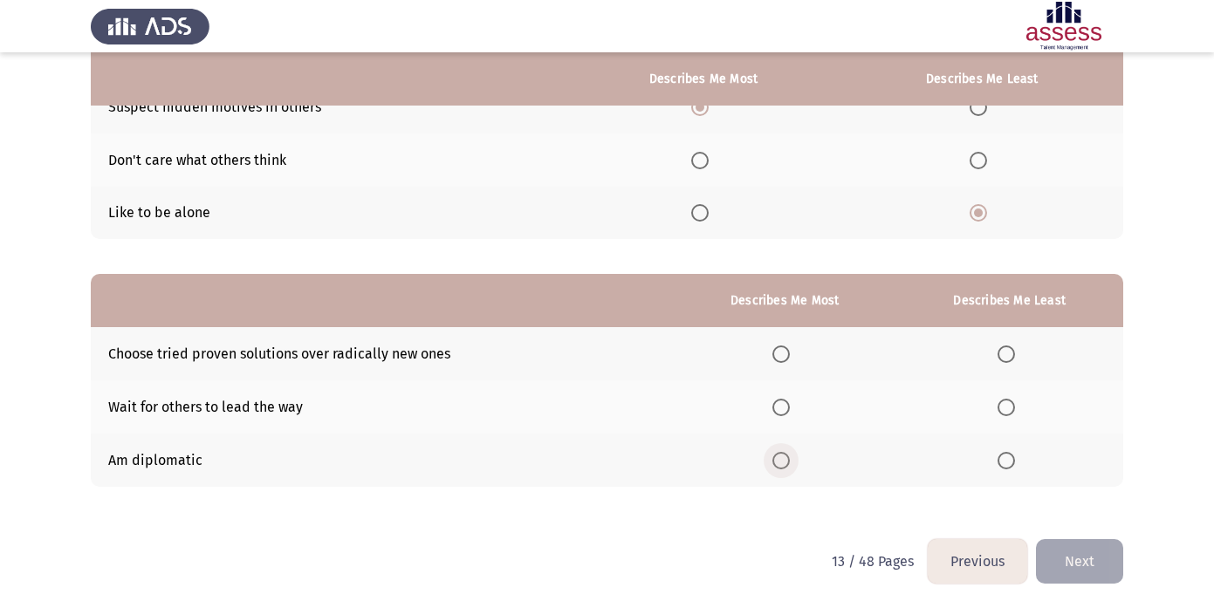
click at [785, 460] on span "Select an option" at bounding box center [780, 460] width 17 height 17
click at [785, 460] on input "Select an option" at bounding box center [780, 460] width 17 height 17
click at [994, 407] on th at bounding box center [1009, 406] width 228 height 53
click at [1008, 411] on span "Select an option" at bounding box center [1005, 407] width 17 height 17
click at [1008, 411] on input "Select an option" at bounding box center [1005, 407] width 17 height 17
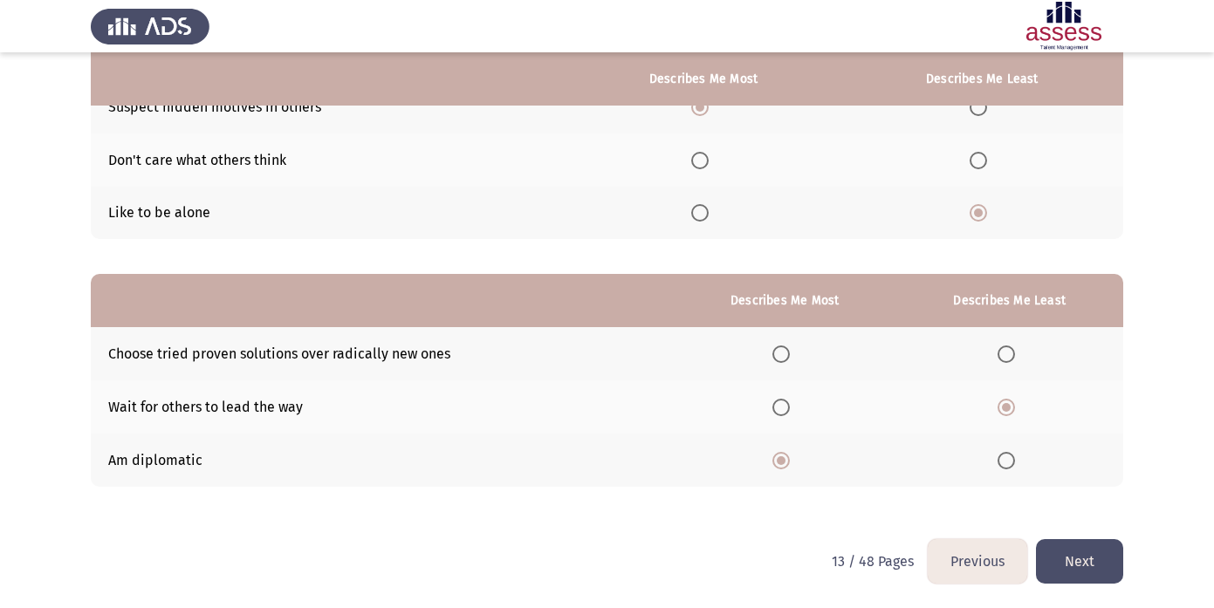
click at [1081, 564] on button "Next" at bounding box center [1079, 561] width 87 height 44
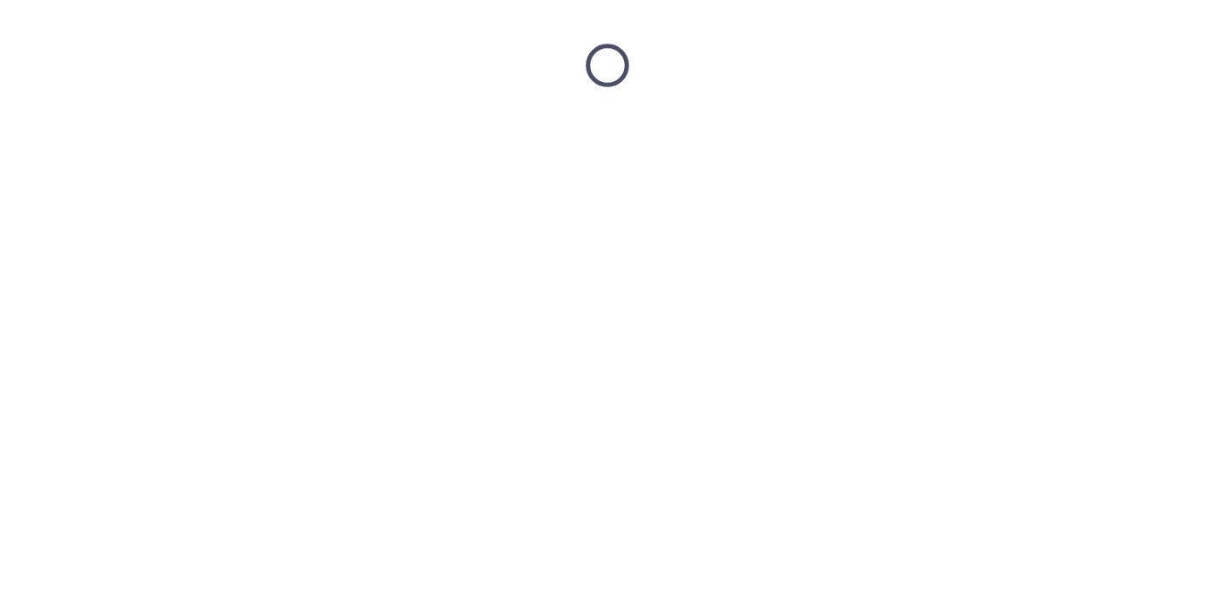
scroll to position [0, 0]
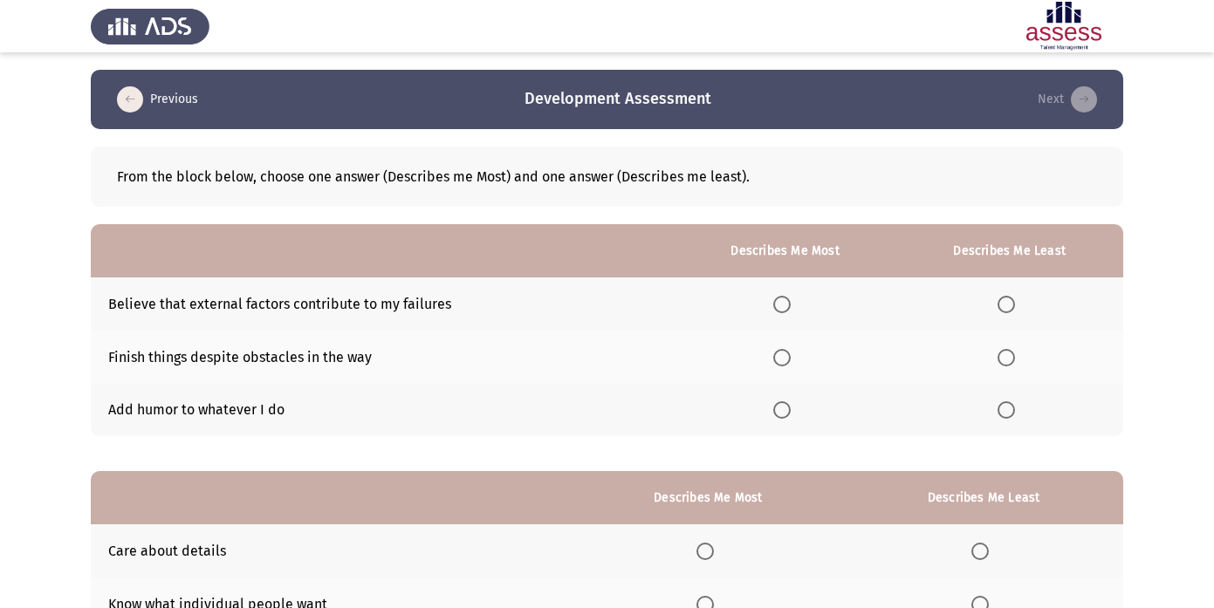
click at [787, 411] on span "Select an option" at bounding box center [781, 409] width 17 height 17
click at [787, 411] on input "Select an option" at bounding box center [781, 409] width 17 height 17
click at [1008, 310] on span "Select an option" at bounding box center [1005, 304] width 17 height 17
click at [1008, 310] on input "Select an option" at bounding box center [1005, 304] width 17 height 17
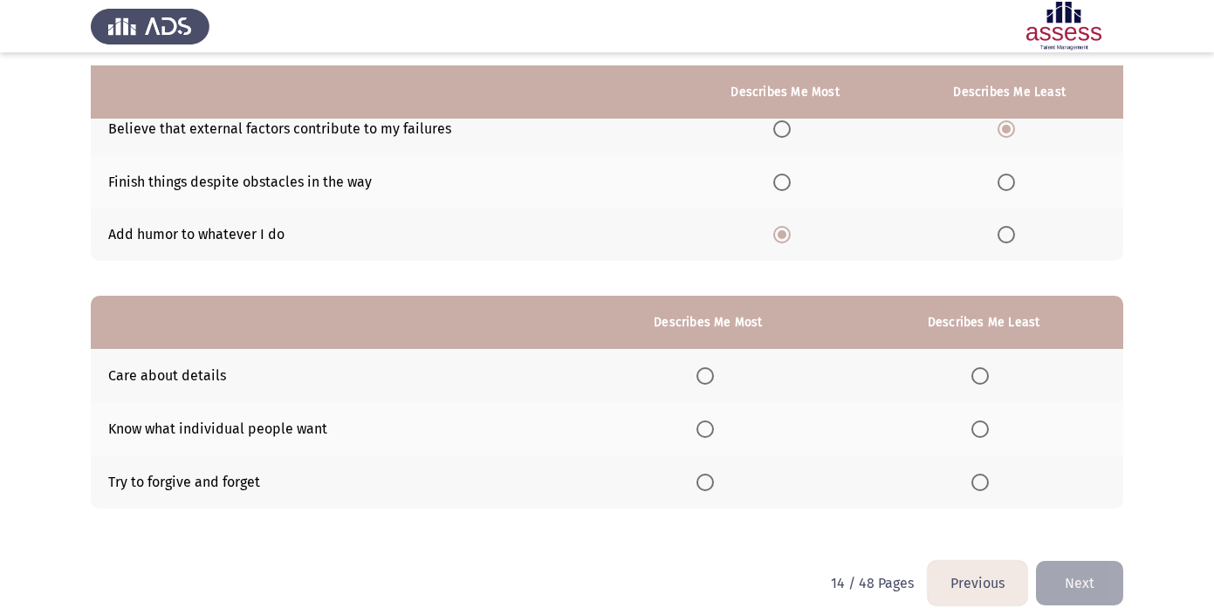
scroll to position [197, 0]
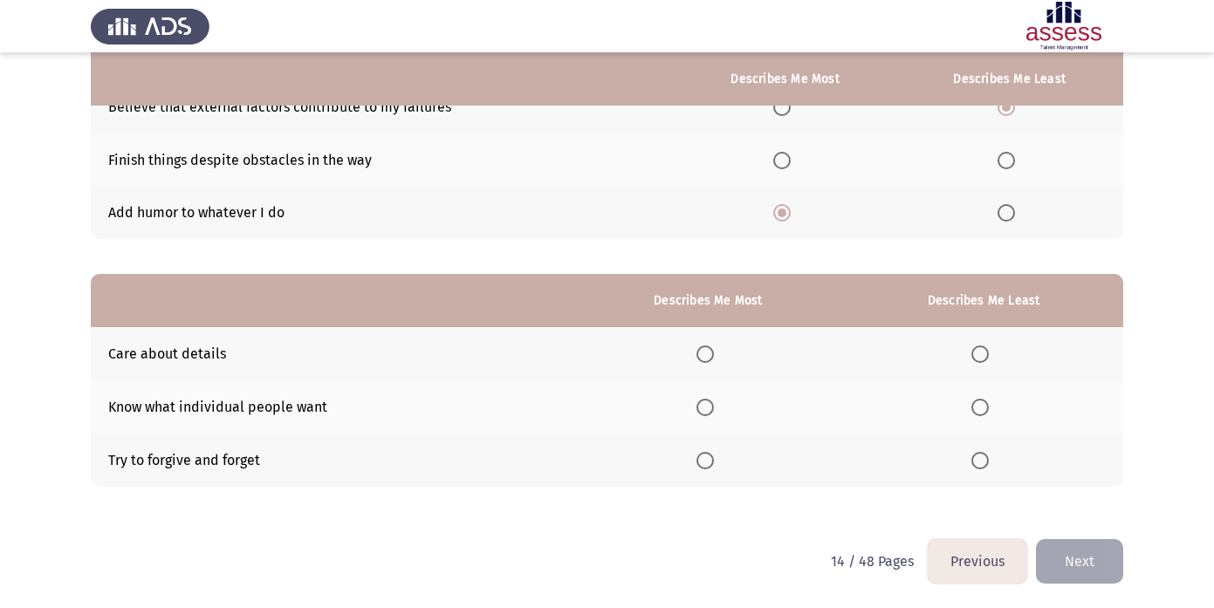
click at [991, 346] on label "Select an option" at bounding box center [983, 353] width 24 height 17
click at [988, 346] on input "Select an option" at bounding box center [979, 353] width 17 height 17
click at [715, 468] on th at bounding box center [708, 460] width 272 height 53
click at [709, 463] on span "Select an option" at bounding box center [704, 460] width 17 height 17
click at [709, 463] on input "Select an option" at bounding box center [704, 460] width 17 height 17
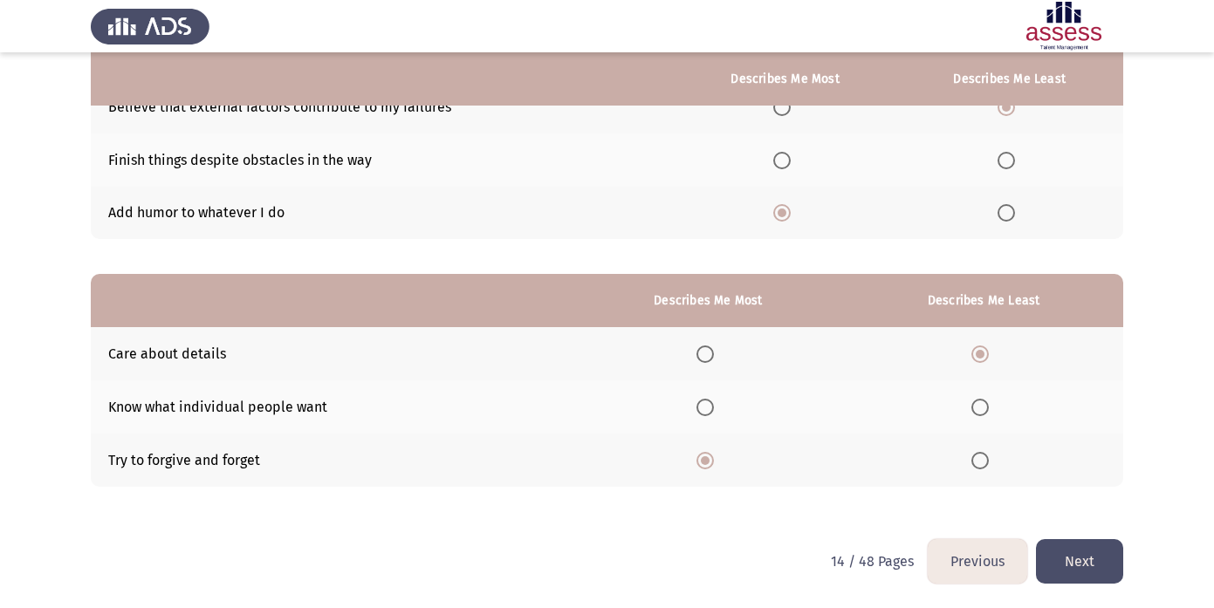
click at [1085, 562] on button "Next" at bounding box center [1079, 561] width 87 height 44
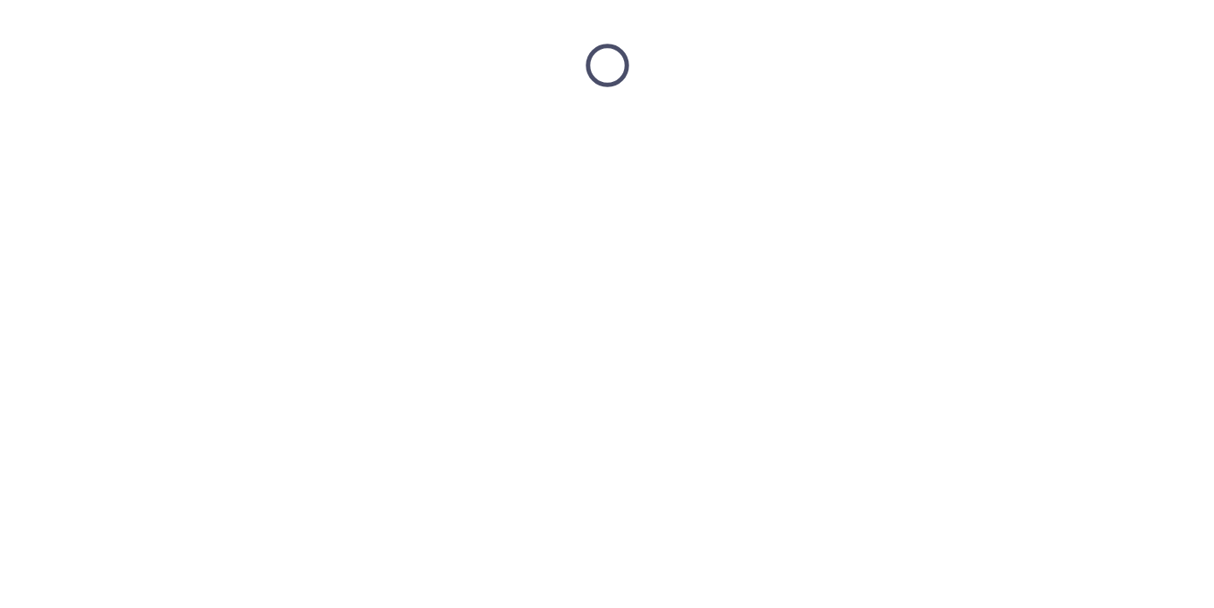
scroll to position [0, 0]
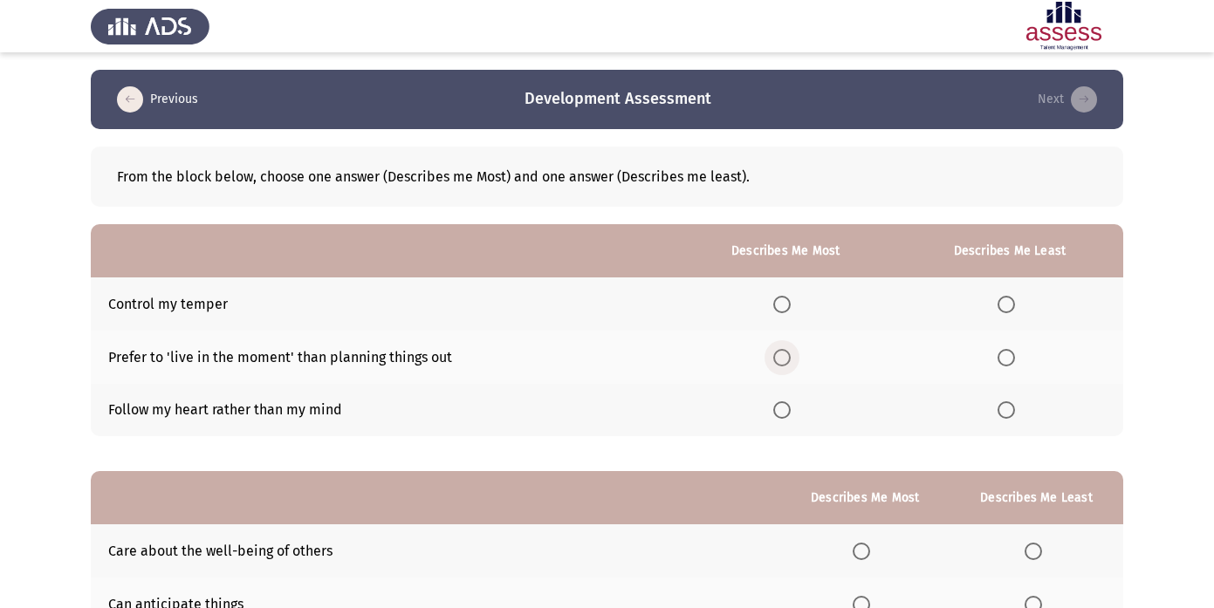
click at [787, 362] on span "Select an option" at bounding box center [781, 357] width 17 height 17
click at [787, 362] on input "Select an option" at bounding box center [781, 357] width 17 height 17
click at [1008, 301] on span "Select an option" at bounding box center [1005, 304] width 17 height 17
click at [1008, 301] on input "Select an option" at bounding box center [1005, 304] width 17 height 17
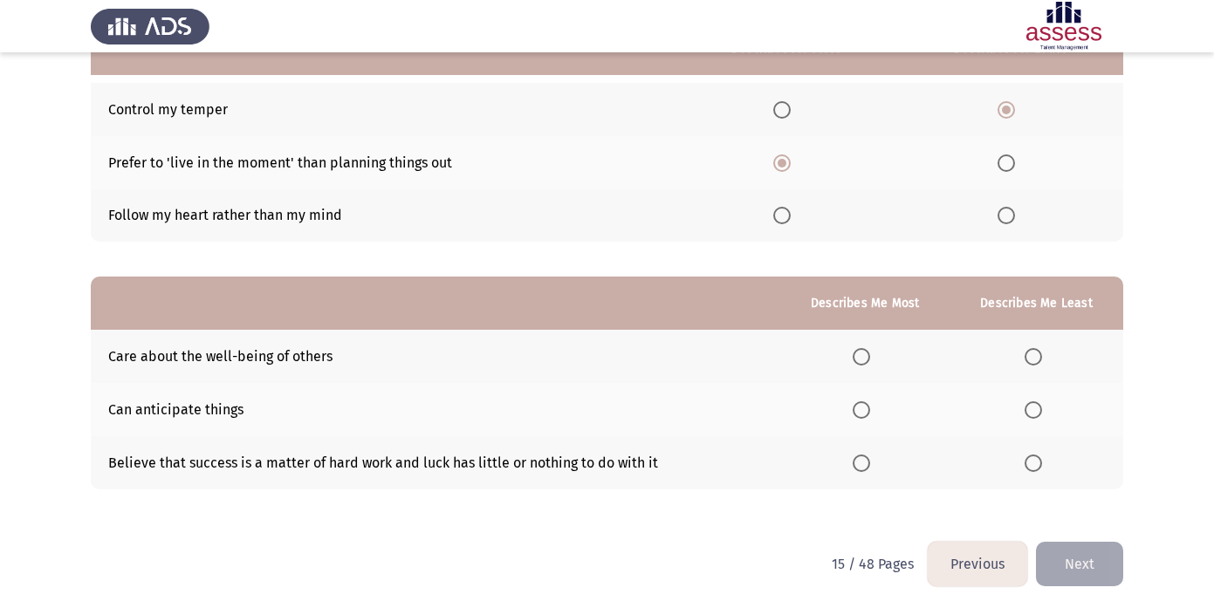
scroll to position [197, 0]
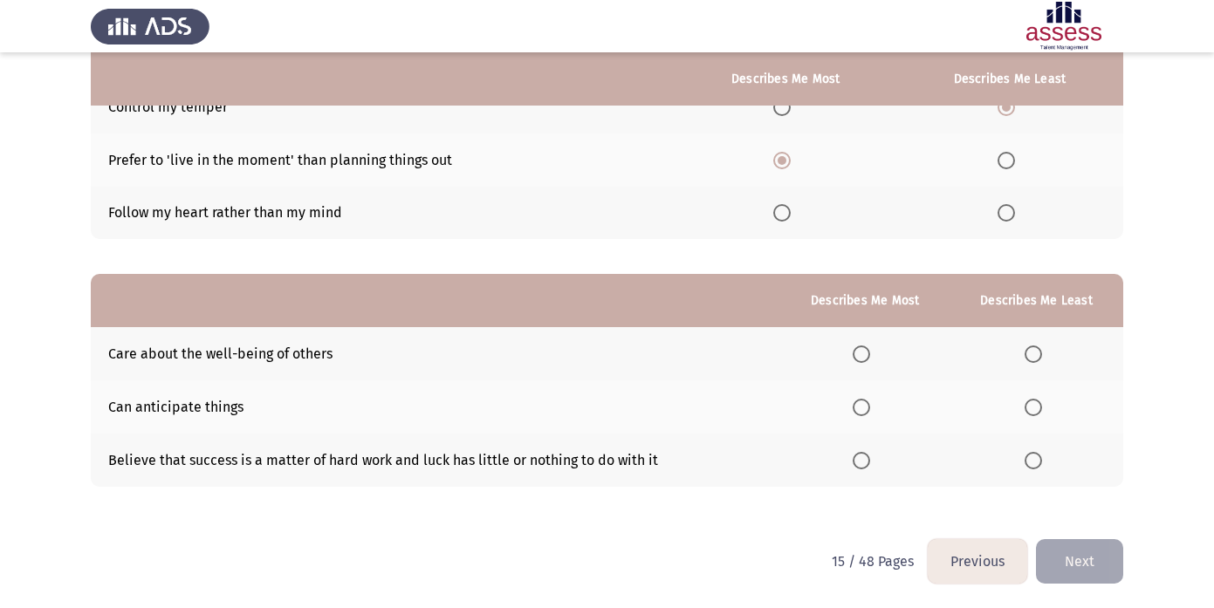
click at [865, 354] on span "Select an option" at bounding box center [860, 353] width 17 height 17
click at [865, 354] on input "Select an option" at bounding box center [860, 353] width 17 height 17
click at [1029, 454] on span "Select an option" at bounding box center [1032, 460] width 17 height 17
click at [1029, 454] on input "Select an option" at bounding box center [1032, 460] width 17 height 17
click at [1079, 566] on button "Next" at bounding box center [1079, 561] width 87 height 44
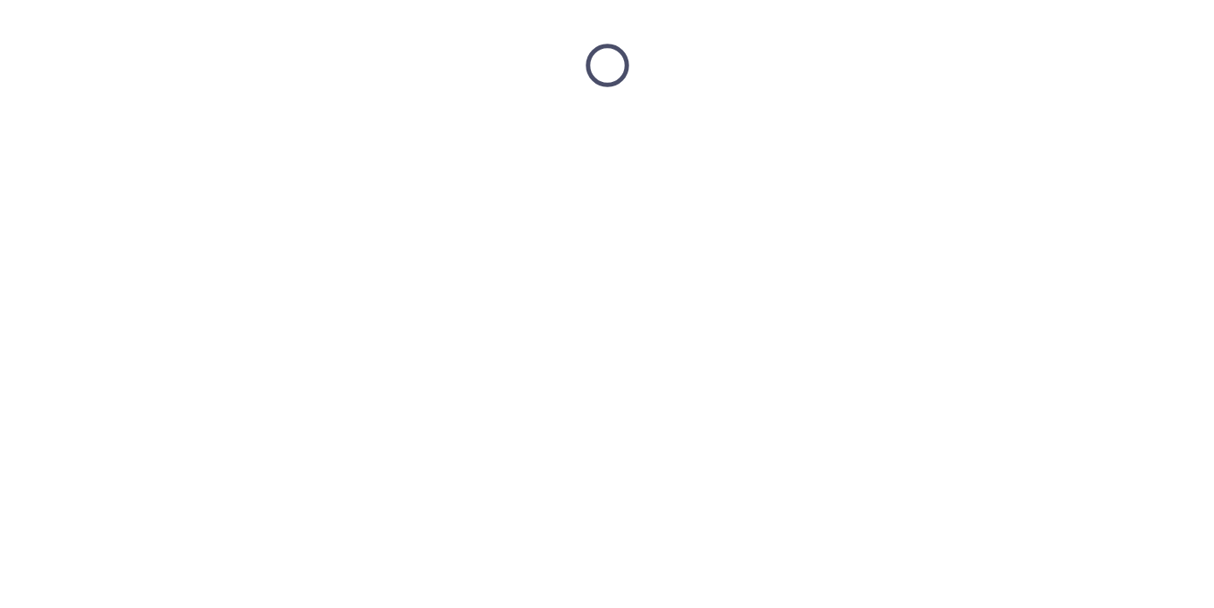
scroll to position [0, 0]
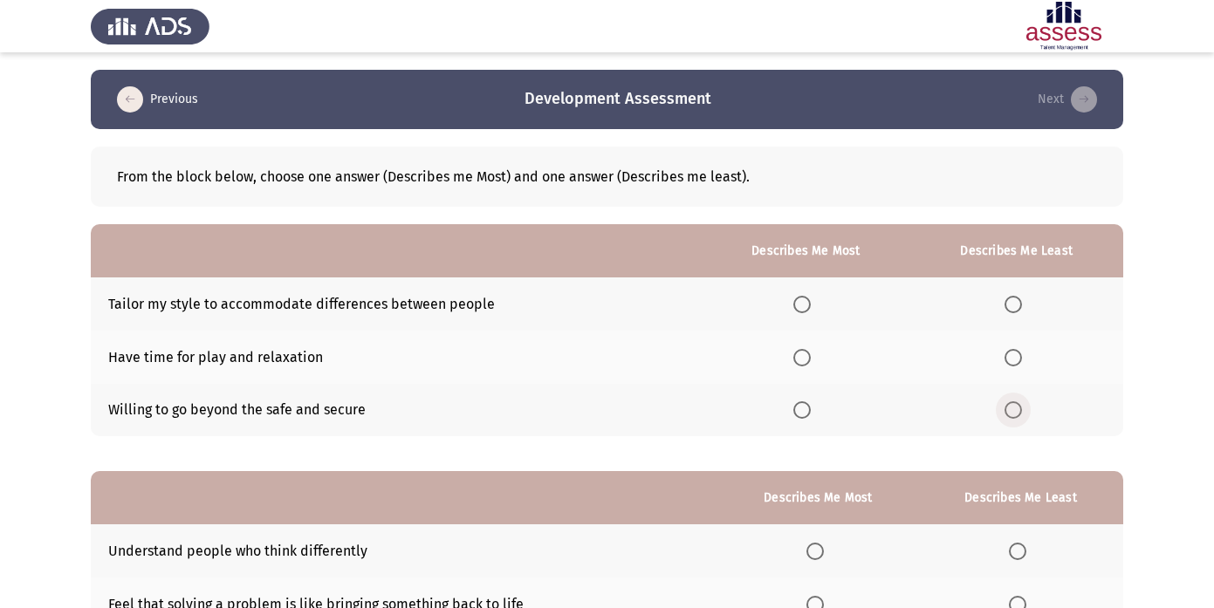
click at [1009, 412] on span "Select an option" at bounding box center [1012, 409] width 17 height 17
click at [1009, 412] on input "Select an option" at bounding box center [1012, 409] width 17 height 17
click at [817, 362] on label "Select an option" at bounding box center [805, 357] width 24 height 17
click at [810, 362] on input "Select an option" at bounding box center [801, 357] width 17 height 17
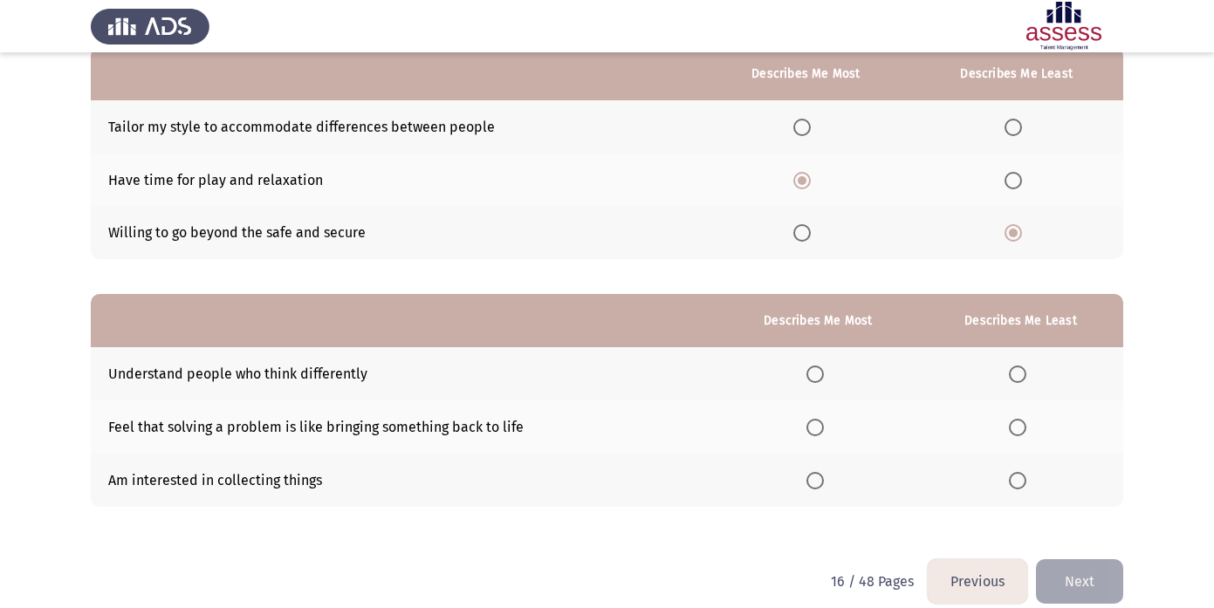
scroll to position [197, 0]
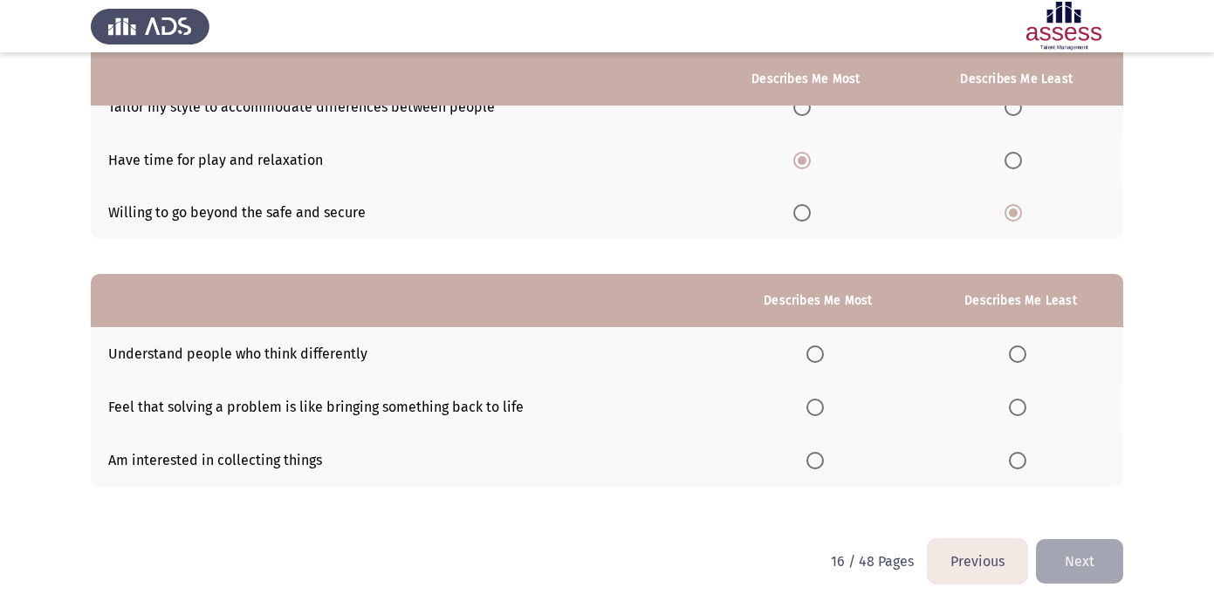
click at [1022, 453] on span "Select an option" at bounding box center [1017, 460] width 17 height 17
click at [1022, 453] on input "Select an option" at bounding box center [1017, 460] width 17 height 17
click at [829, 354] on label "Select an option" at bounding box center [818, 353] width 24 height 17
click at [824, 354] on input "Select an option" at bounding box center [814, 353] width 17 height 17
click at [1075, 543] on button "Next" at bounding box center [1079, 561] width 87 height 44
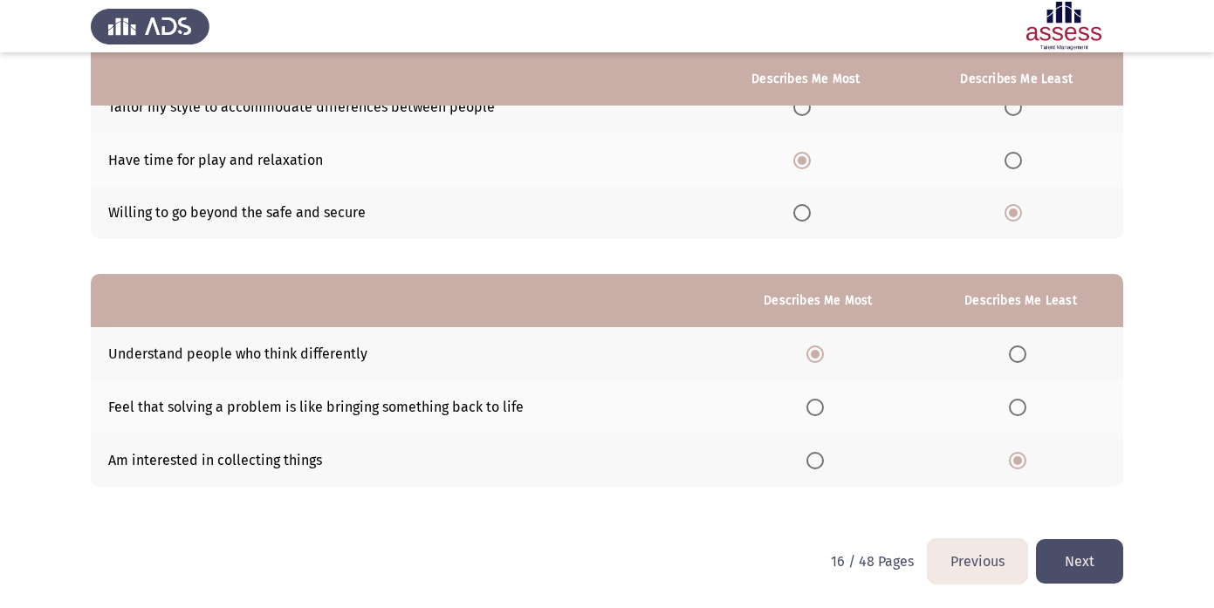
scroll to position [0, 0]
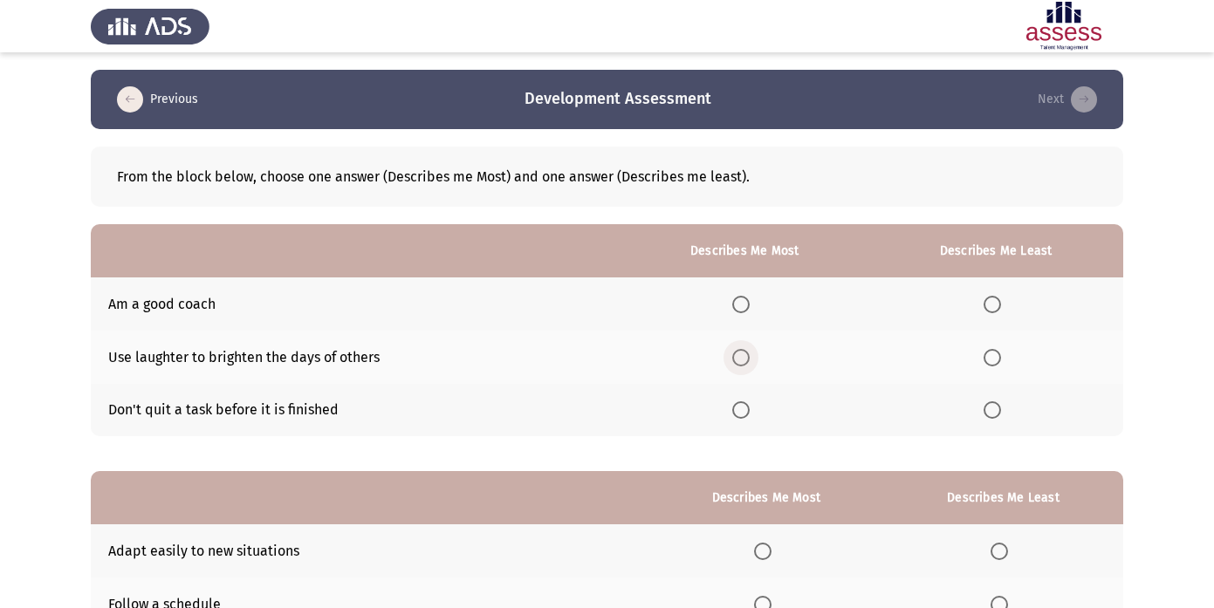
click at [756, 356] on label "Select an option" at bounding box center [744, 357] width 24 height 17
click at [749, 356] on input "Select an option" at bounding box center [740, 357] width 17 height 17
click at [1001, 408] on span "Select an option" at bounding box center [991, 409] width 17 height 17
click at [1001, 408] on input "Select an option" at bounding box center [991, 409] width 17 height 17
click at [998, 407] on span "Select an option" at bounding box center [991, 409] width 17 height 17
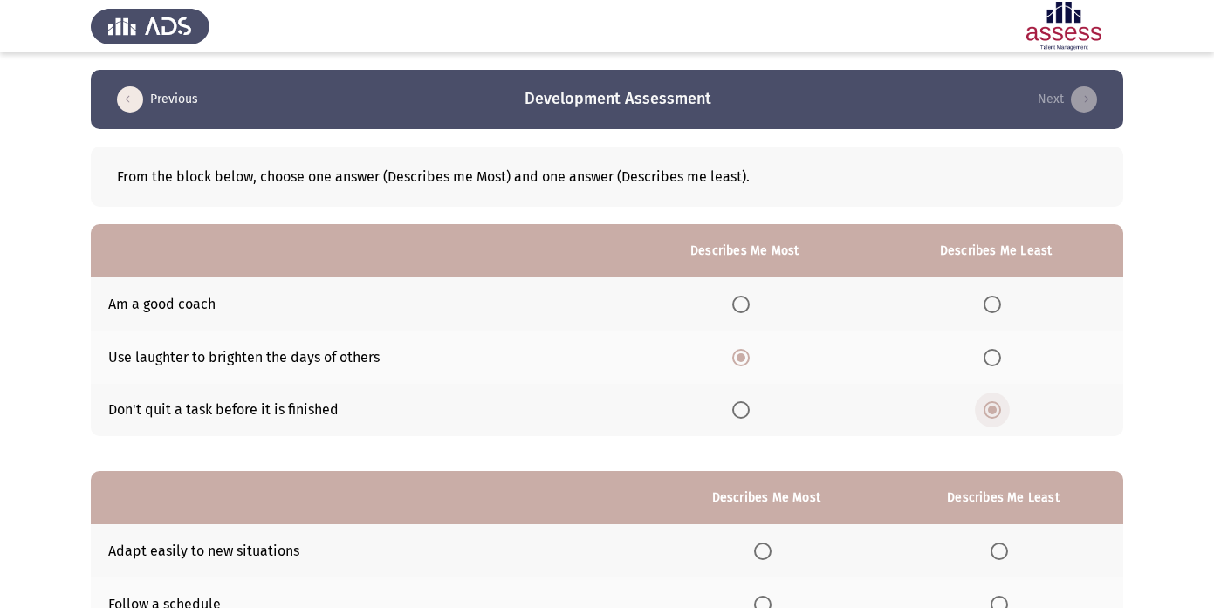
click at [998, 407] on input "Select an option" at bounding box center [991, 409] width 17 height 17
click at [995, 302] on span "Select an option" at bounding box center [991, 304] width 17 height 17
click at [995, 302] on input "Select an option" at bounding box center [991, 304] width 17 height 17
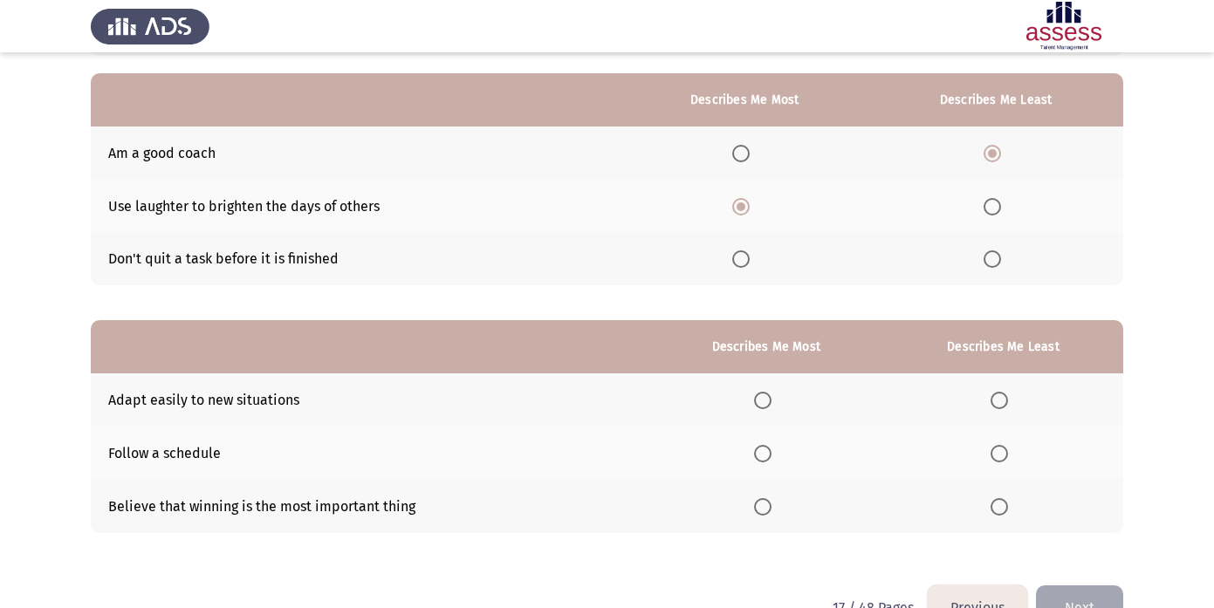
scroll to position [152, 0]
click at [763, 397] on span "Select an option" at bounding box center [762, 399] width 17 height 17
click at [763, 397] on input "Select an option" at bounding box center [762, 399] width 17 height 17
click at [994, 505] on span "Select an option" at bounding box center [998, 505] width 17 height 17
click at [994, 505] on input "Select an option" at bounding box center [998, 505] width 17 height 17
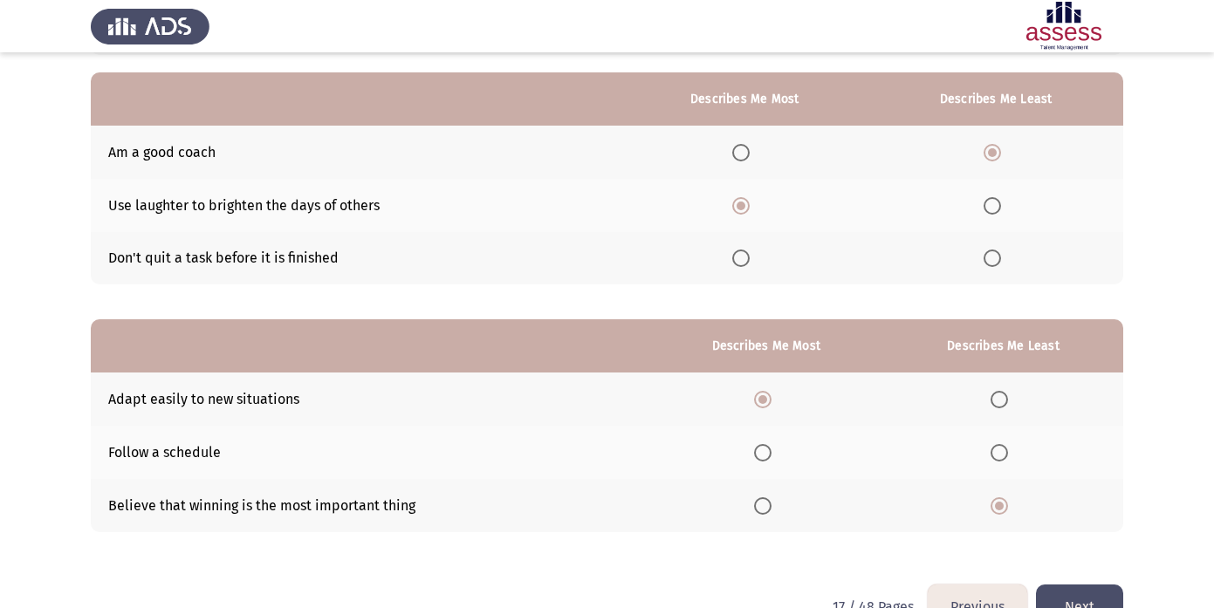
scroll to position [197, 0]
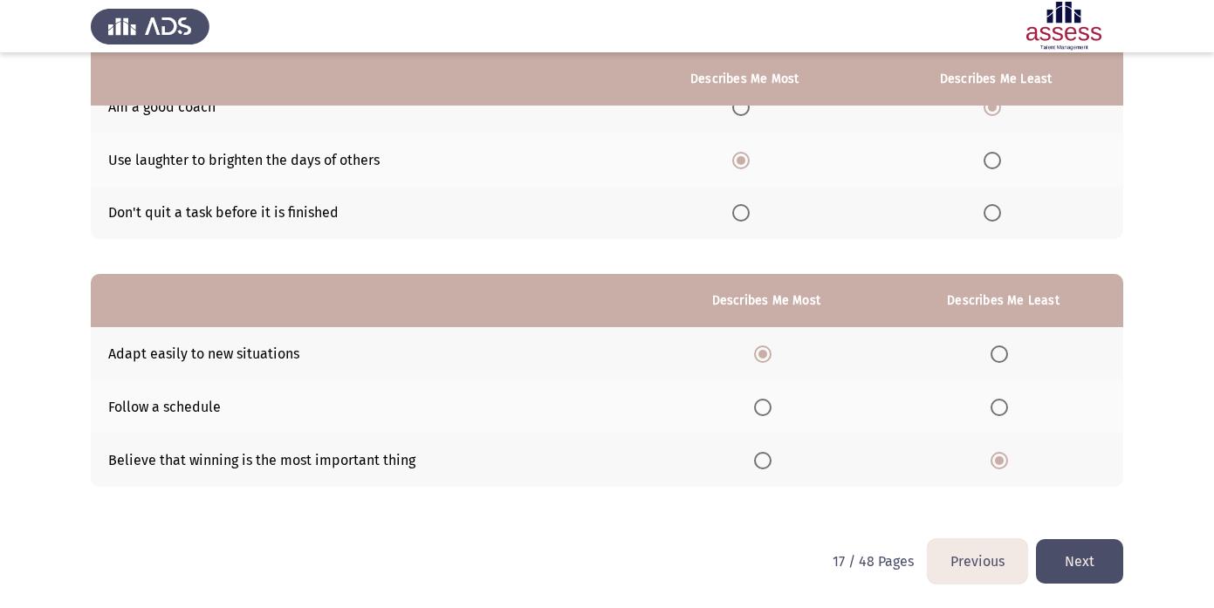
click at [1081, 563] on button "Next" at bounding box center [1079, 561] width 87 height 44
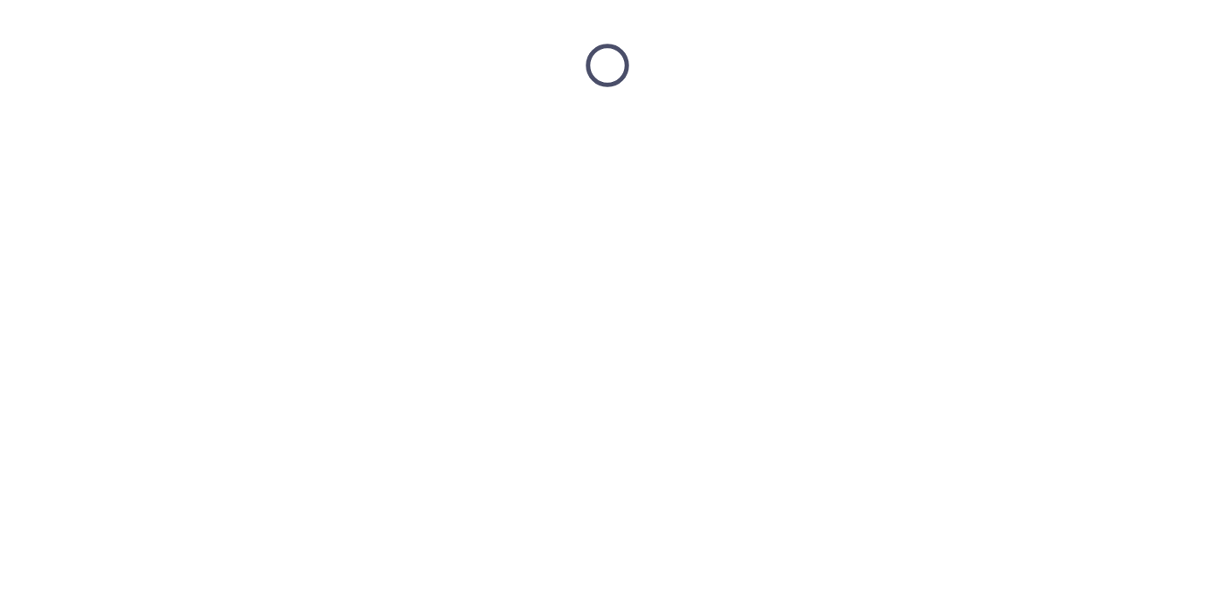
scroll to position [0, 0]
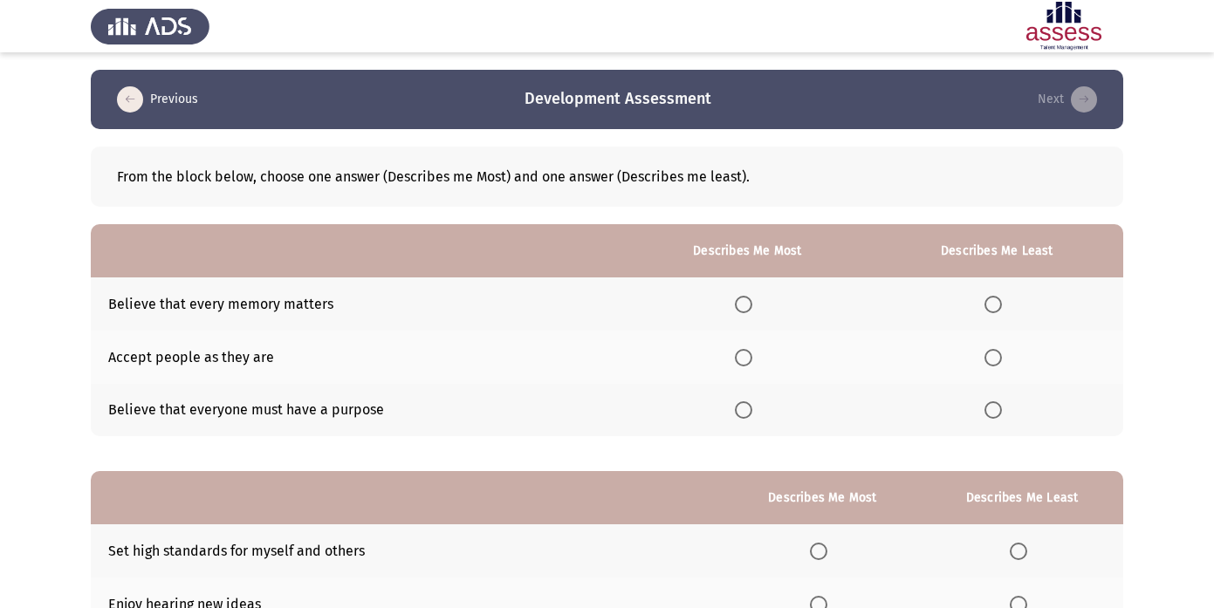
click at [751, 413] on span "Select an option" at bounding box center [743, 409] width 17 height 17
click at [751, 413] on input "Select an option" at bounding box center [743, 409] width 17 height 17
click at [993, 313] on th at bounding box center [996, 303] width 253 height 53
click at [994, 307] on span "Select an option" at bounding box center [992, 304] width 17 height 17
click at [994, 307] on input "Select an option" at bounding box center [992, 304] width 17 height 17
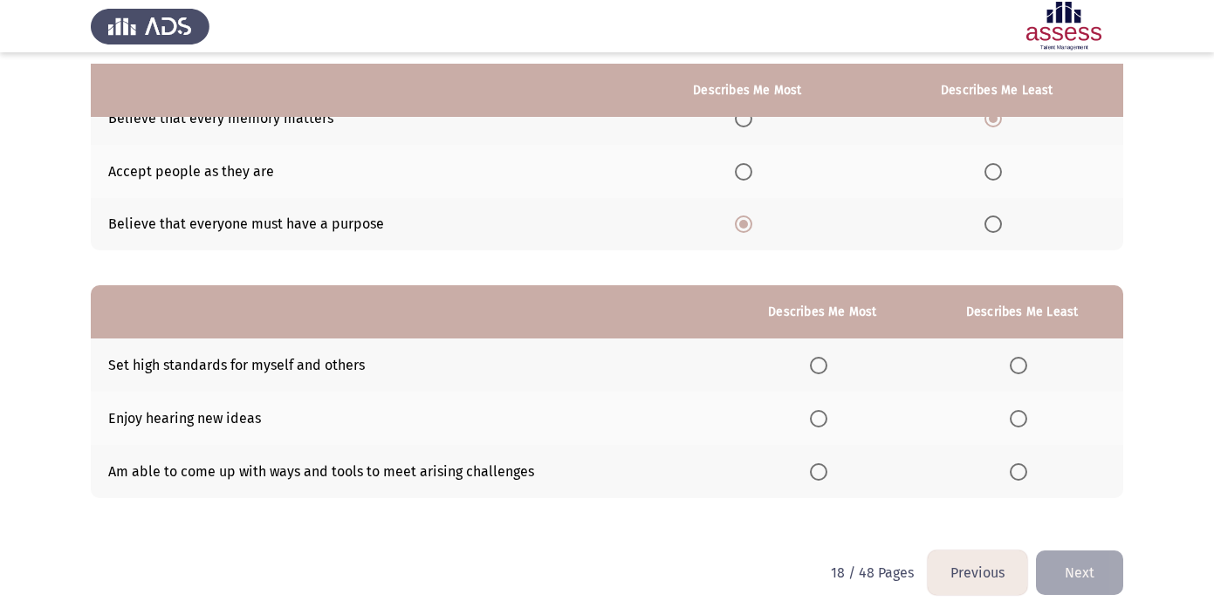
scroll to position [197, 0]
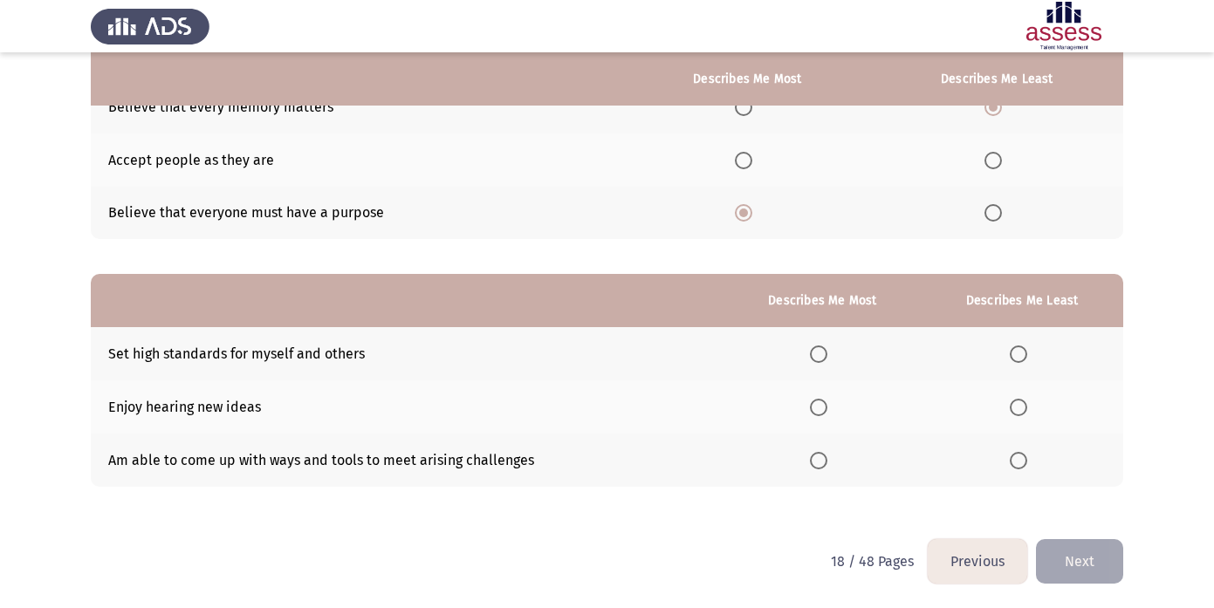
click at [830, 366] on th at bounding box center [821, 353] width 197 height 53
click at [818, 350] on span "Select an option" at bounding box center [818, 353] width 17 height 17
click at [818, 350] on input "Select an option" at bounding box center [818, 353] width 17 height 17
click at [1021, 458] on span "Select an option" at bounding box center [1017, 460] width 17 height 17
click at [1021, 458] on input "Select an option" at bounding box center [1017, 460] width 17 height 17
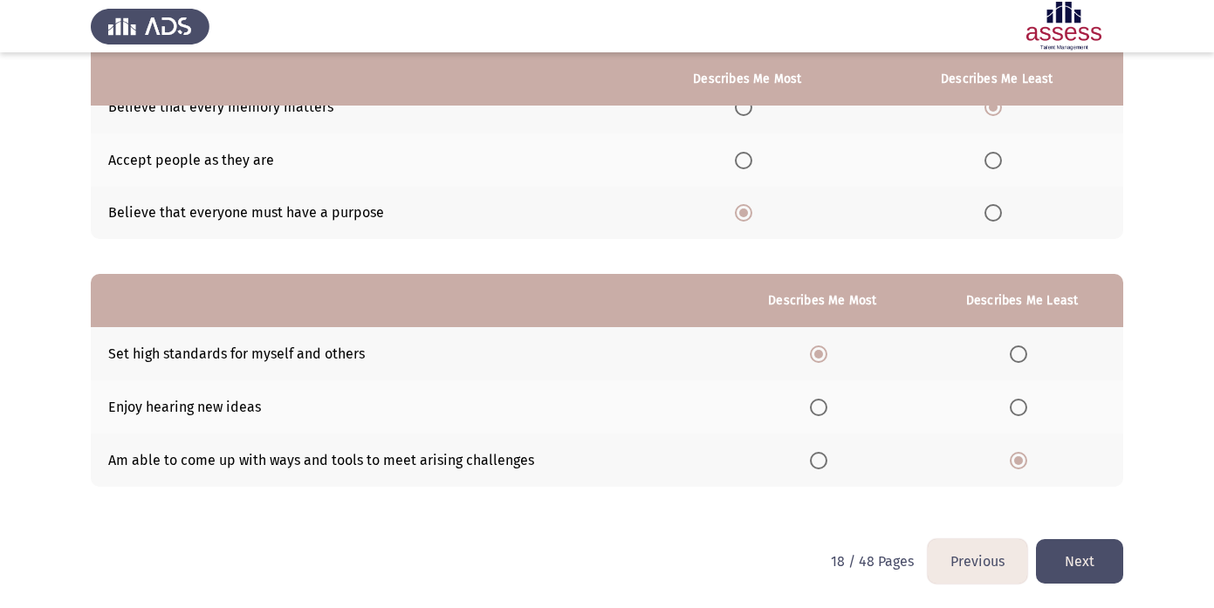
click at [1088, 554] on button "Next" at bounding box center [1079, 561] width 87 height 44
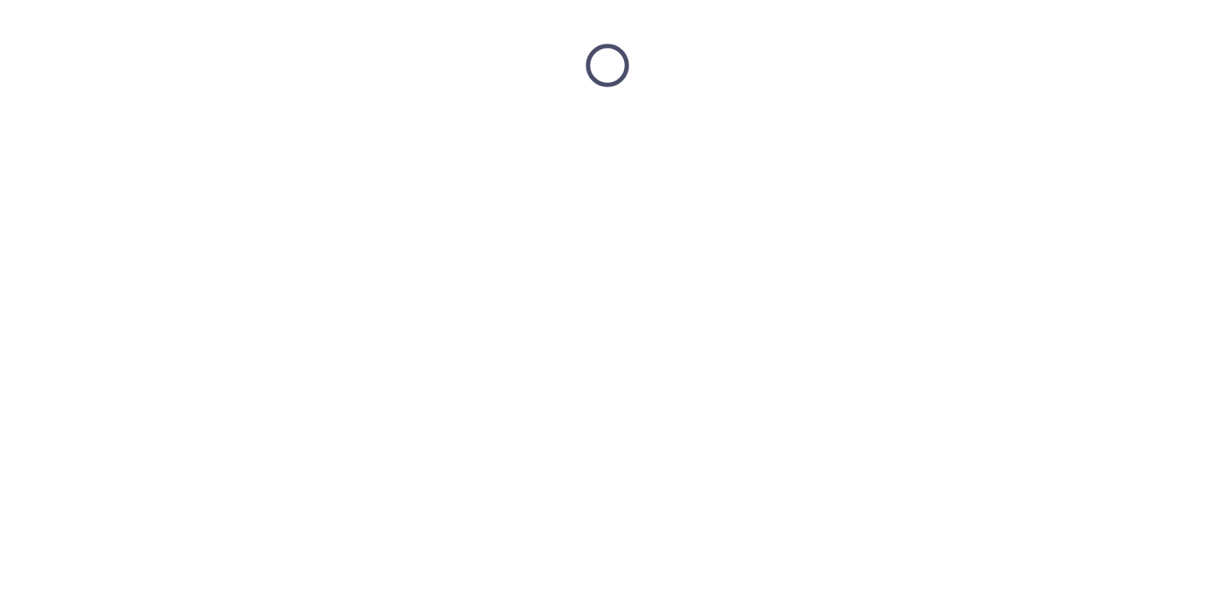
scroll to position [0, 0]
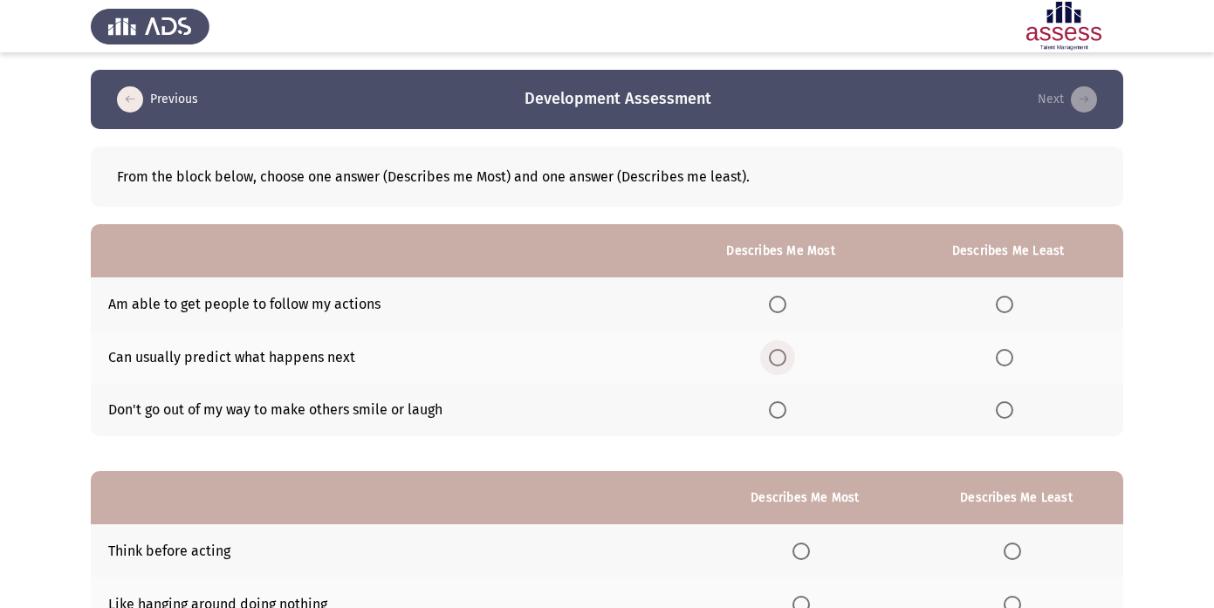
click at [786, 364] on span "Select an option" at bounding box center [777, 357] width 17 height 17
click at [786, 364] on input "Select an option" at bounding box center [777, 357] width 17 height 17
click at [1008, 400] on th at bounding box center [1007, 410] width 230 height 53
click at [1016, 426] on th at bounding box center [1007, 410] width 230 height 53
click at [1004, 398] on th at bounding box center [1007, 410] width 230 height 53
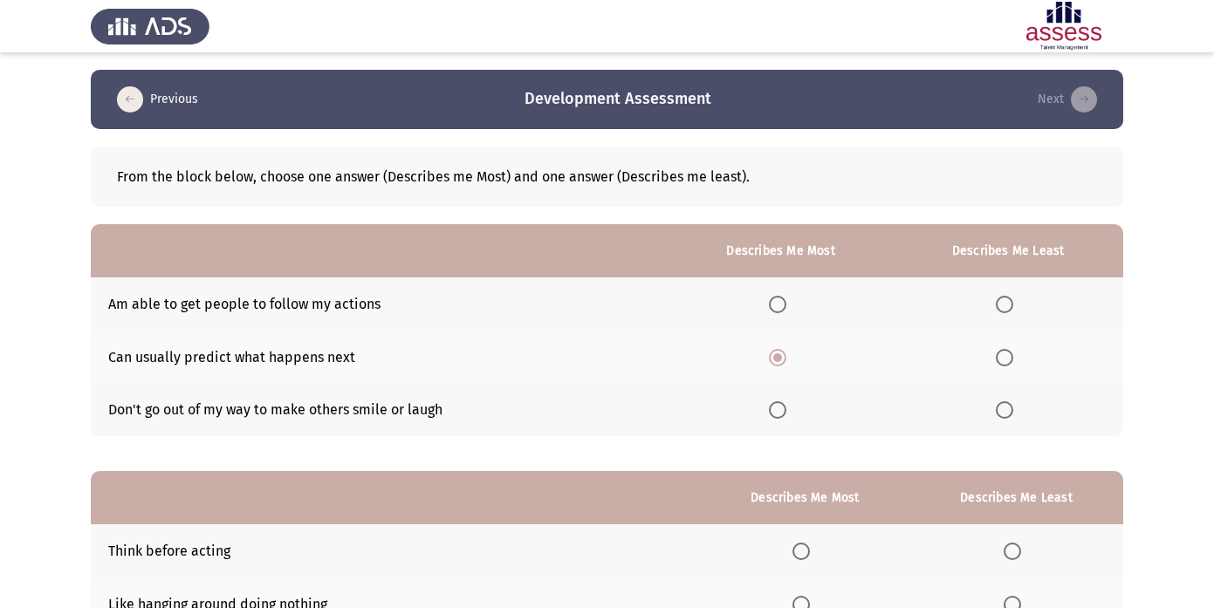
click at [1016, 408] on label "Select an option" at bounding box center [1007, 409] width 24 height 17
click at [1013, 408] on input "Select an option" at bounding box center [1003, 409] width 17 height 17
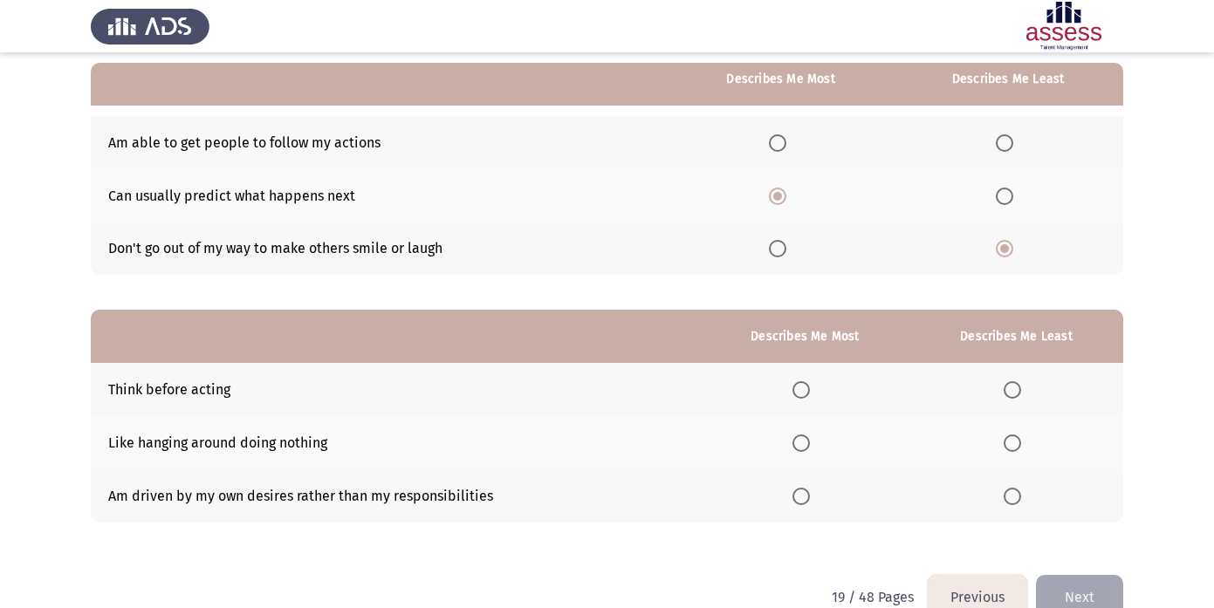
scroll to position [197, 0]
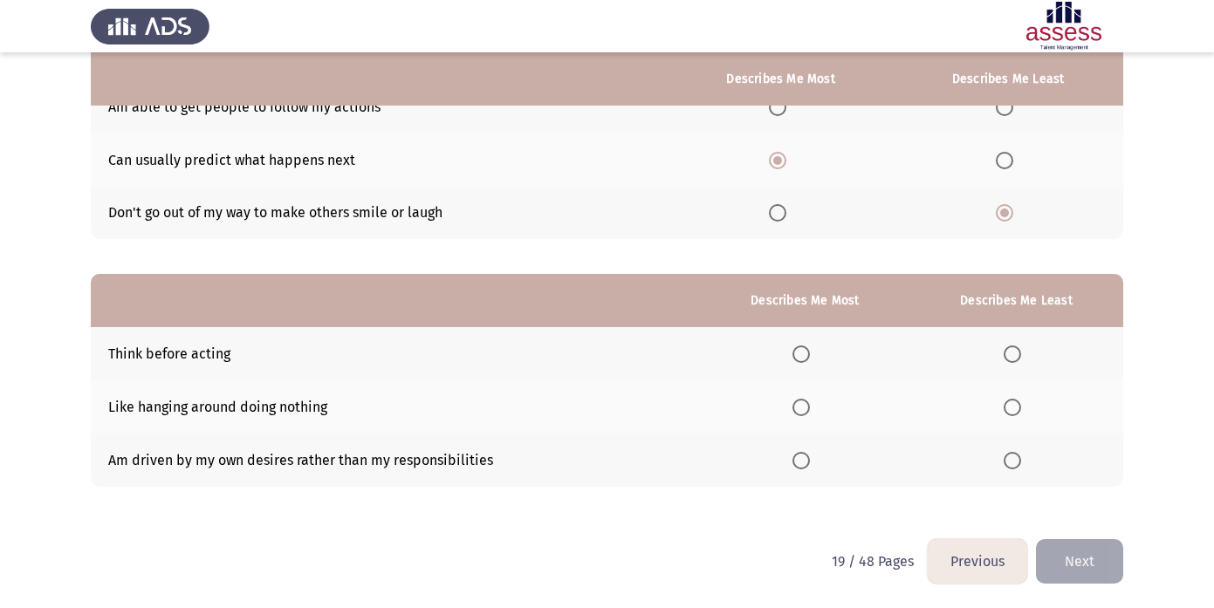
click at [1014, 403] on span "Select an option" at bounding box center [1011, 407] width 17 height 17
click at [1014, 403] on input "Select an option" at bounding box center [1011, 407] width 17 height 17
click at [1018, 464] on span "Select an option" at bounding box center [1011, 460] width 17 height 17
click at [1018, 464] on input "Select an option" at bounding box center [1011, 460] width 17 height 17
click at [810, 359] on span "Select an option" at bounding box center [800, 353] width 17 height 17
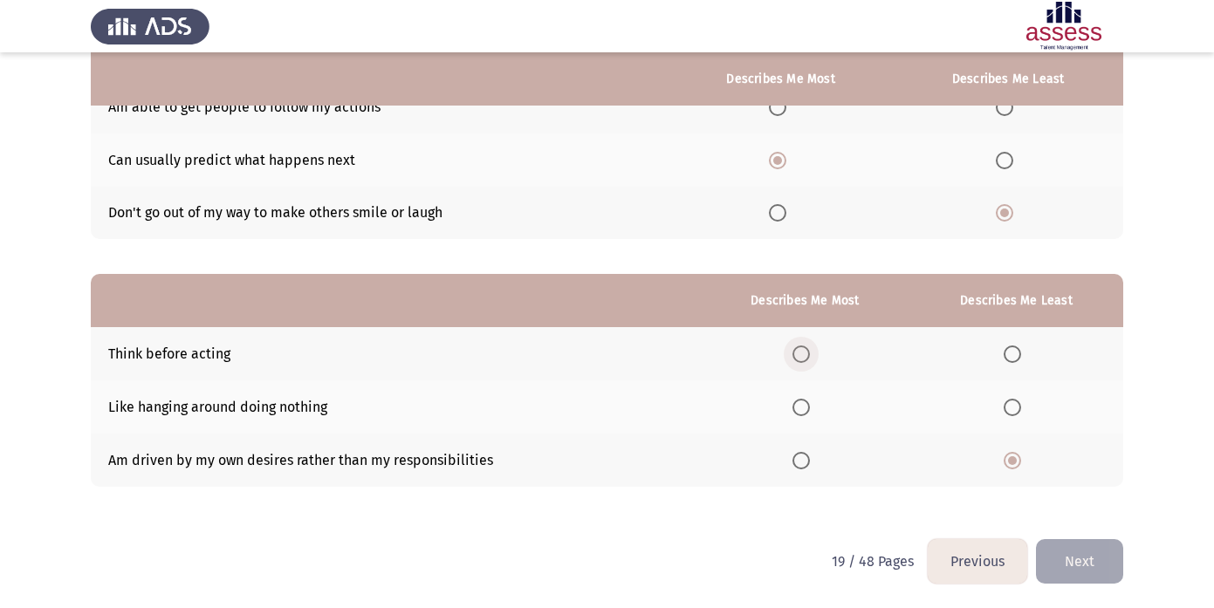
click at [810, 359] on input "Select an option" at bounding box center [800, 353] width 17 height 17
click at [1102, 562] on button "Next" at bounding box center [1079, 561] width 87 height 44
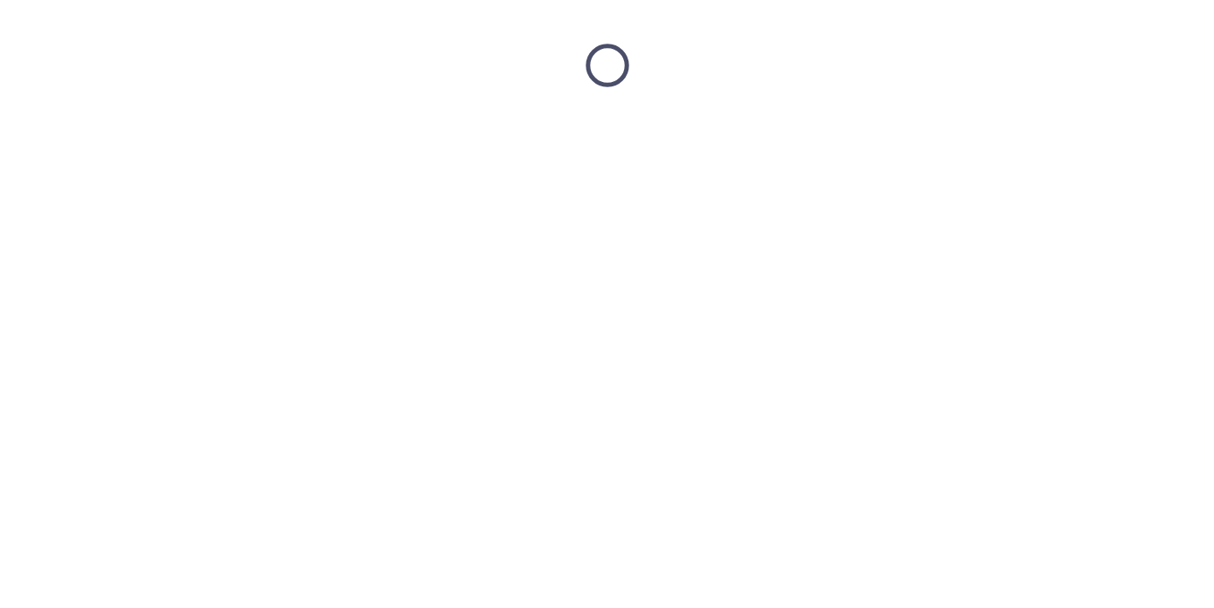
scroll to position [0, 0]
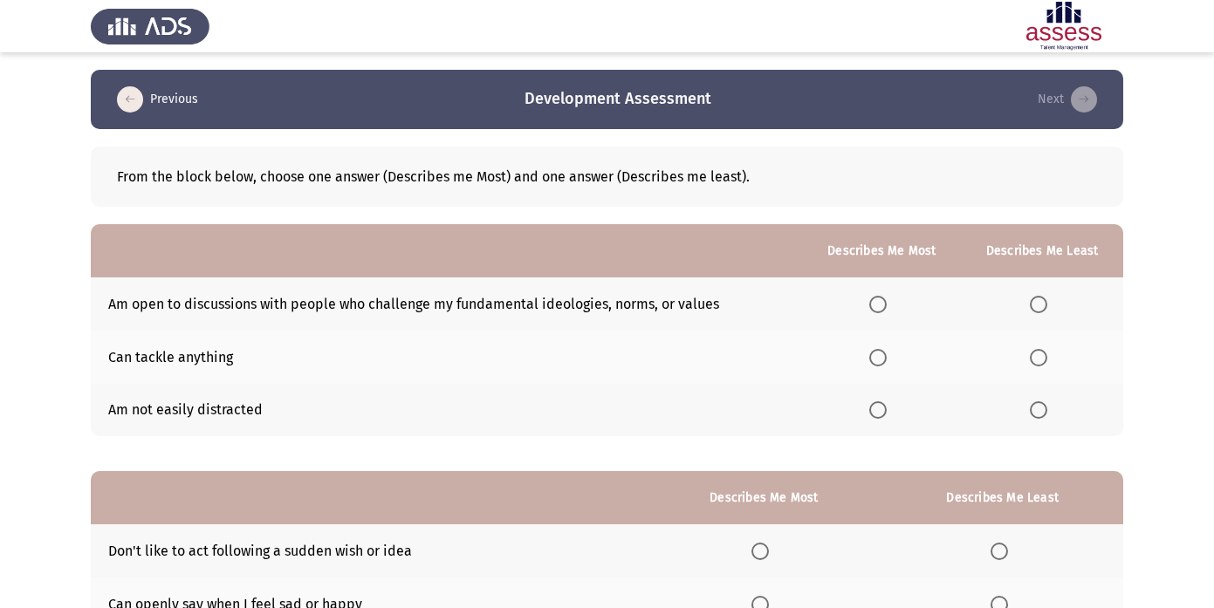
click at [886, 307] on span "Select an option" at bounding box center [877, 304] width 17 height 17
click at [886, 307] on input "Select an option" at bounding box center [877, 304] width 17 height 17
click at [1038, 402] on span "Select an option" at bounding box center [1037, 409] width 17 height 17
click at [1038, 402] on input "Select an option" at bounding box center [1037, 409] width 17 height 17
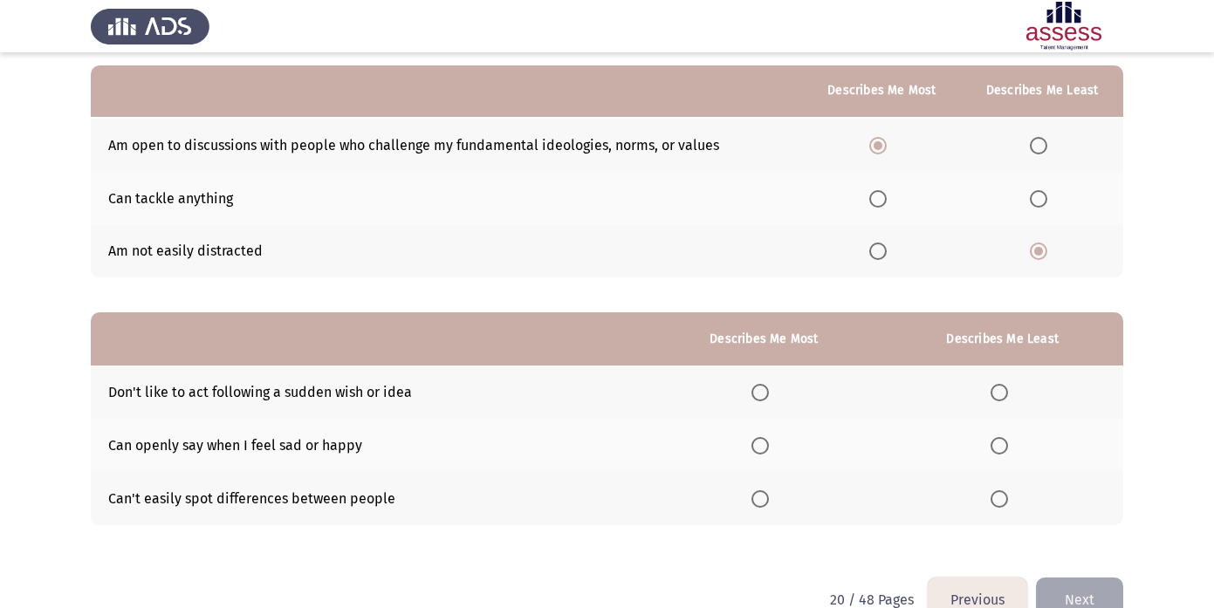
scroll to position [197, 0]
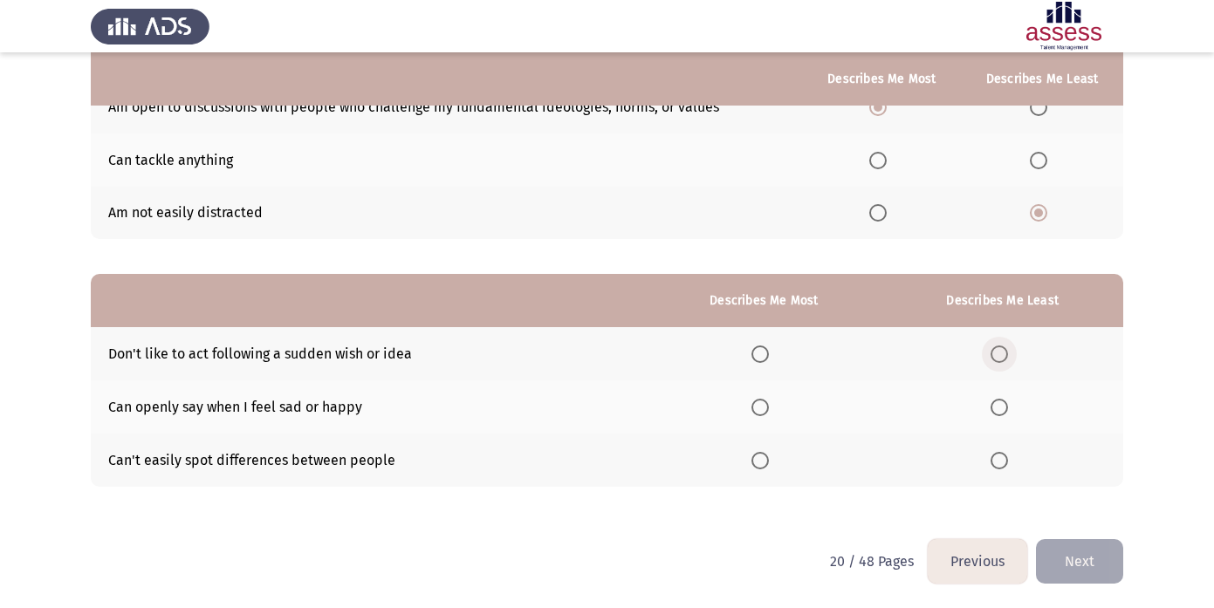
click at [1005, 355] on span "Select an option" at bounding box center [998, 353] width 17 height 17
click at [1005, 355] on input "Select an option" at bounding box center [998, 353] width 17 height 17
click at [769, 407] on span "Select an option" at bounding box center [759, 407] width 17 height 17
click at [769, 407] on input "Select an option" at bounding box center [759, 407] width 17 height 17
click at [1084, 570] on button "Next" at bounding box center [1079, 561] width 87 height 44
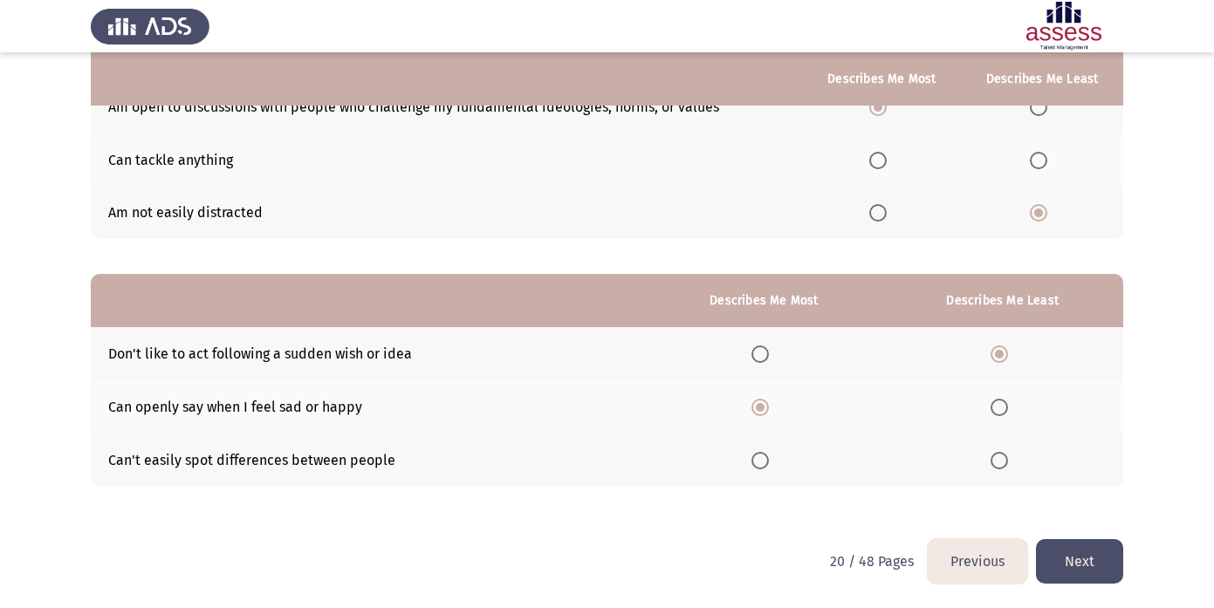
scroll to position [0, 0]
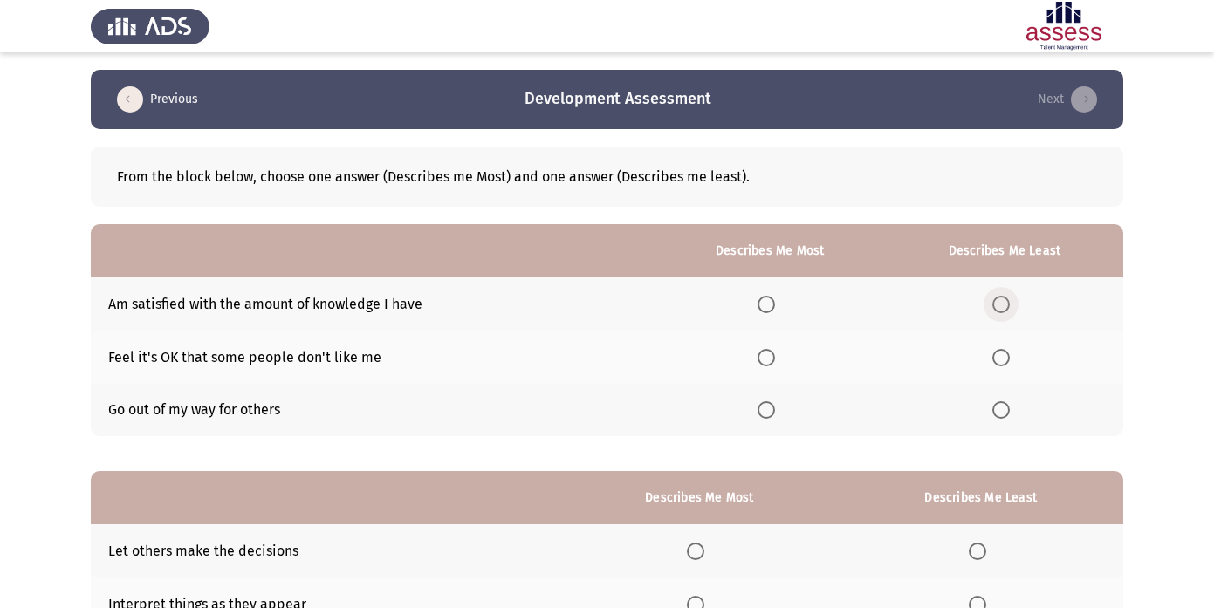
click at [1009, 298] on span "Select an option" at bounding box center [1000, 304] width 17 height 17
click at [1009, 298] on input "Select an option" at bounding box center [1000, 304] width 17 height 17
click at [763, 412] on span "Select an option" at bounding box center [765, 409] width 17 height 17
click at [763, 412] on input "Select an option" at bounding box center [765, 409] width 17 height 17
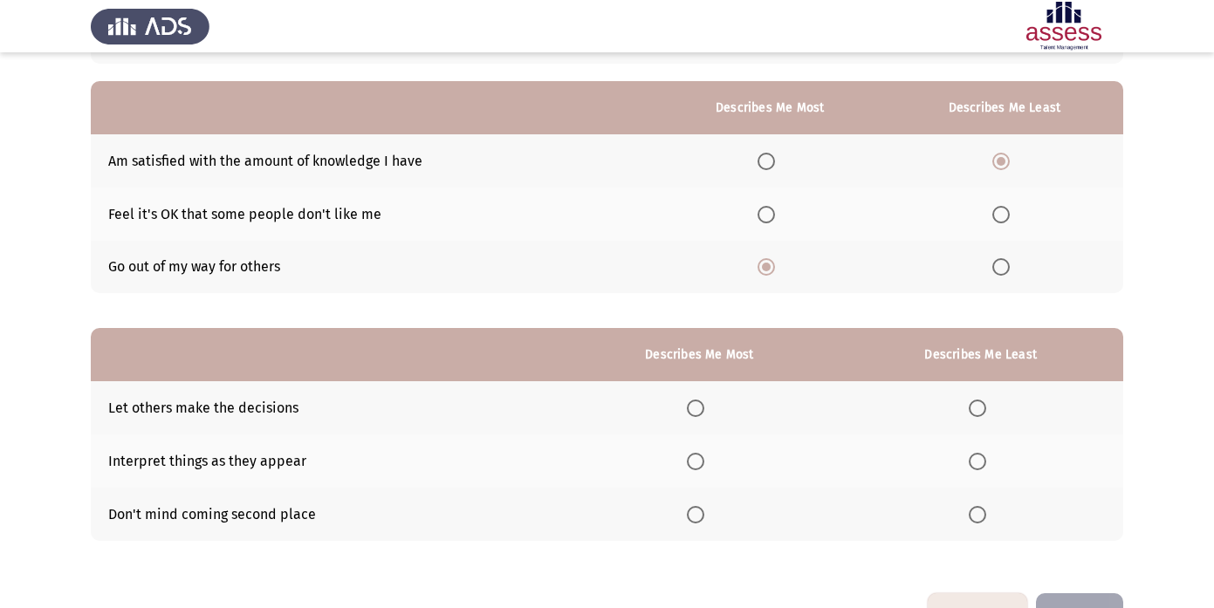
scroll to position [197, 0]
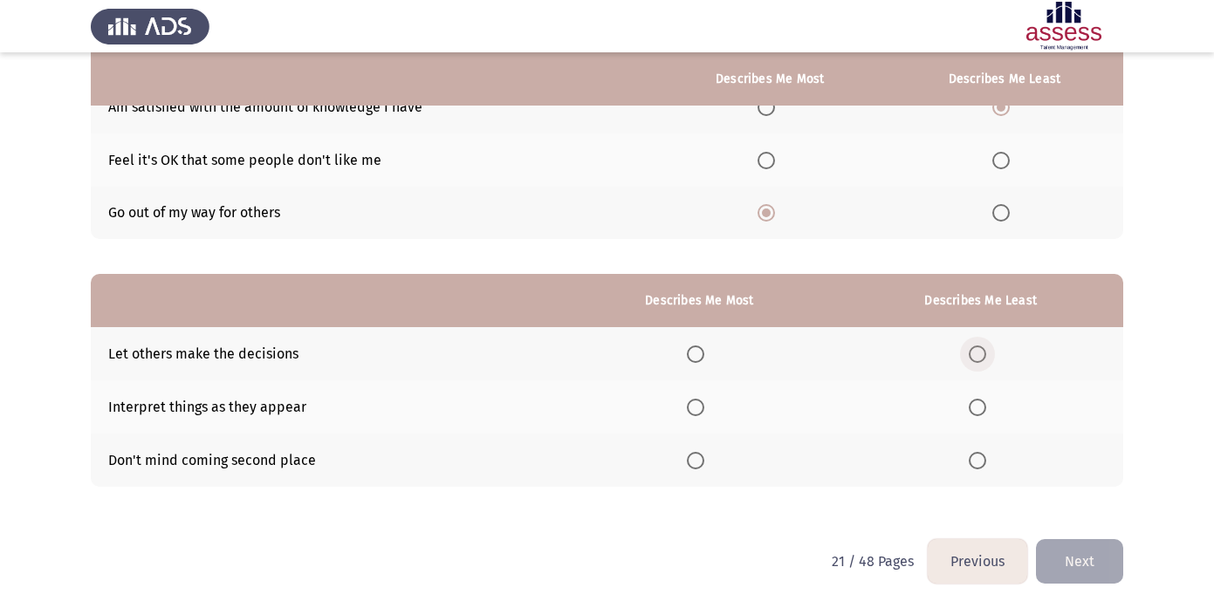
click at [981, 352] on span "Select an option" at bounding box center [976, 353] width 17 height 17
click at [981, 352] on input "Select an option" at bounding box center [976, 353] width 17 height 17
click at [704, 412] on span "Select an option" at bounding box center [695, 407] width 17 height 17
click at [704, 412] on input "Select an option" at bounding box center [695, 407] width 17 height 17
click at [1089, 564] on button "Next" at bounding box center [1079, 561] width 87 height 44
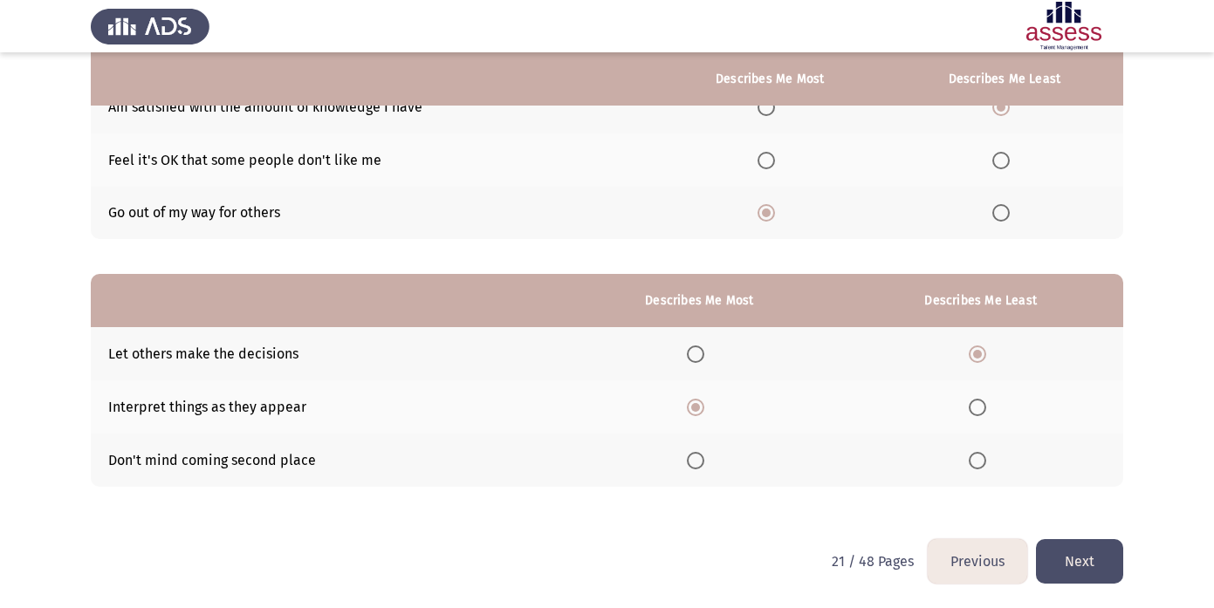
scroll to position [0, 0]
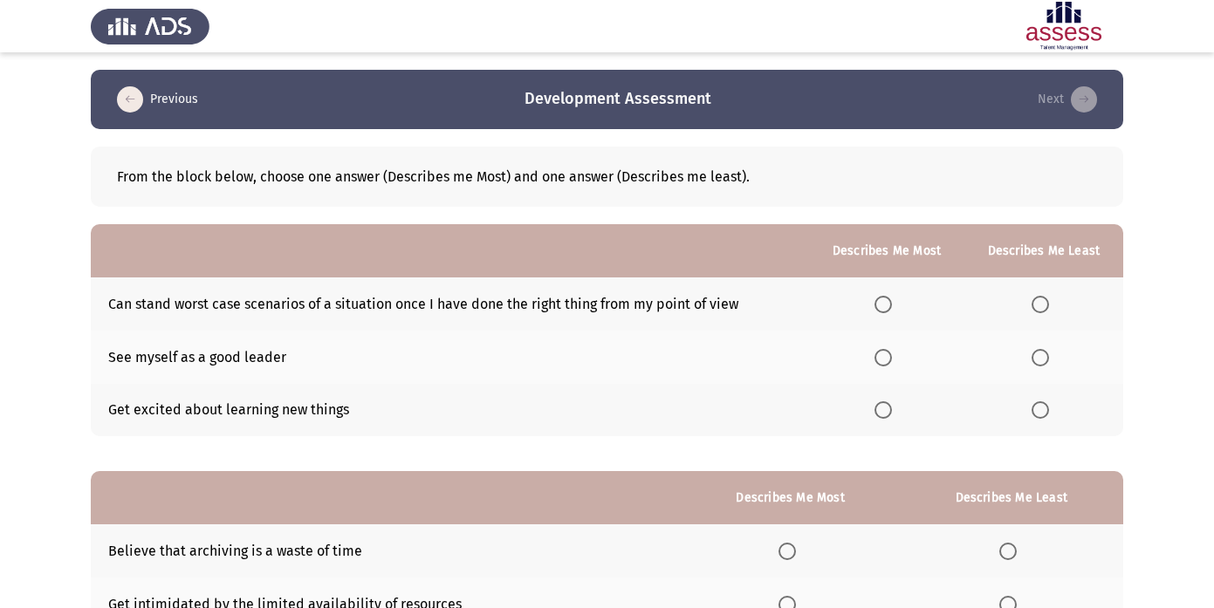
click at [1036, 351] on span "Select an option" at bounding box center [1039, 357] width 17 height 17
click at [1036, 351] on input "Select an option" at bounding box center [1039, 357] width 17 height 17
click at [887, 304] on span "Select an option" at bounding box center [882, 304] width 17 height 17
click at [887, 304] on input "Select an option" at bounding box center [882, 304] width 17 height 17
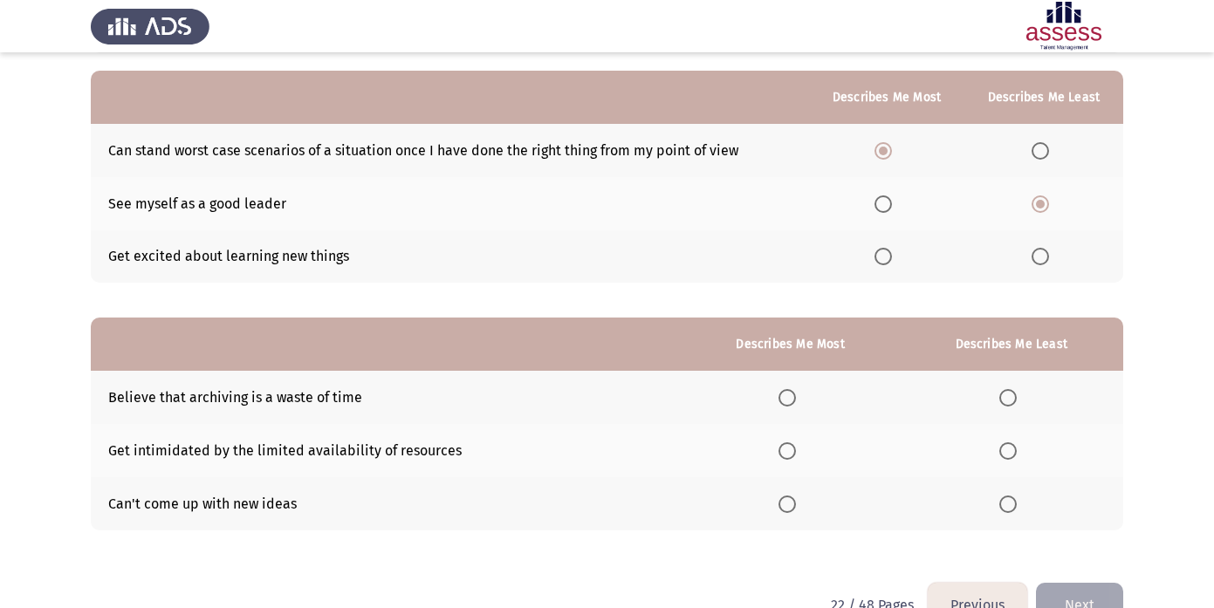
scroll to position [197, 0]
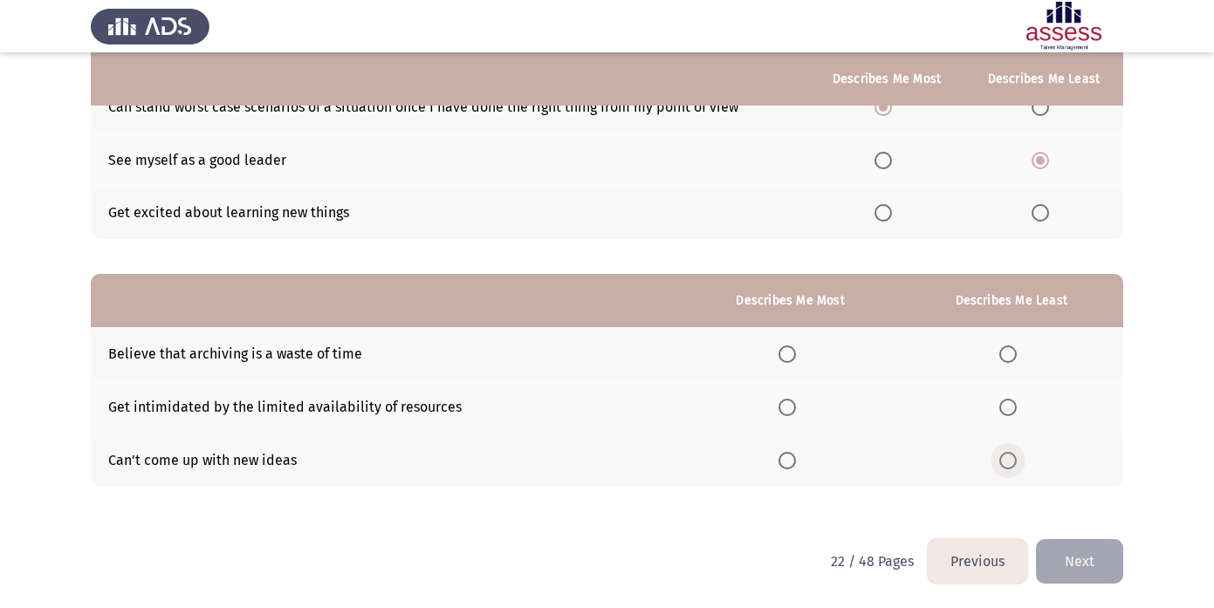
click at [1013, 454] on span "Select an option" at bounding box center [1007, 460] width 17 height 17
click at [1013, 454] on input "Select an option" at bounding box center [1007, 460] width 17 height 17
click at [797, 412] on label "Select an option" at bounding box center [790, 407] width 24 height 17
click at [796, 412] on input "Select an option" at bounding box center [786, 407] width 17 height 17
click at [1079, 556] on button "Next" at bounding box center [1079, 561] width 87 height 44
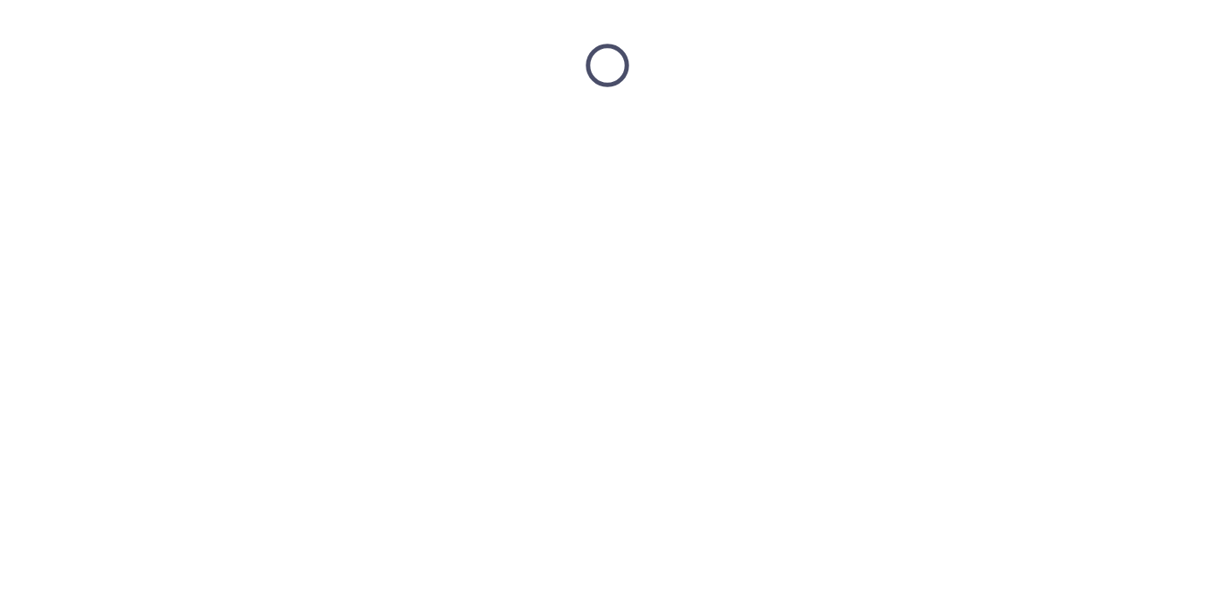
scroll to position [0, 0]
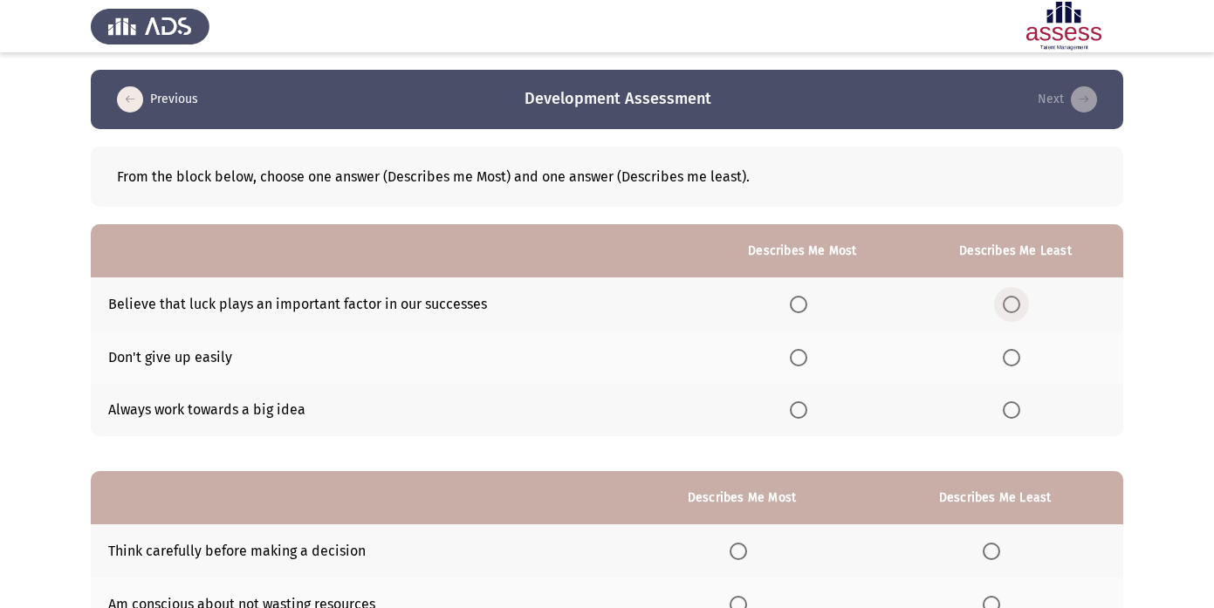
click at [1016, 309] on span "Select an option" at bounding box center [1010, 304] width 17 height 17
click at [1016, 309] on input "Select an option" at bounding box center [1010, 304] width 17 height 17
click at [787, 355] on th at bounding box center [802, 357] width 210 height 53
click at [814, 359] on label "Select an option" at bounding box center [802, 357] width 24 height 17
click at [807, 359] on input "Select an option" at bounding box center [798, 357] width 17 height 17
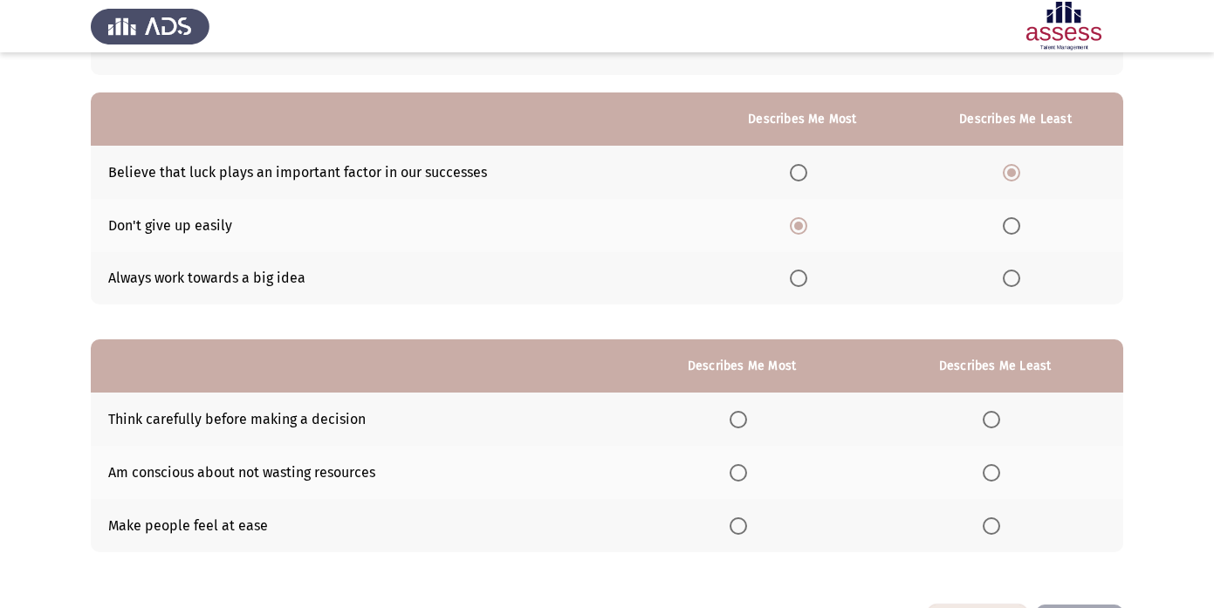
scroll to position [135, 0]
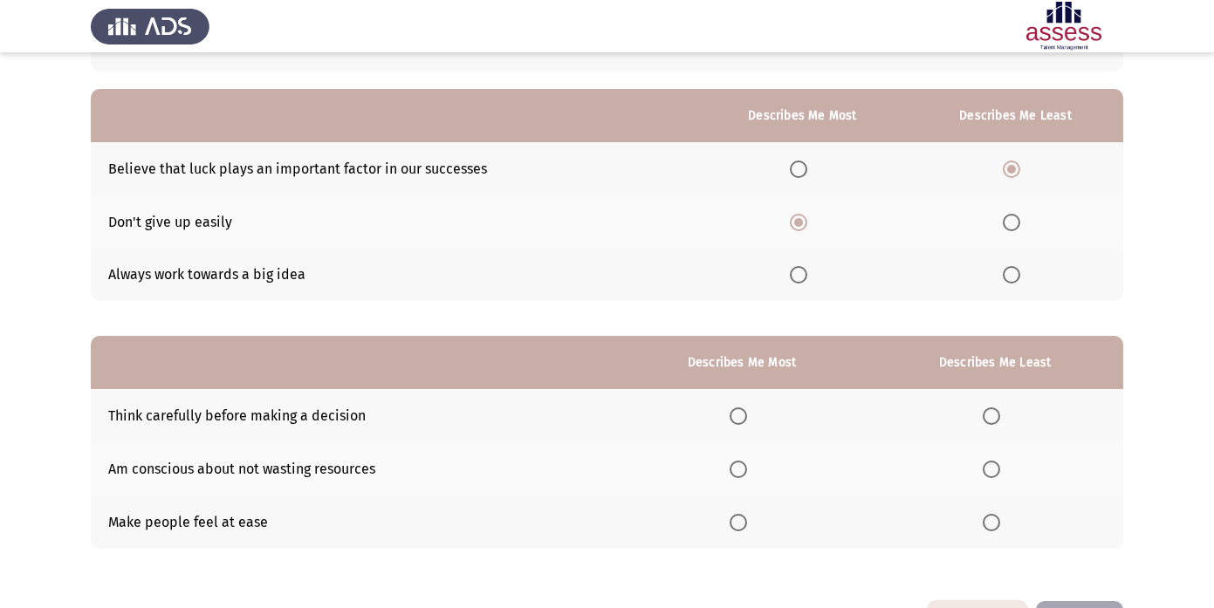
click at [747, 470] on span "Select an option" at bounding box center [737, 469] width 17 height 17
click at [747, 470] on input "Select an option" at bounding box center [737, 469] width 17 height 17
click at [988, 417] on span "Select an option" at bounding box center [990, 415] width 17 height 17
click at [988, 417] on input "Select an option" at bounding box center [990, 415] width 17 height 17
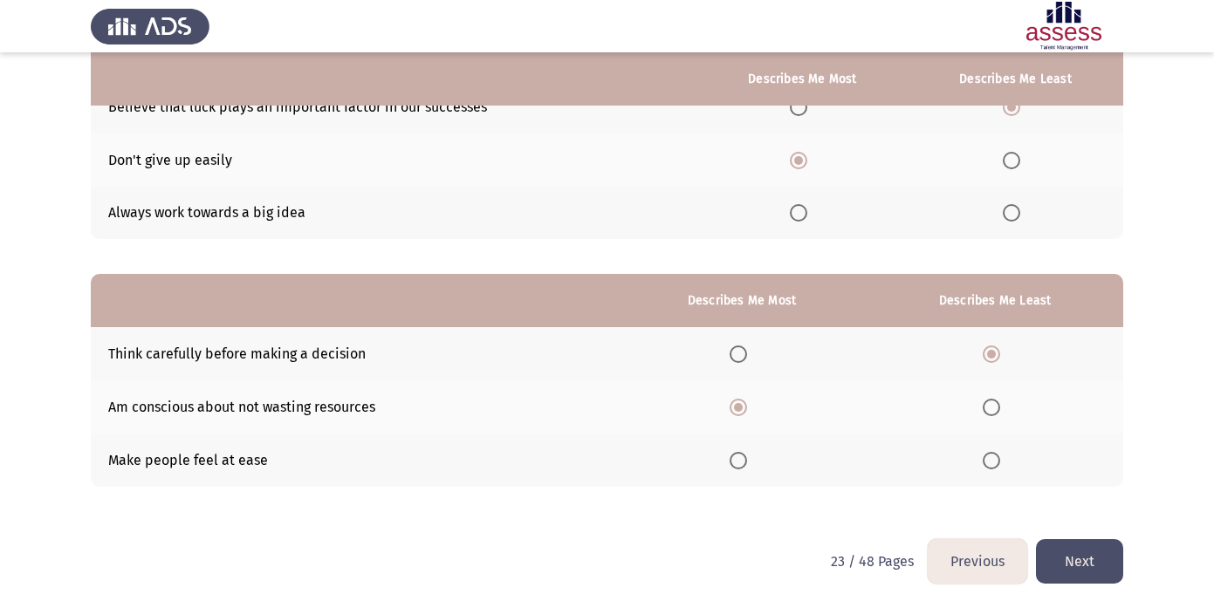
click at [1077, 551] on button "Next" at bounding box center [1079, 561] width 87 height 44
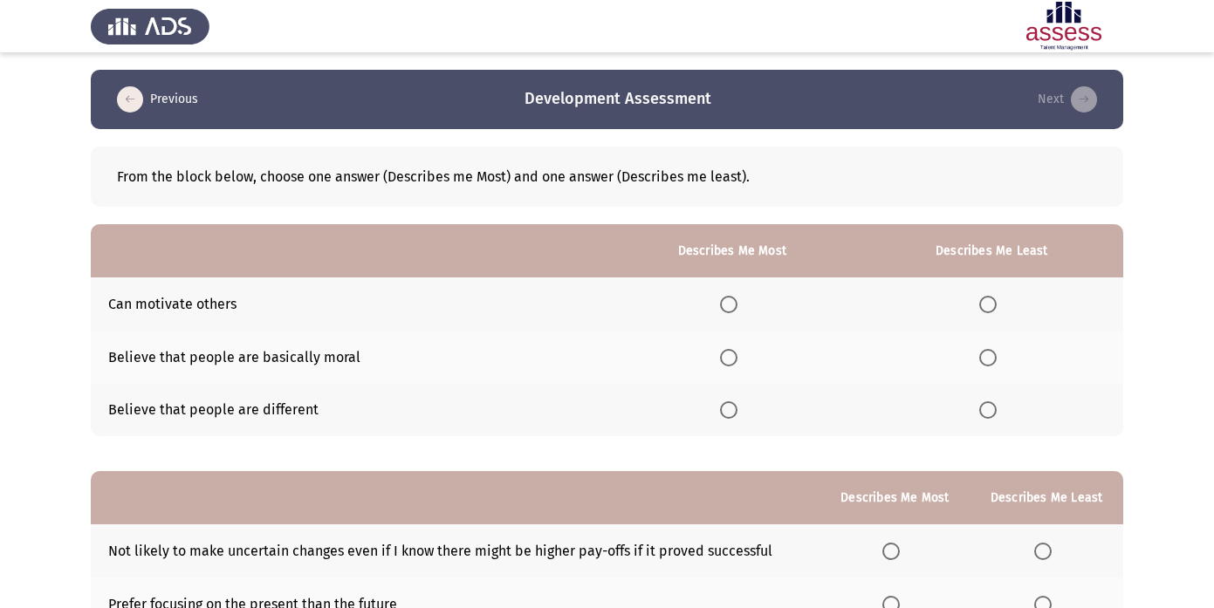
click at [992, 306] on span "Select an option" at bounding box center [987, 304] width 17 height 17
click at [992, 306] on input "Select an option" at bounding box center [987, 304] width 17 height 17
click at [728, 411] on span "Select an option" at bounding box center [728, 409] width 17 height 17
click at [728, 411] on input "Select an option" at bounding box center [728, 409] width 17 height 17
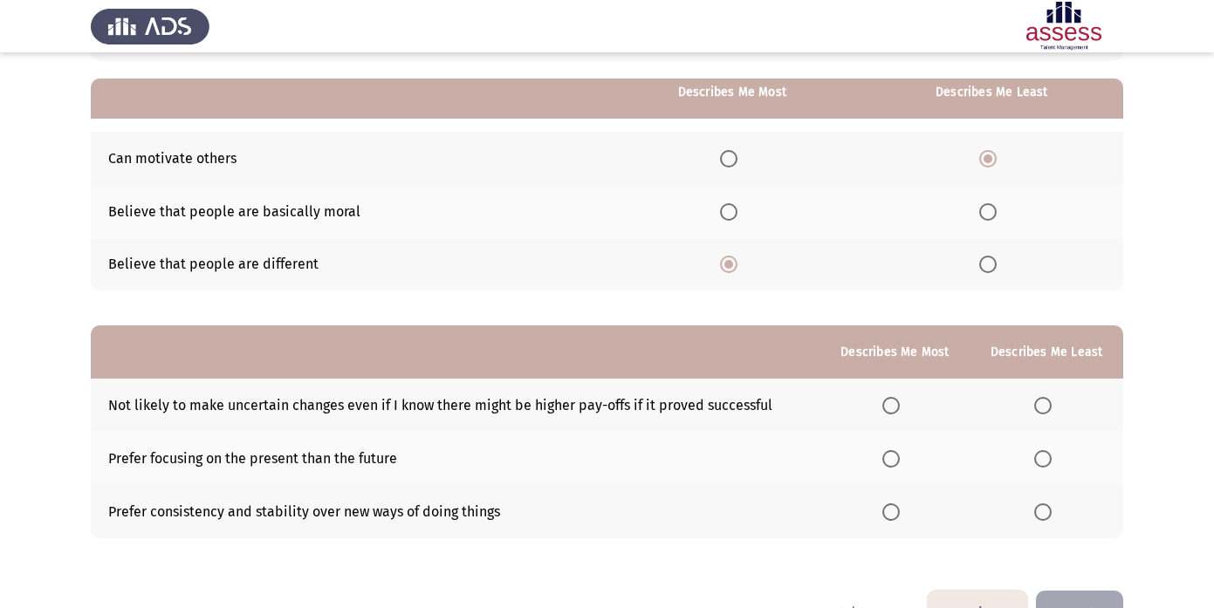
scroll to position [197, 0]
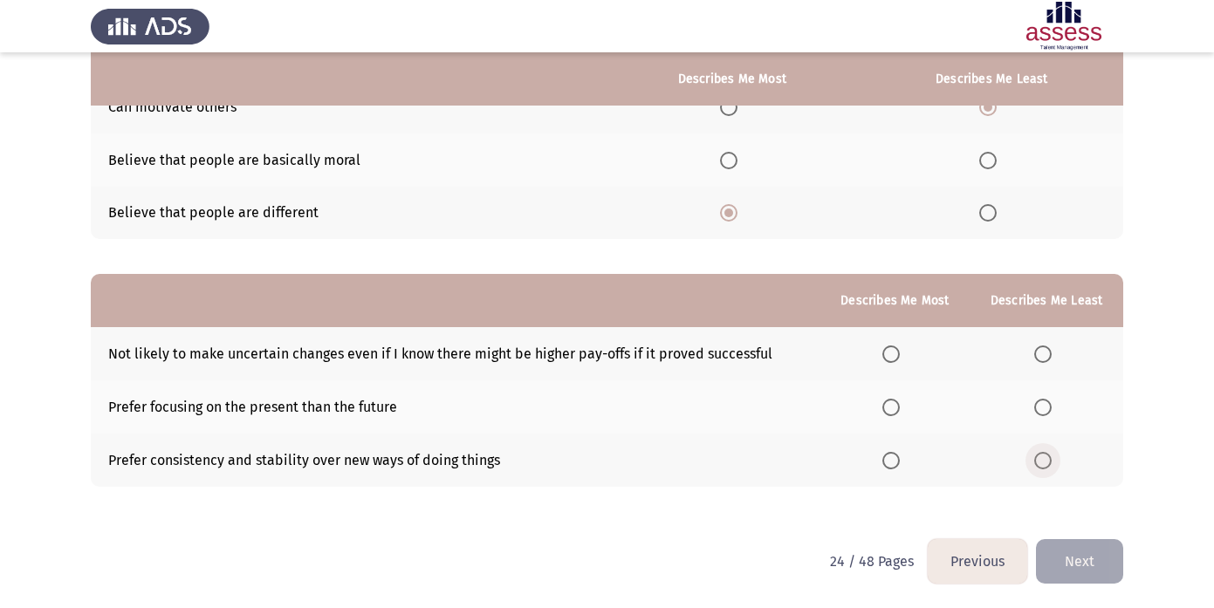
click at [1049, 460] on span "Select an option" at bounding box center [1042, 460] width 17 height 17
click at [1049, 460] on input "Select an option" at bounding box center [1042, 460] width 17 height 17
click at [889, 400] on span "Select an option" at bounding box center [890, 407] width 17 height 17
click at [889, 400] on input "Select an option" at bounding box center [890, 407] width 17 height 17
click at [1113, 572] on button "Next" at bounding box center [1079, 561] width 87 height 44
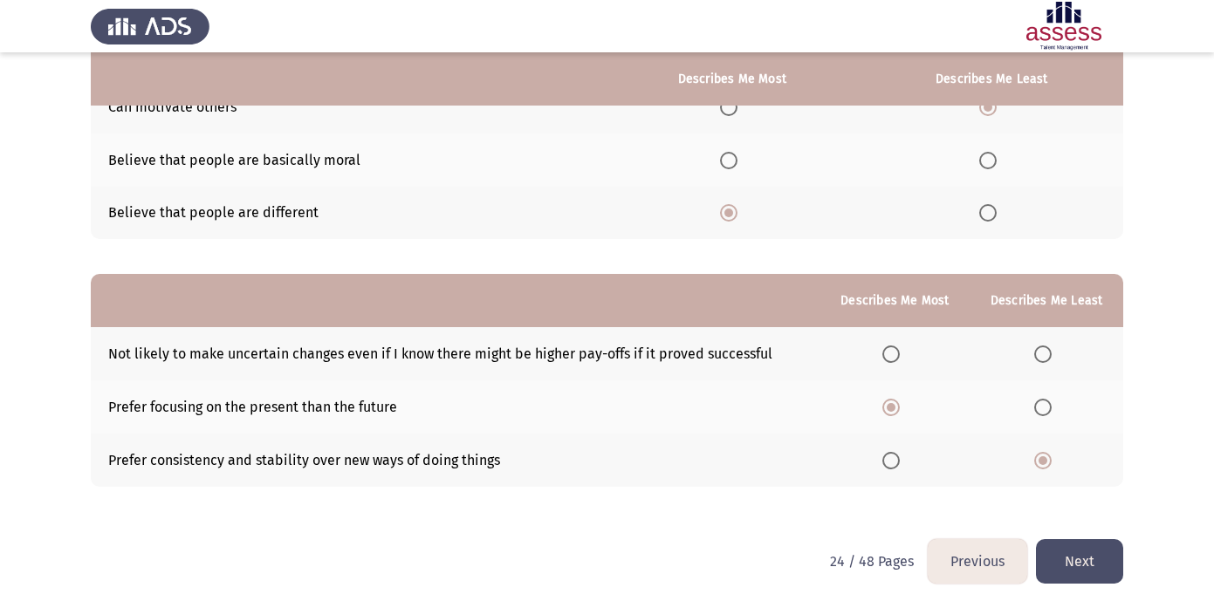
scroll to position [0, 0]
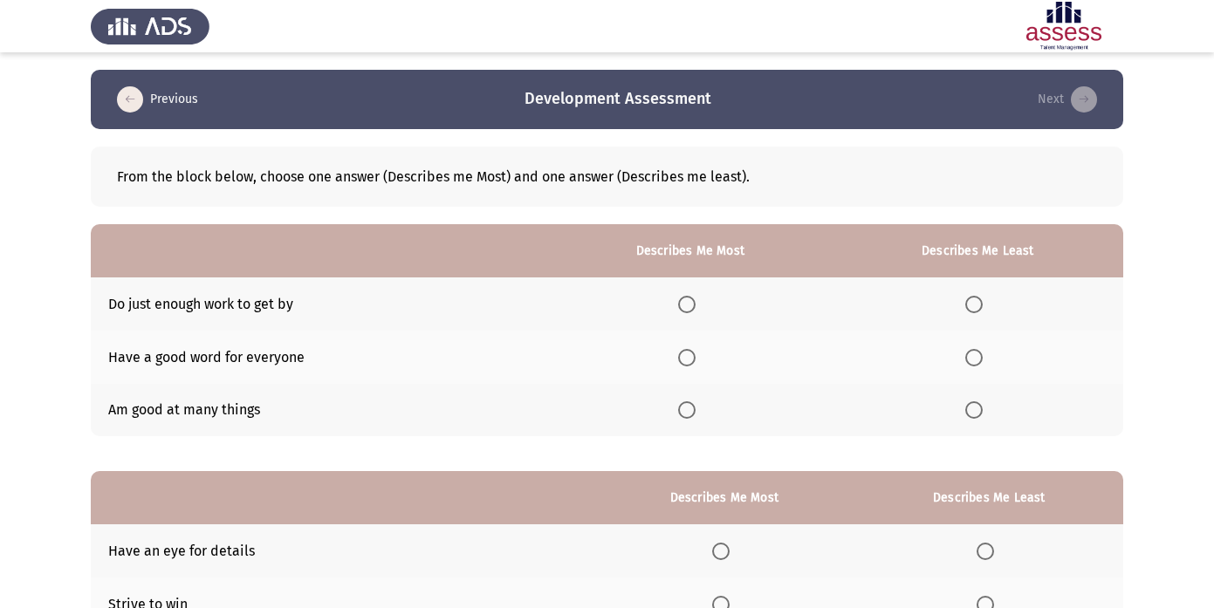
click at [978, 300] on span "Select an option" at bounding box center [973, 304] width 17 height 17
click at [978, 300] on input "Select an option" at bounding box center [973, 304] width 17 height 17
click at [701, 421] on th at bounding box center [690, 410] width 284 height 53
click at [694, 413] on span "Select an option" at bounding box center [686, 409] width 17 height 17
click at [694, 413] on input "Select an option" at bounding box center [686, 409] width 17 height 17
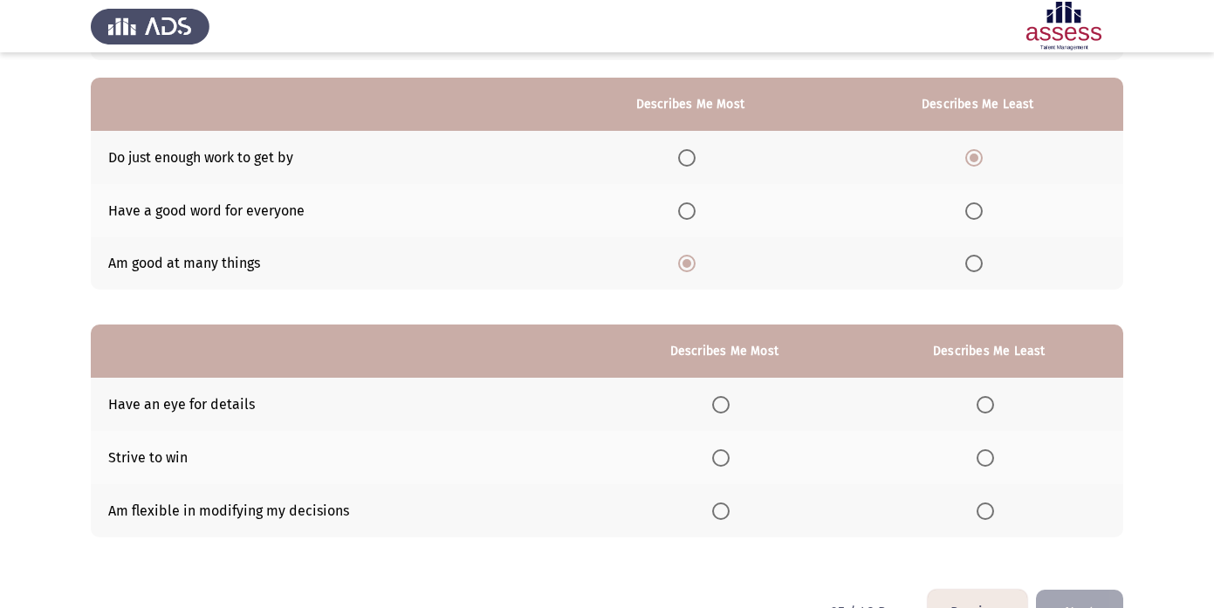
scroll to position [173, 0]
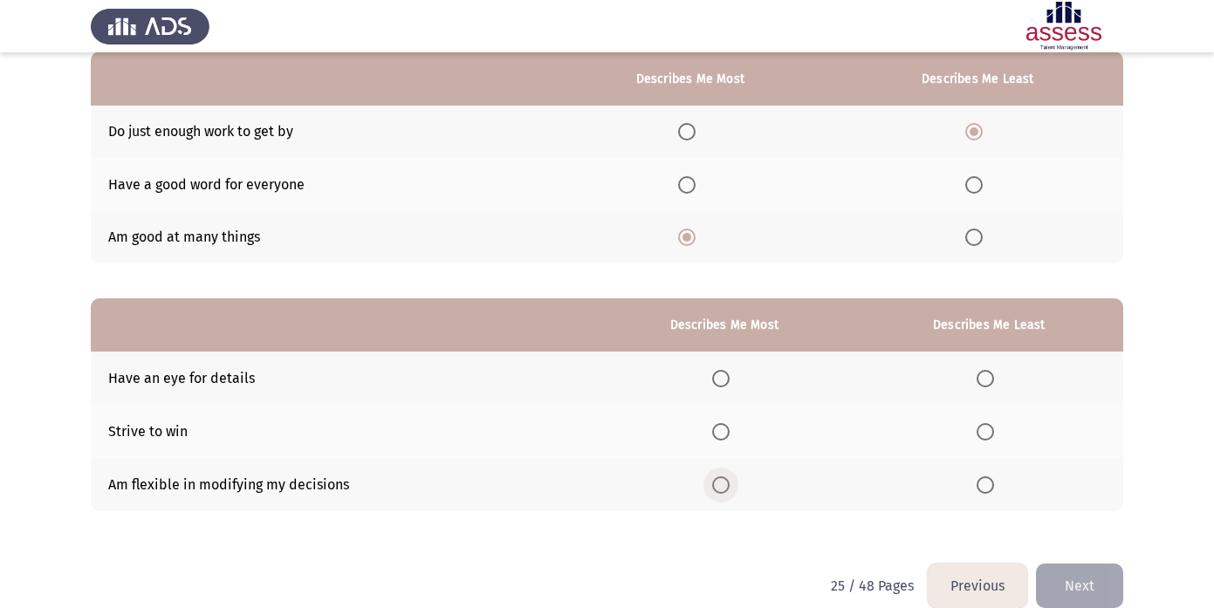
click at [728, 484] on span "Select an option" at bounding box center [720, 484] width 17 height 17
click at [728, 484] on input "Select an option" at bounding box center [720, 484] width 17 height 17
click at [994, 367] on th at bounding box center [989, 378] width 268 height 53
click at [985, 389] on th at bounding box center [989, 378] width 268 height 53
click at [989, 372] on span "Select an option" at bounding box center [984, 378] width 17 height 17
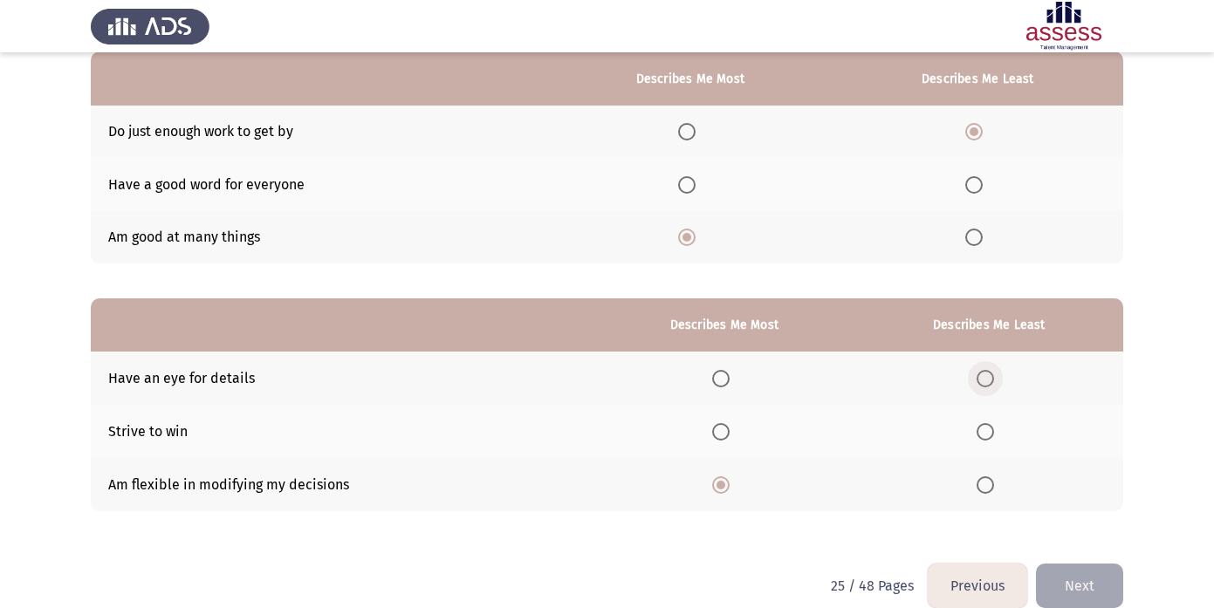
click at [989, 372] on input "Select an option" at bounding box center [984, 378] width 17 height 17
click at [1084, 578] on button "Next" at bounding box center [1079, 586] width 87 height 44
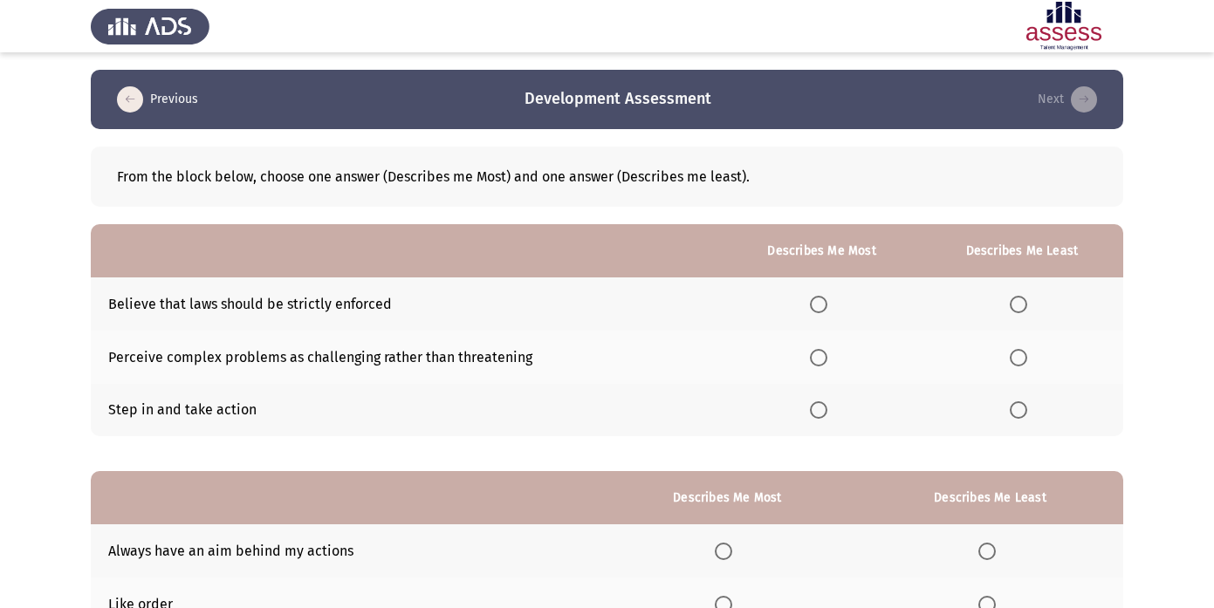
click at [824, 412] on span "Select an option" at bounding box center [818, 409] width 17 height 17
click at [824, 412] on input "Select an option" at bounding box center [818, 409] width 17 height 17
click at [817, 307] on span "Select an option" at bounding box center [818, 304] width 17 height 17
click at [817, 307] on input "Select an option" at bounding box center [818, 304] width 17 height 17
click at [1019, 364] on span "Select an option" at bounding box center [1017, 357] width 17 height 17
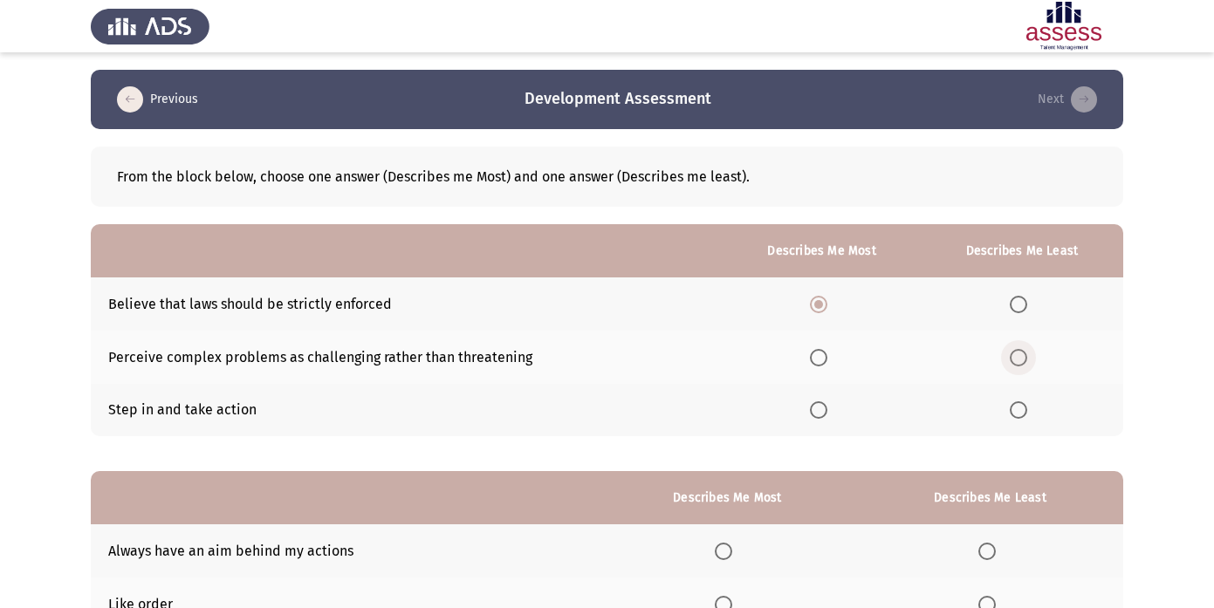
click at [1019, 364] on input "Select an option" at bounding box center [1017, 357] width 17 height 17
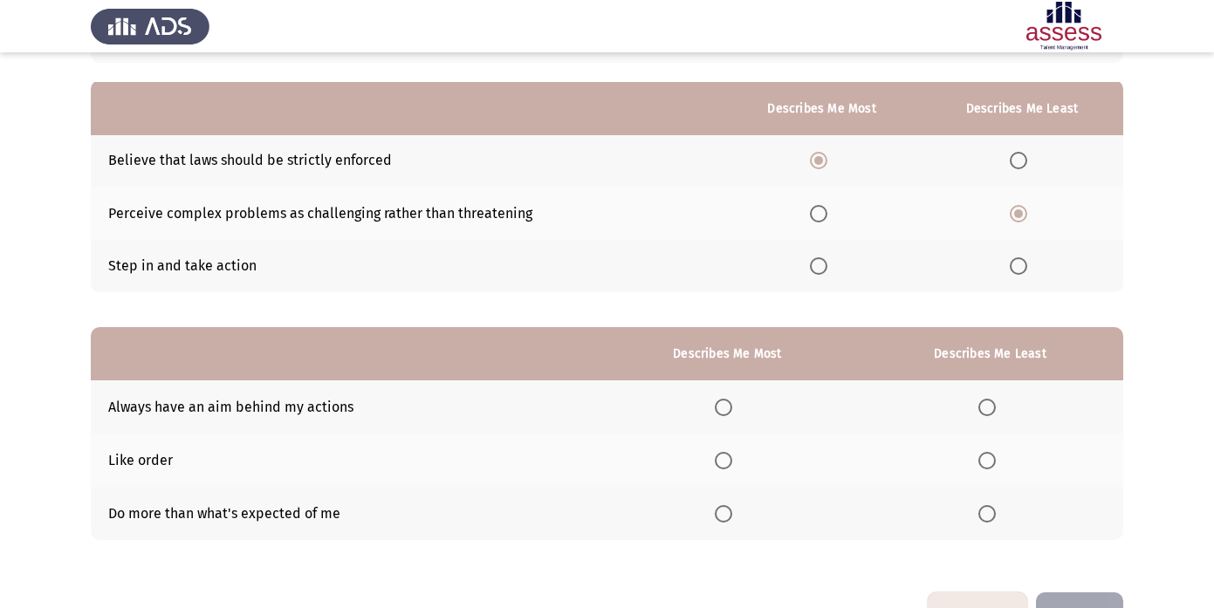
scroll to position [197, 0]
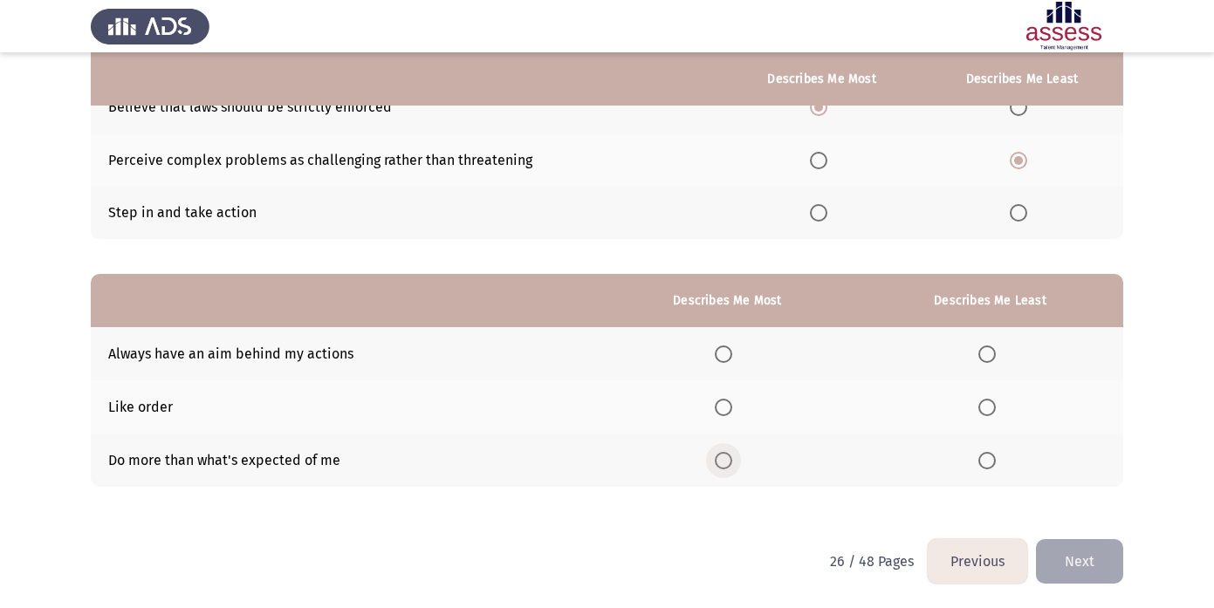
click at [727, 454] on span "Select an option" at bounding box center [723, 460] width 17 height 17
click at [727, 454] on input "Select an option" at bounding box center [723, 460] width 17 height 17
click at [992, 357] on span "Select an option" at bounding box center [986, 353] width 17 height 17
click at [992, 357] on input "Select an option" at bounding box center [986, 353] width 17 height 17
click at [1076, 555] on button "Next" at bounding box center [1079, 561] width 87 height 44
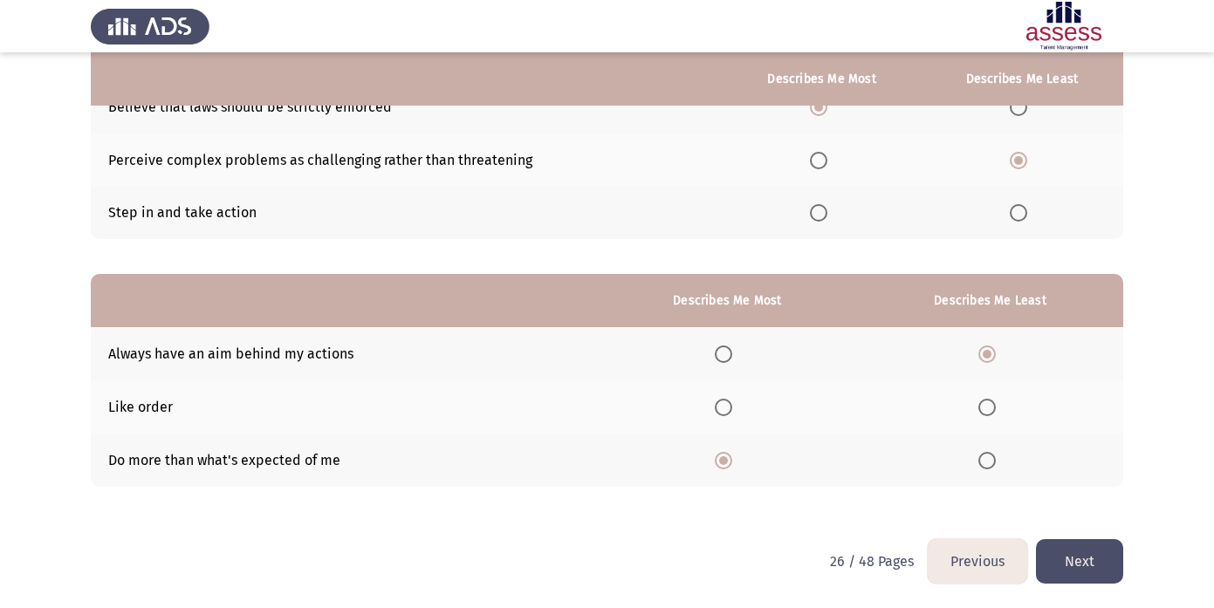
scroll to position [0, 0]
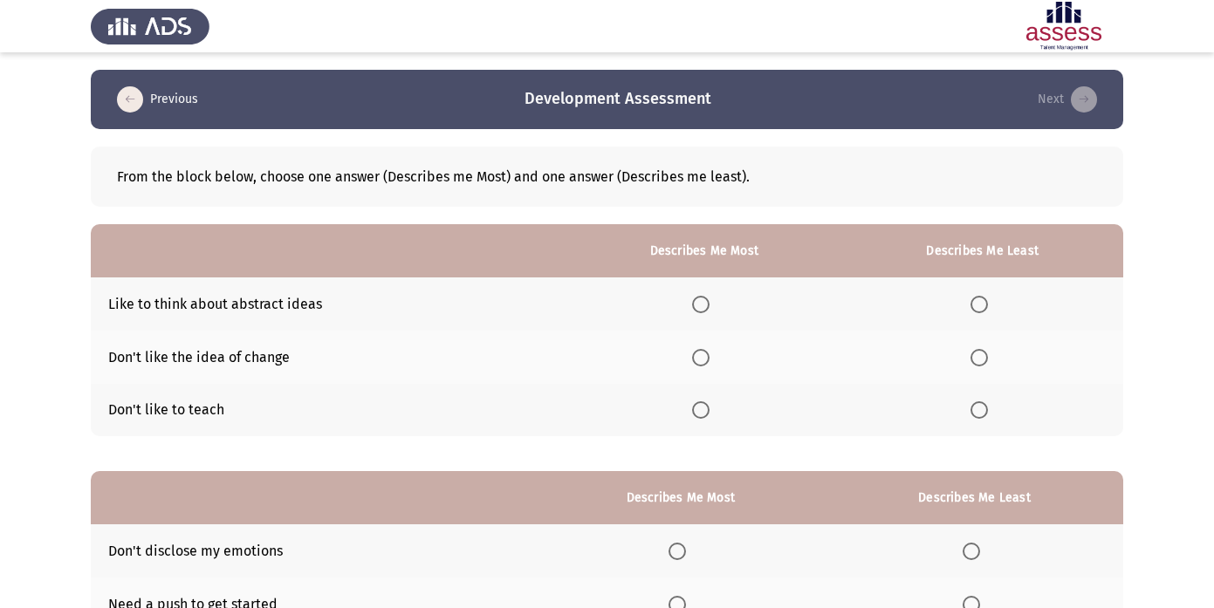
click at [982, 406] on span "Select an option" at bounding box center [978, 409] width 17 height 17
click at [982, 406] on input "Select an option" at bounding box center [978, 409] width 17 height 17
click at [709, 298] on span "Select an option" at bounding box center [700, 304] width 17 height 17
click at [709, 298] on input "Select an option" at bounding box center [700, 304] width 17 height 17
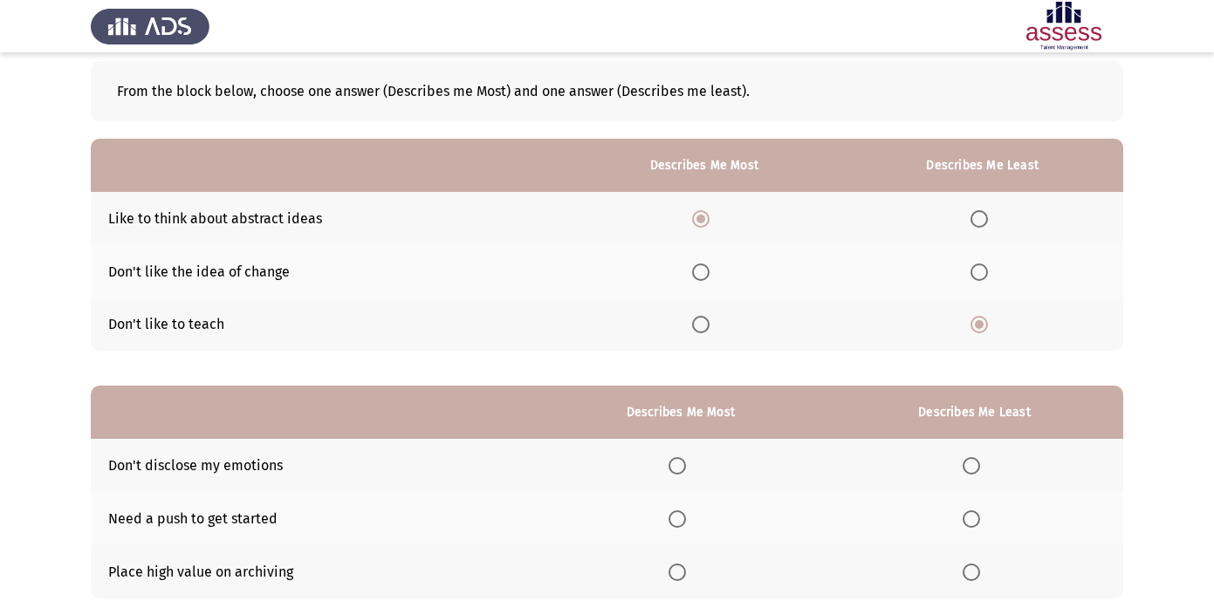
scroll to position [85, 0]
click at [974, 565] on span "Select an option" at bounding box center [970, 572] width 17 height 17
click at [974, 565] on input "Select an option" at bounding box center [970, 572] width 17 height 17
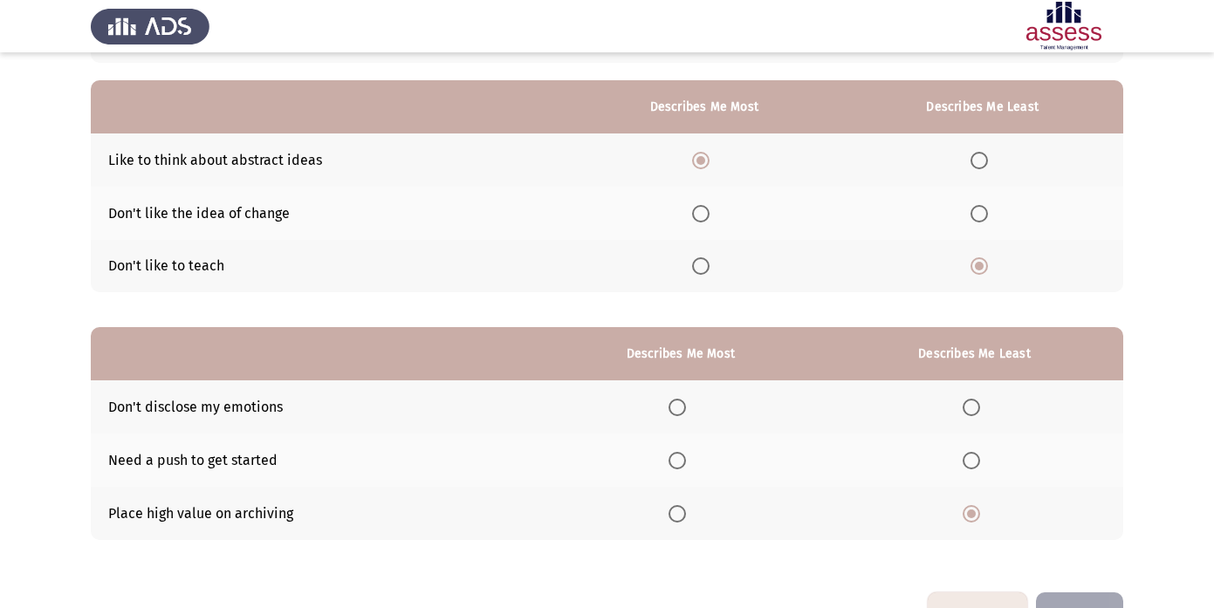
scroll to position [146, 0]
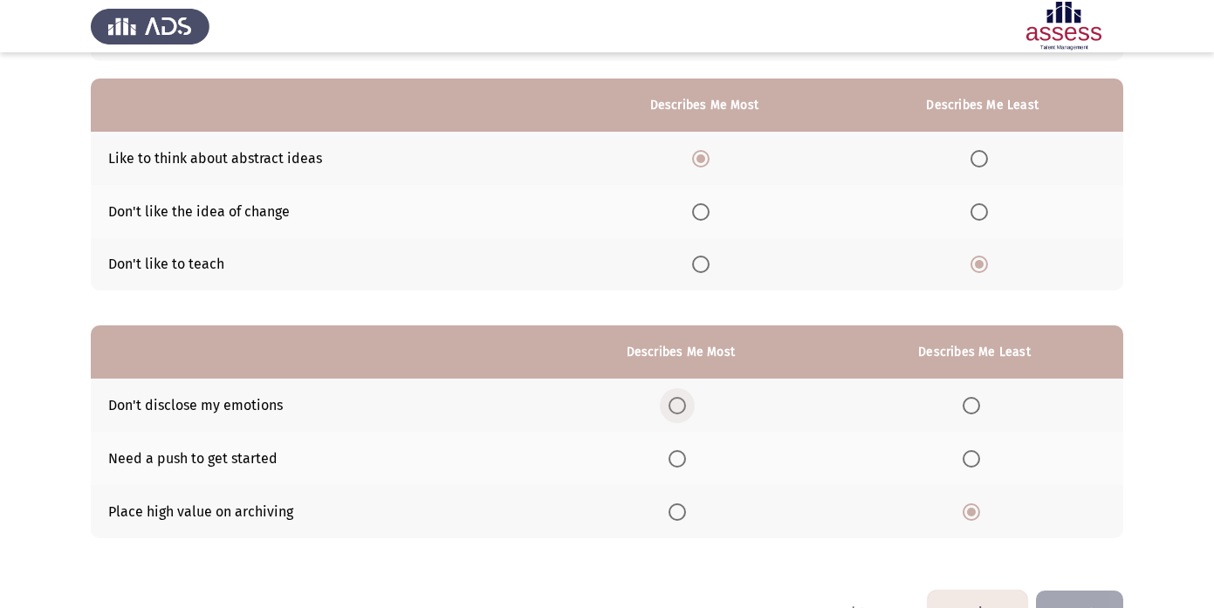
click at [679, 400] on span "Select an option" at bounding box center [676, 405] width 17 height 17
click at [679, 400] on input "Select an option" at bounding box center [676, 405] width 17 height 17
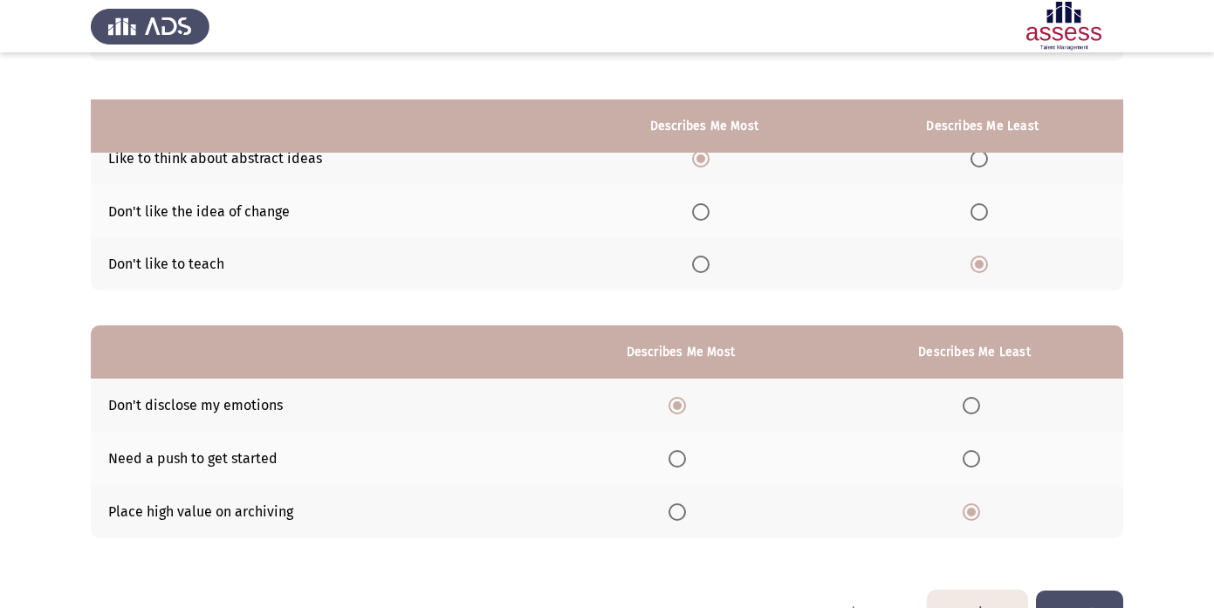
scroll to position [197, 0]
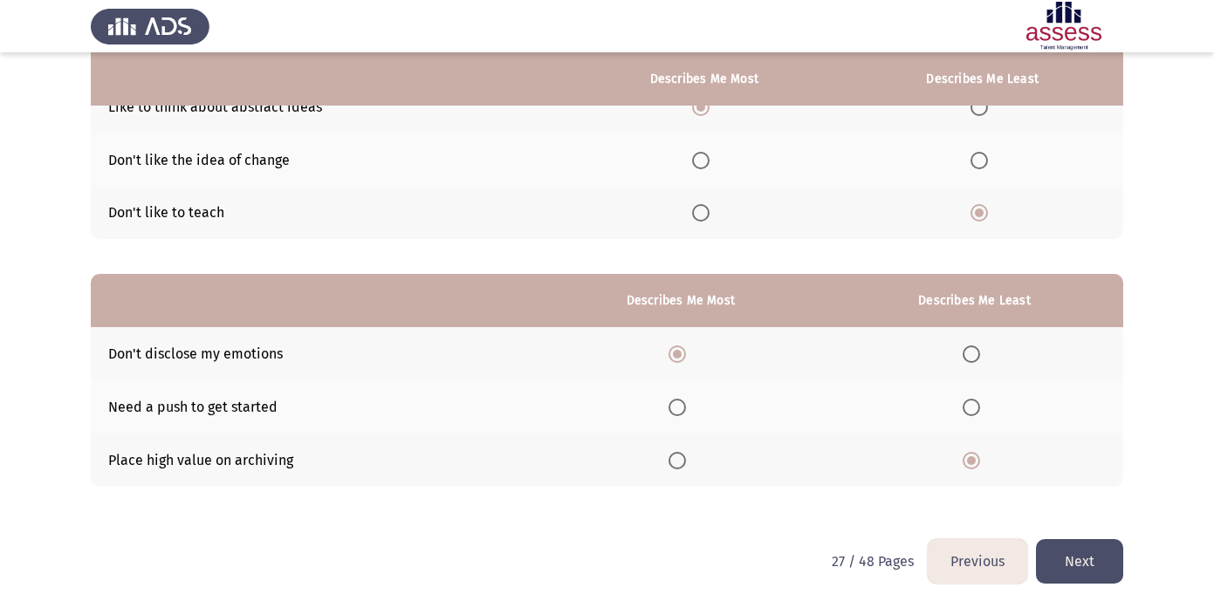
click at [1109, 541] on button "Next" at bounding box center [1079, 561] width 87 height 44
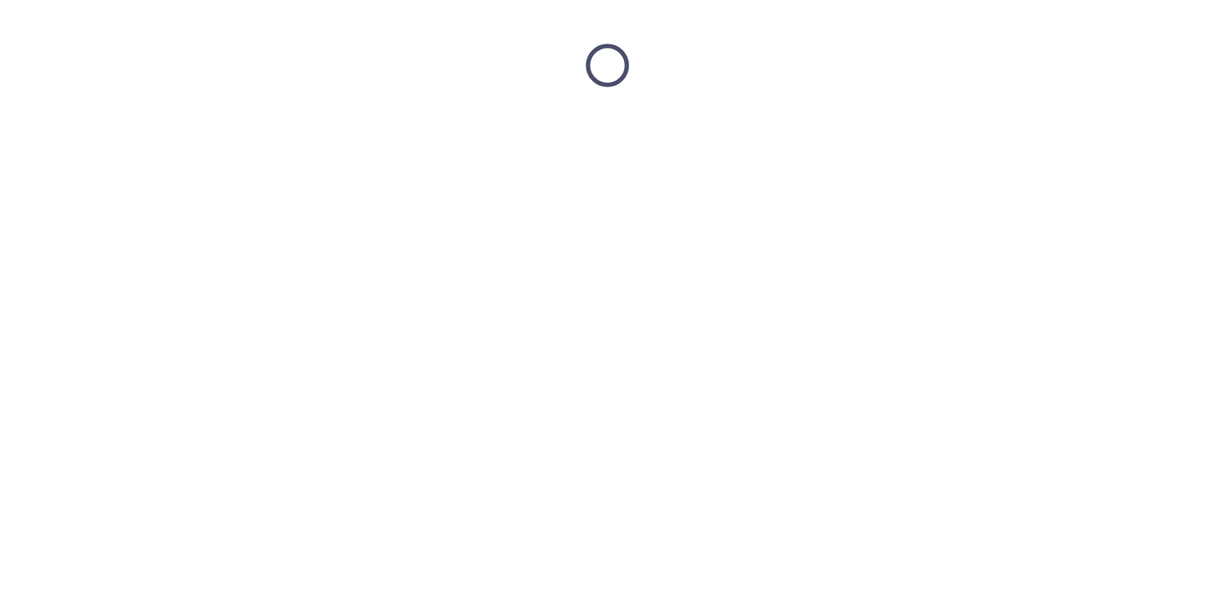
scroll to position [0, 0]
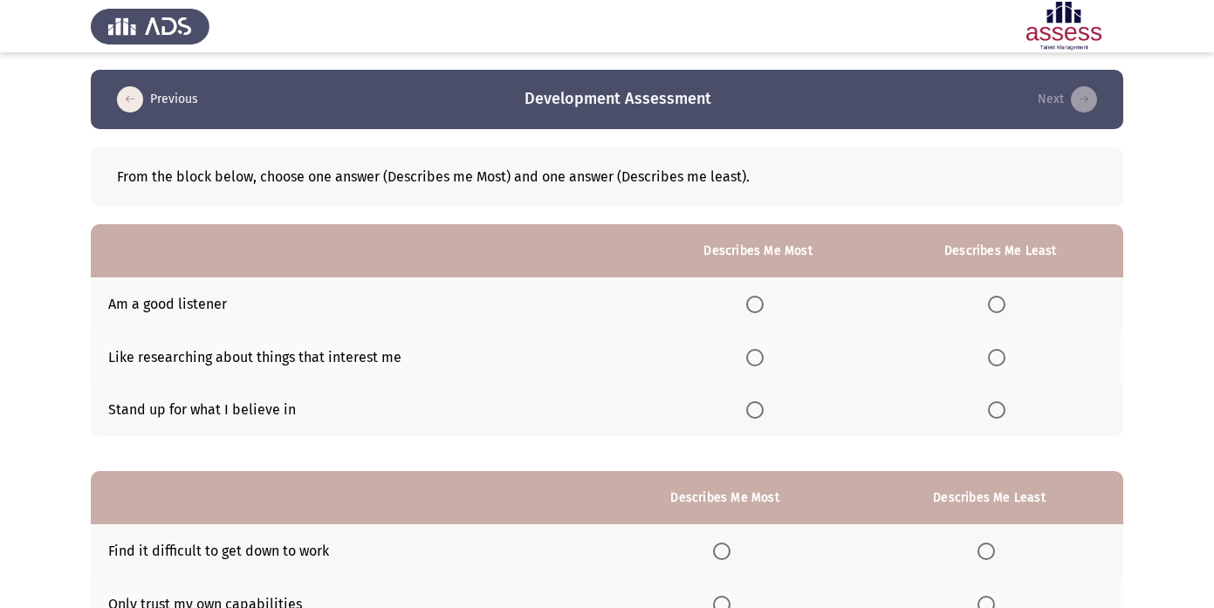
click at [1002, 359] on span "Select an option" at bounding box center [996, 357] width 17 height 17
click at [1002, 359] on input "Select an option" at bounding box center [996, 357] width 17 height 17
click at [755, 309] on span "Select an option" at bounding box center [754, 304] width 17 height 17
click at [755, 309] on input "Select an option" at bounding box center [754, 304] width 17 height 17
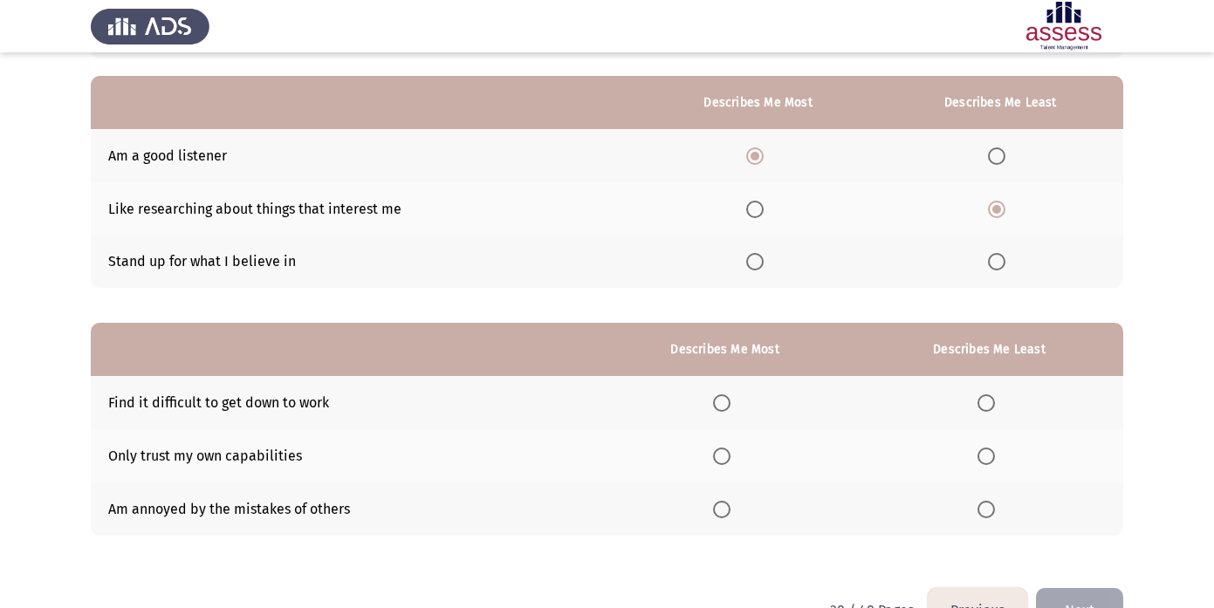
scroll to position [166, 0]
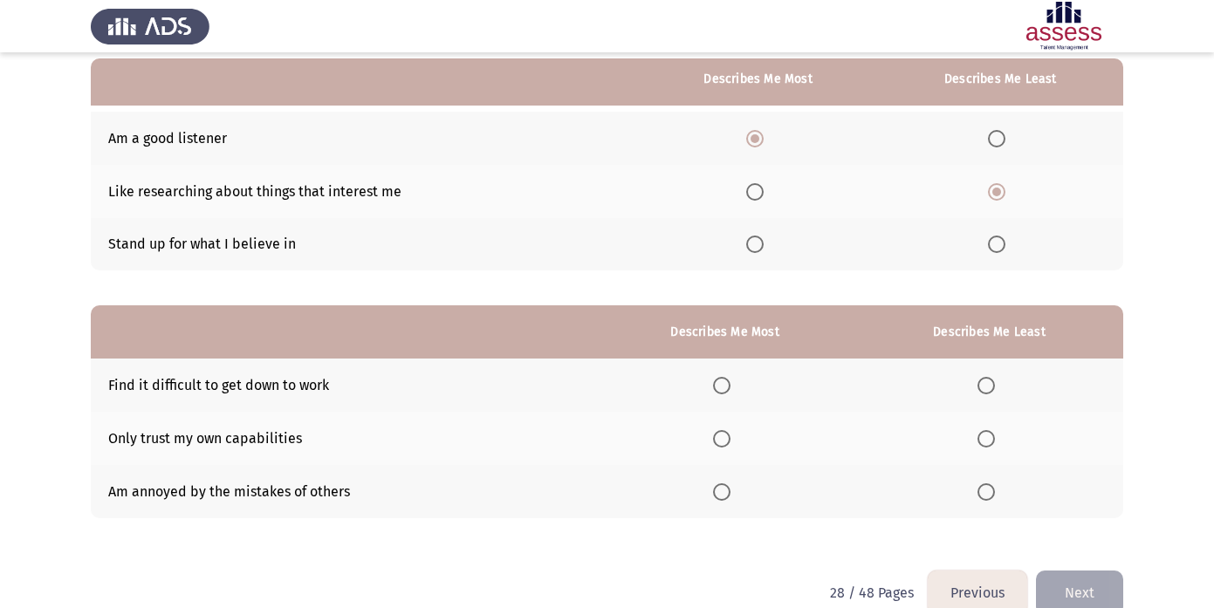
click at [760, 247] on span "Select an option" at bounding box center [754, 244] width 17 height 17
click at [760, 247] on input "Select an option" at bounding box center [754, 244] width 17 height 17
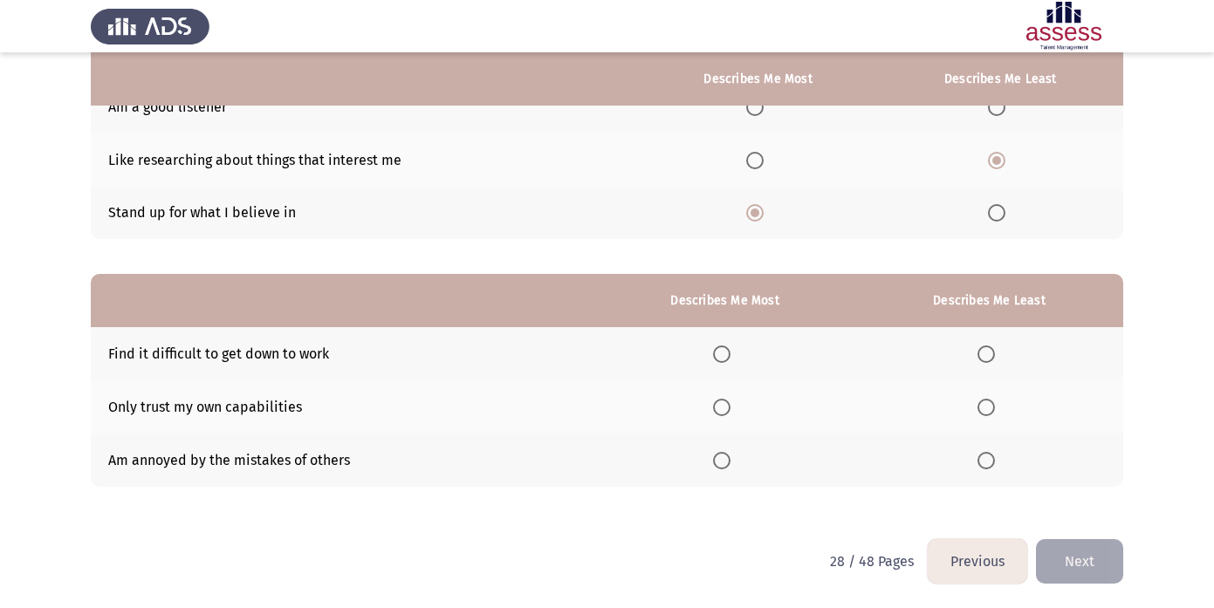
click at [730, 464] on span "Select an option" at bounding box center [721, 460] width 17 height 17
click at [730, 464] on input "Select an option" at bounding box center [721, 460] width 17 height 17
click at [995, 406] on span "Select an option" at bounding box center [985, 407] width 17 height 17
click at [995, 406] on input "Select an option" at bounding box center [985, 407] width 17 height 17
click at [1097, 564] on button "Next" at bounding box center [1079, 561] width 87 height 44
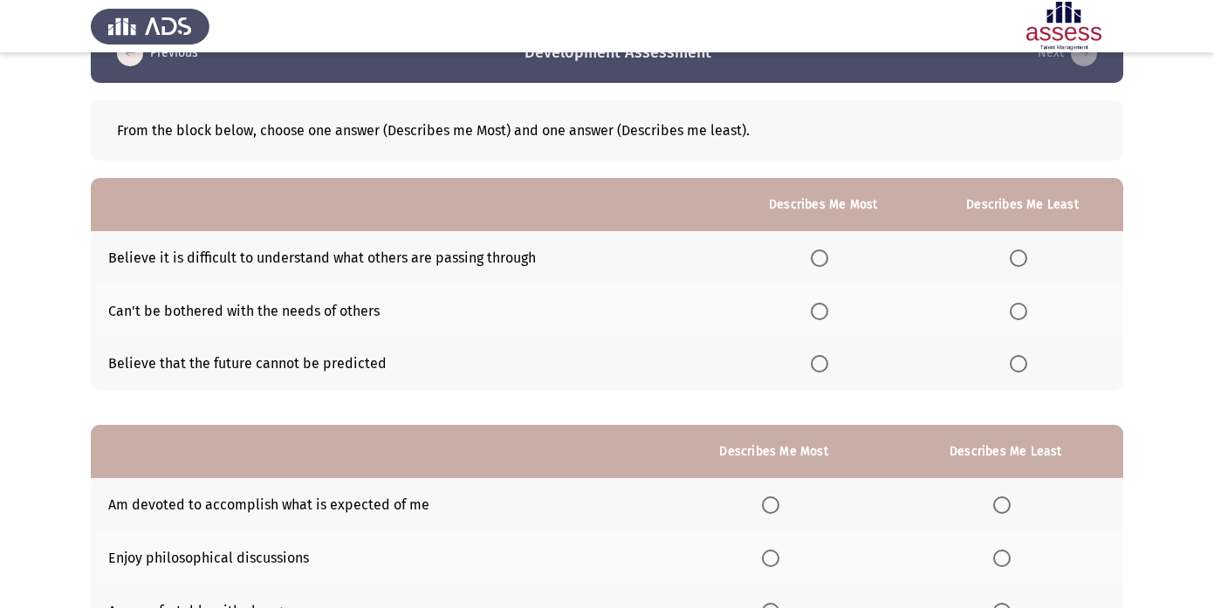
scroll to position [47, 0]
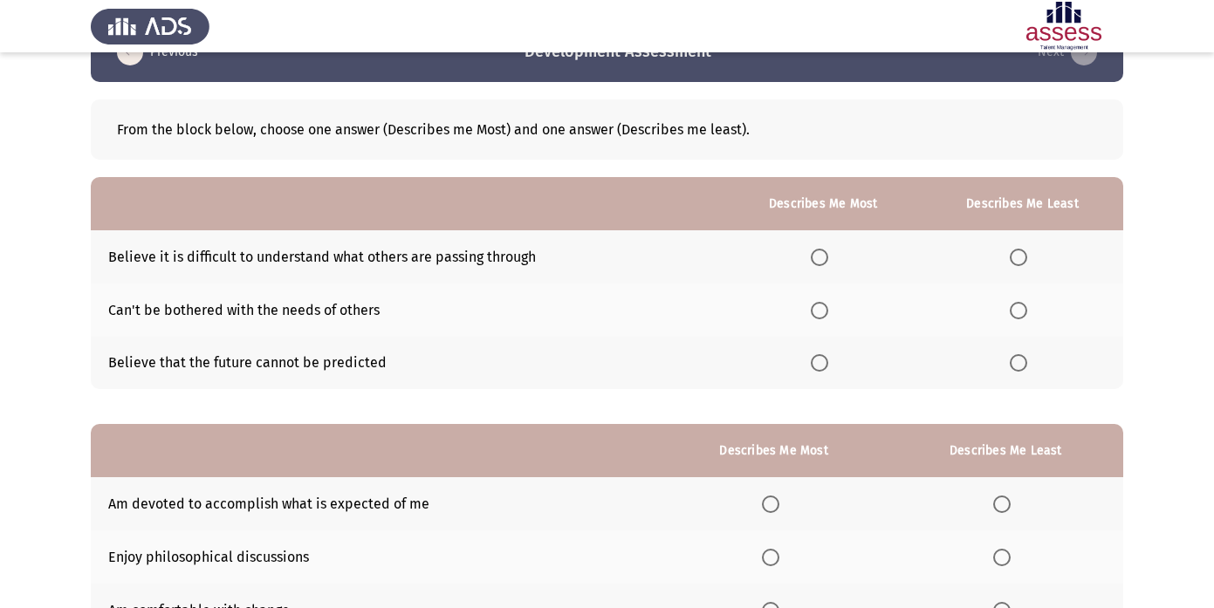
click at [1013, 242] on th at bounding box center [1022, 256] width 202 height 53
click at [1019, 249] on span "Select an option" at bounding box center [1017, 257] width 17 height 17
click at [1019, 249] on input "Select an option" at bounding box center [1017, 257] width 17 height 17
click at [1029, 311] on label "Select an option" at bounding box center [1021, 310] width 24 height 17
click at [1027, 311] on input "Select an option" at bounding box center [1017, 310] width 17 height 17
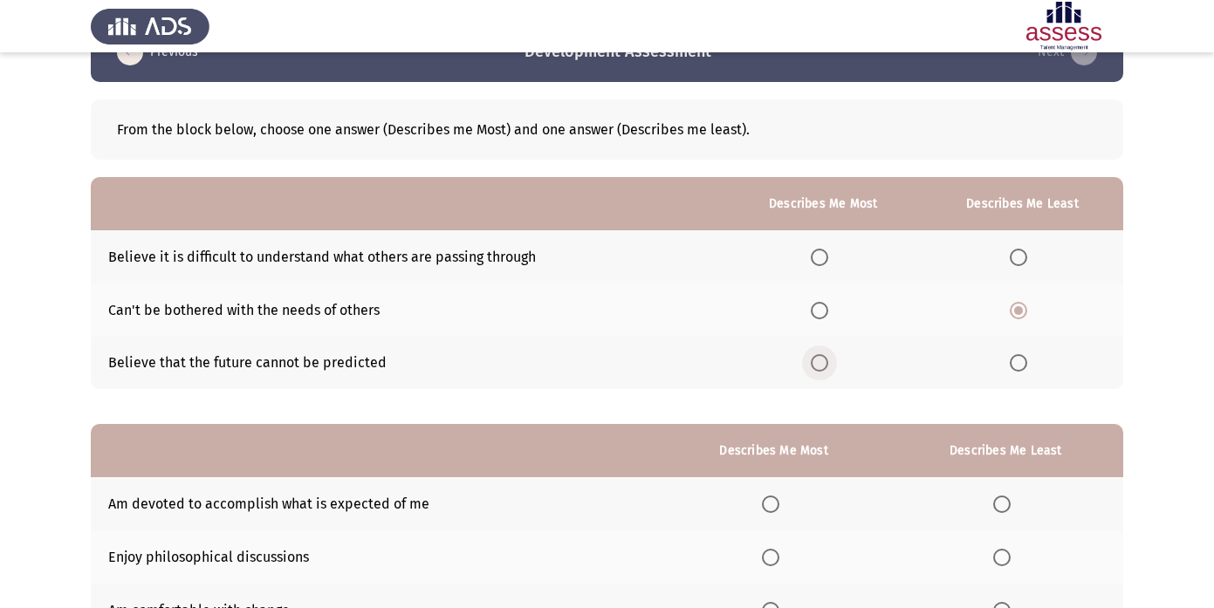
click at [815, 364] on span "Select an option" at bounding box center [818, 362] width 17 height 17
click at [815, 364] on input "Select an option" at bounding box center [818, 362] width 17 height 17
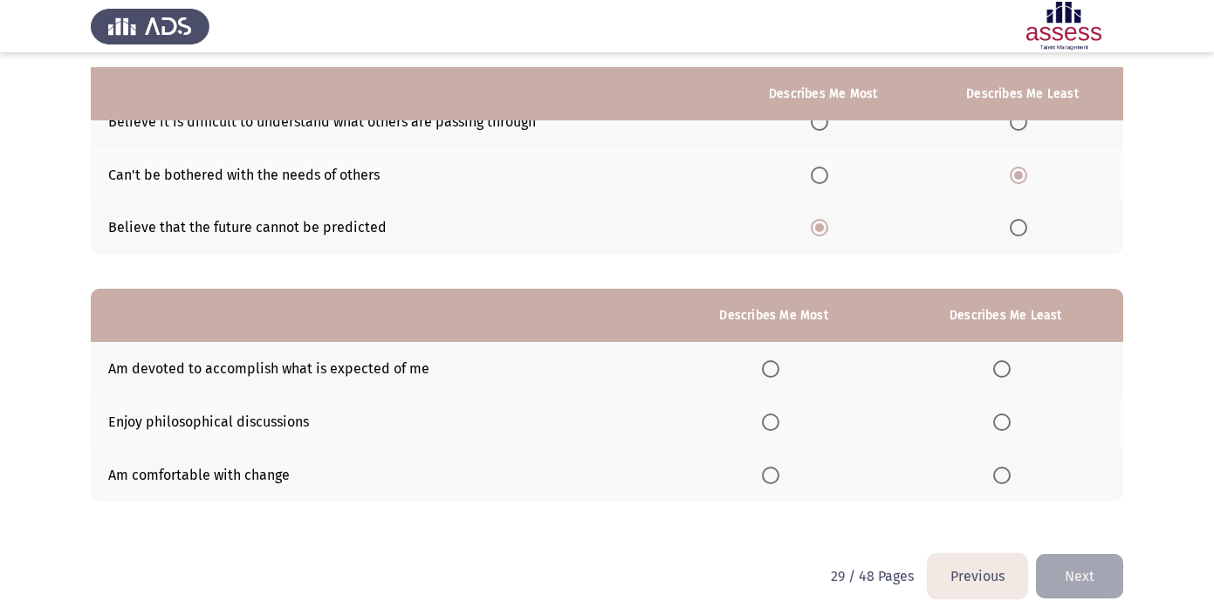
scroll to position [197, 0]
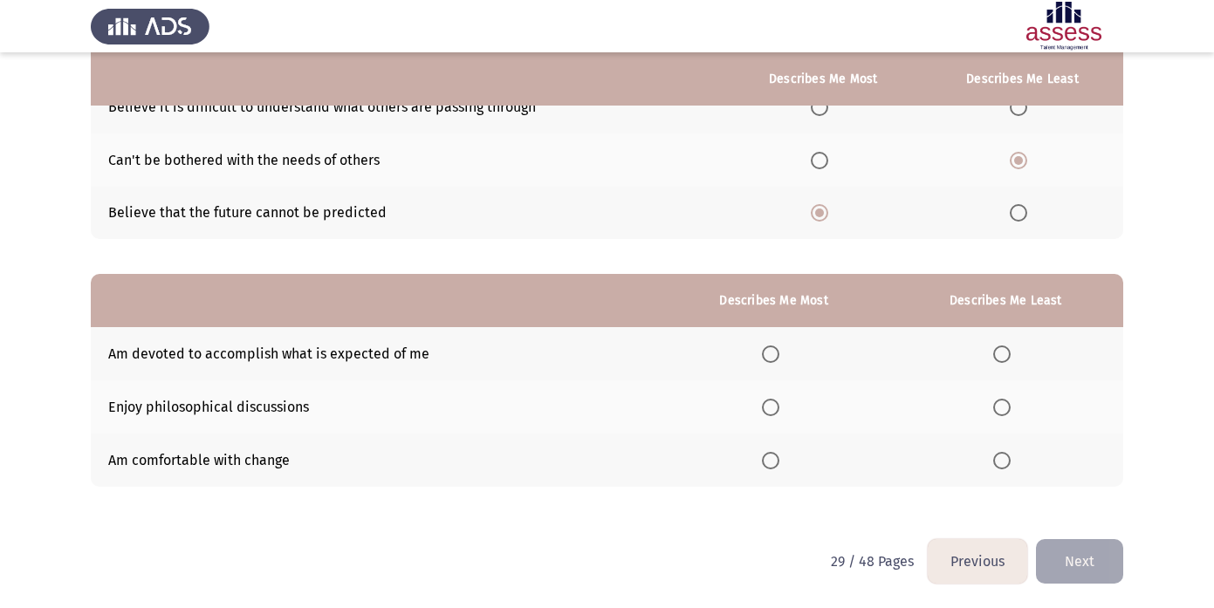
click at [773, 400] on span "Select an option" at bounding box center [770, 407] width 17 height 17
click at [773, 400] on input "Select an option" at bounding box center [770, 407] width 17 height 17
click at [1006, 448] on th at bounding box center [1005, 460] width 235 height 53
click at [995, 452] on span "Select an option" at bounding box center [1001, 460] width 17 height 17
click at [995, 452] on input "Select an option" at bounding box center [1001, 460] width 17 height 17
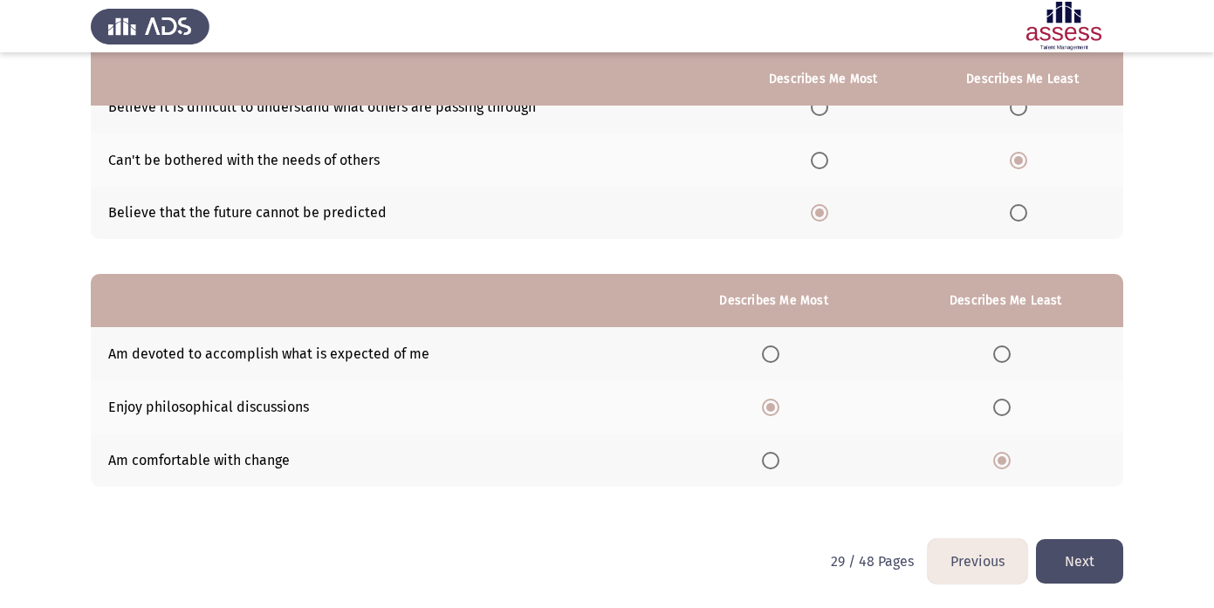
click at [1098, 564] on button "Next" at bounding box center [1079, 561] width 87 height 44
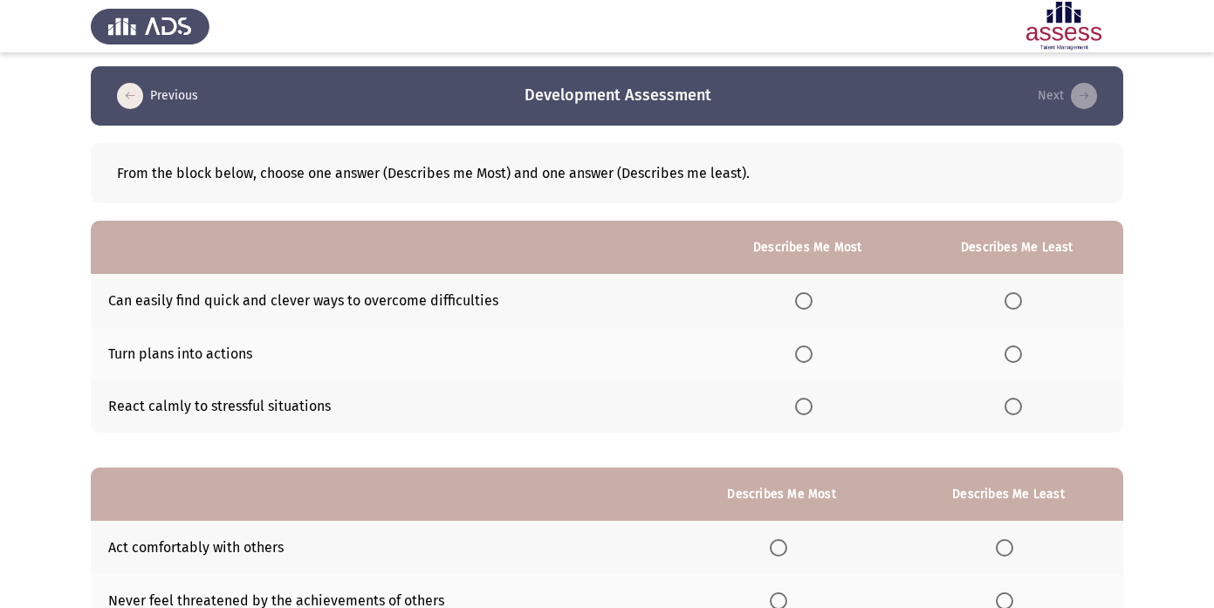
scroll to position [0, 0]
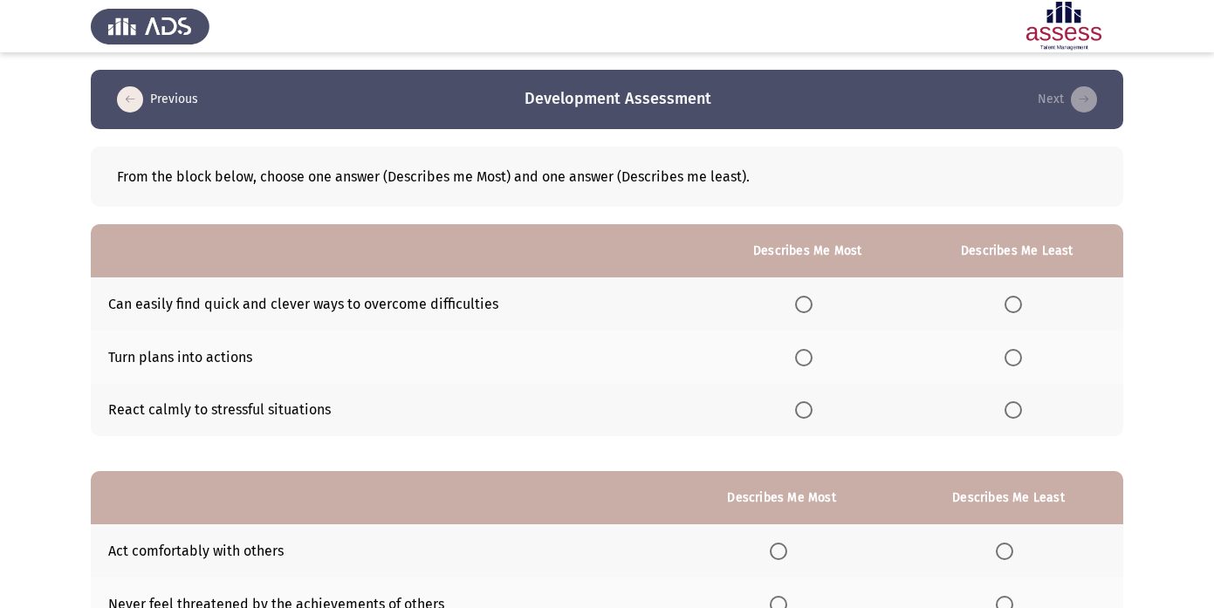
click at [824, 350] on th at bounding box center [807, 357] width 207 height 53
click at [800, 355] on span "Select an option" at bounding box center [803, 357] width 17 height 17
click at [800, 355] on input "Select an option" at bounding box center [803, 357] width 17 height 17
click at [1036, 292] on th at bounding box center [1017, 303] width 212 height 53
click at [1020, 299] on span "Select an option" at bounding box center [1012, 304] width 17 height 17
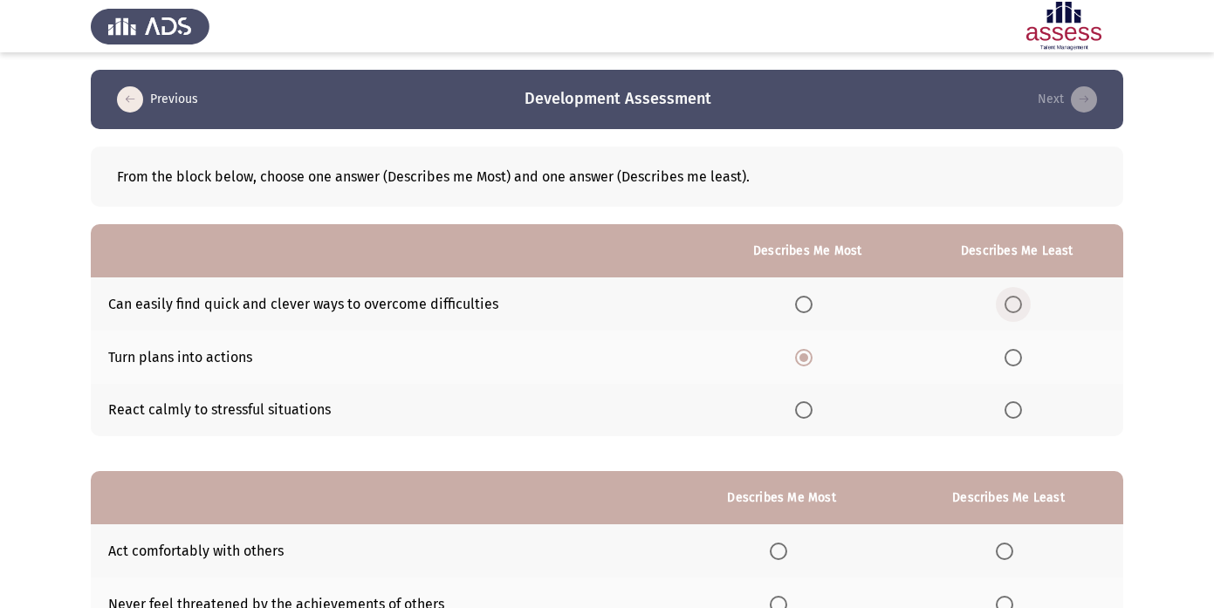
click at [1020, 299] on input "Select an option" at bounding box center [1012, 304] width 17 height 17
click at [1016, 416] on span "Select an option" at bounding box center [1012, 409] width 17 height 17
click at [1016, 416] on input "Select an option" at bounding box center [1012, 409] width 17 height 17
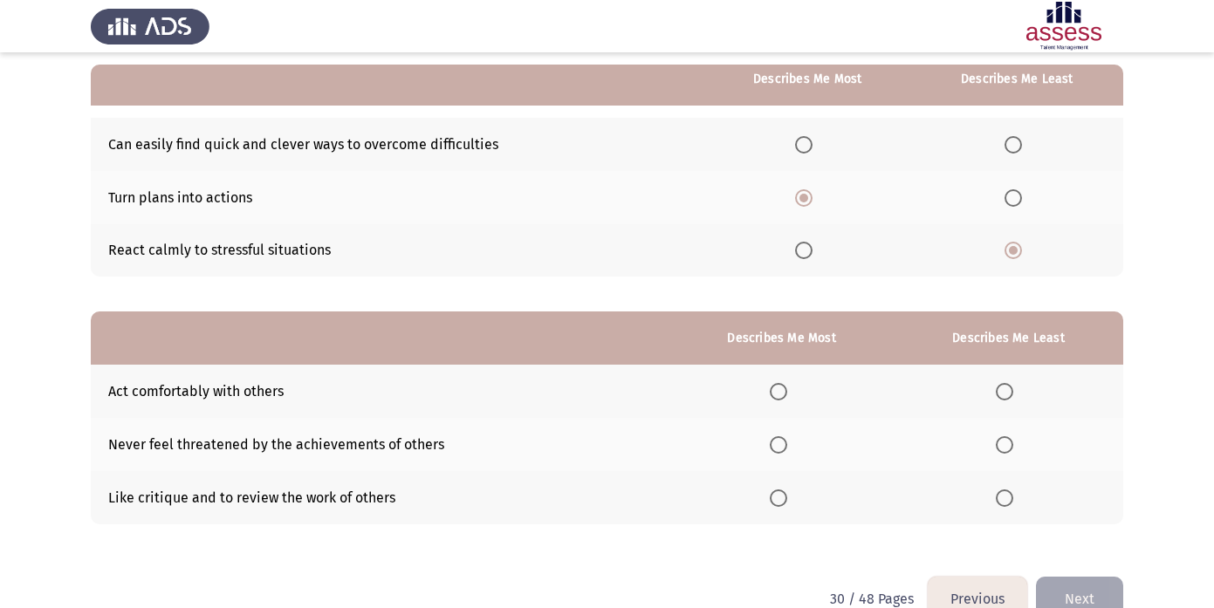
scroll to position [197, 0]
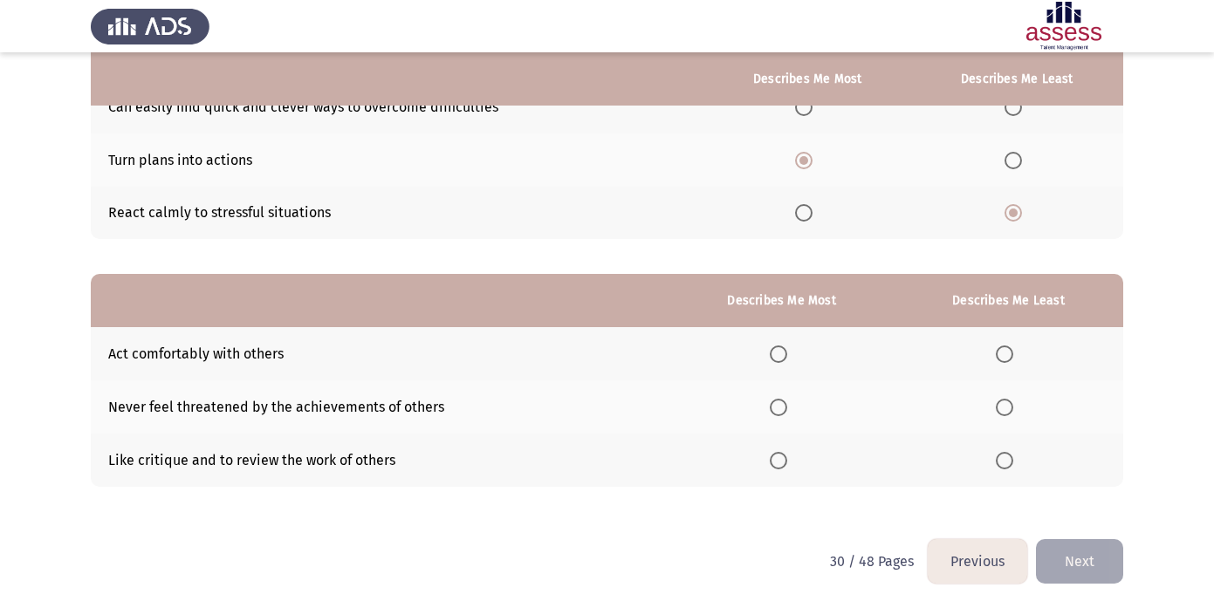
click at [863, 407] on th at bounding box center [781, 406] width 224 height 53
click at [786, 412] on span "Select an option" at bounding box center [777, 407] width 17 height 17
click at [786, 412] on input "Select an option" at bounding box center [777, 407] width 17 height 17
click at [1006, 464] on span "Select an option" at bounding box center [1003, 460] width 17 height 17
click at [1006, 464] on input "Select an option" at bounding box center [1003, 460] width 17 height 17
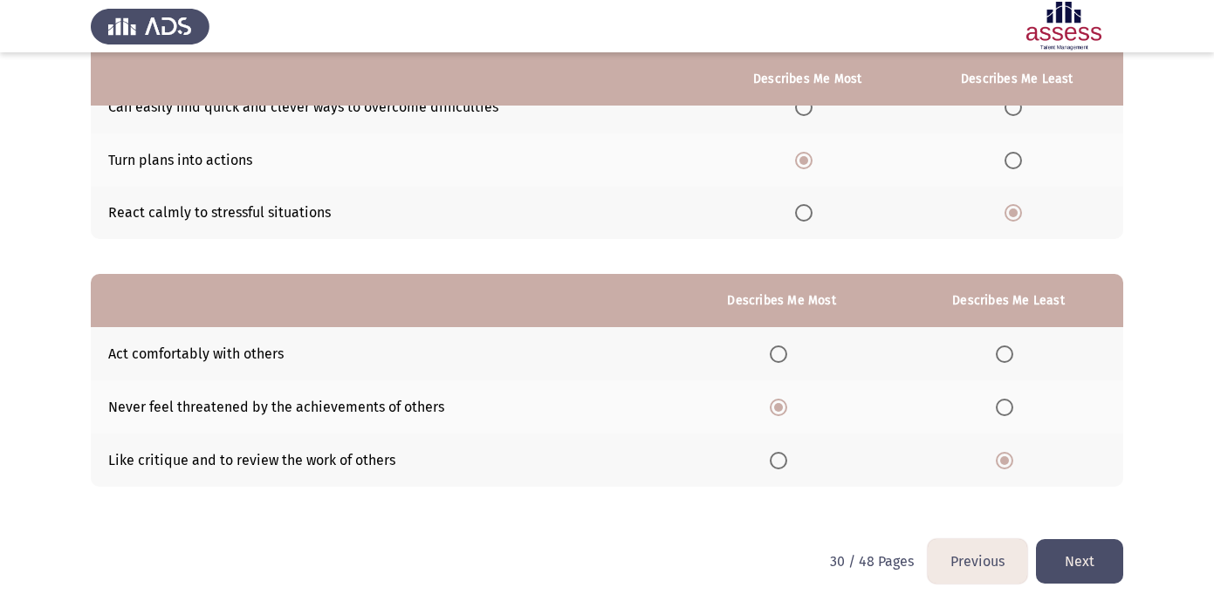
click at [1089, 564] on button "Next" at bounding box center [1079, 561] width 87 height 44
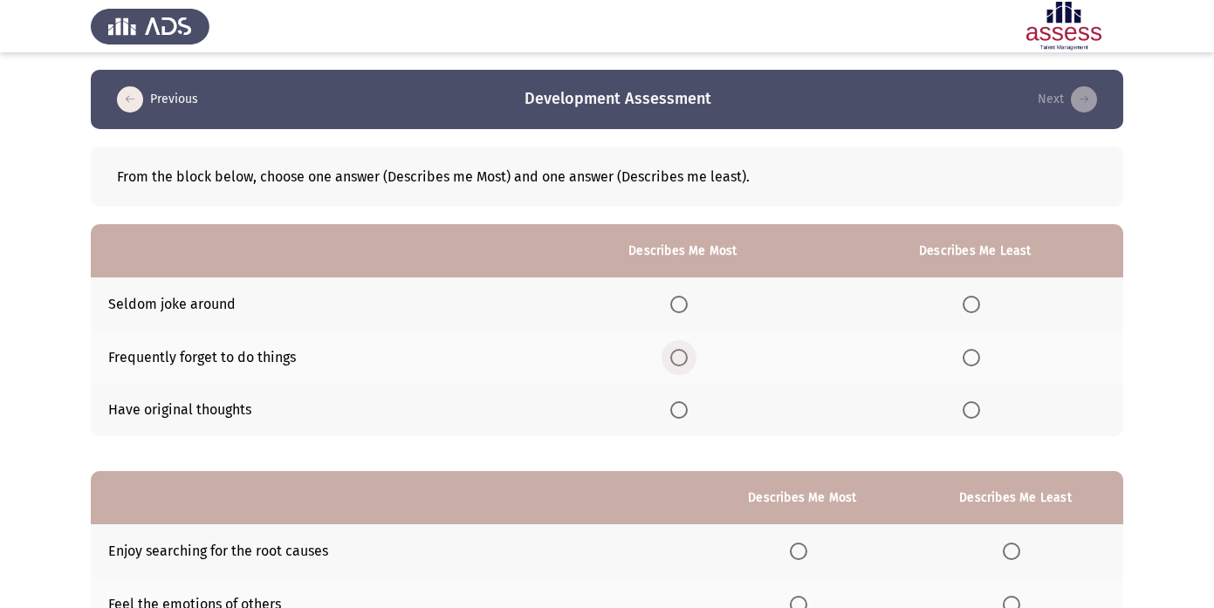
click at [687, 357] on span "Select an option" at bounding box center [678, 357] width 17 height 17
click at [687, 357] on input "Select an option" at bounding box center [678, 357] width 17 height 17
click at [978, 298] on span "Select an option" at bounding box center [970, 304] width 17 height 17
click at [978, 298] on input "Select an option" at bounding box center [970, 304] width 17 height 17
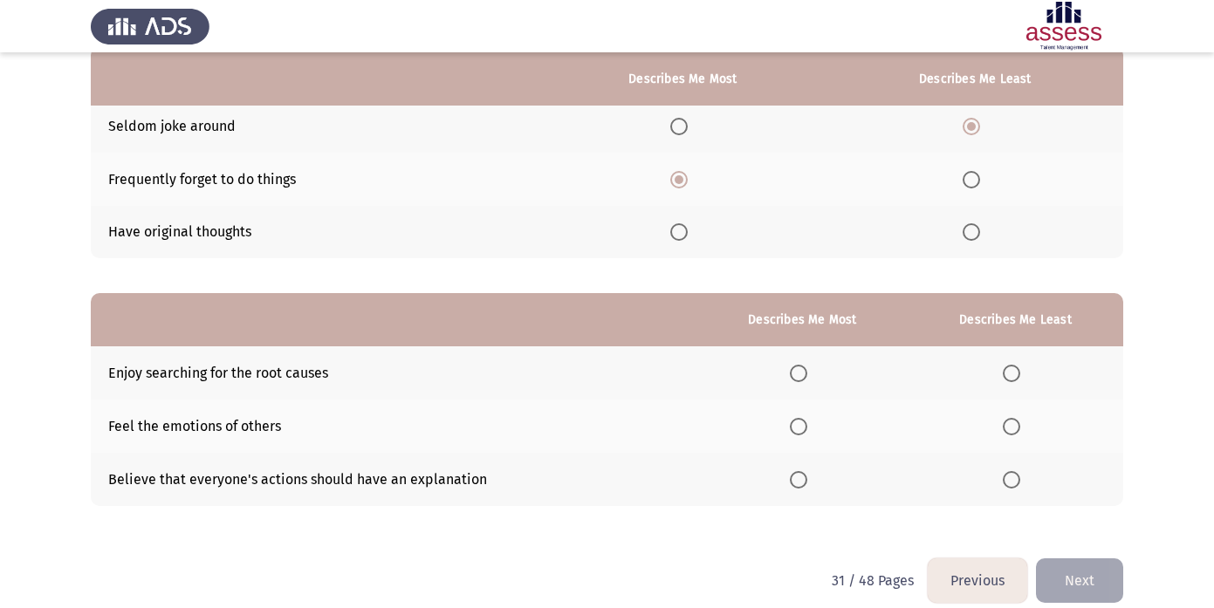
scroll to position [197, 0]
